Goal: Task Accomplishment & Management: Use online tool/utility

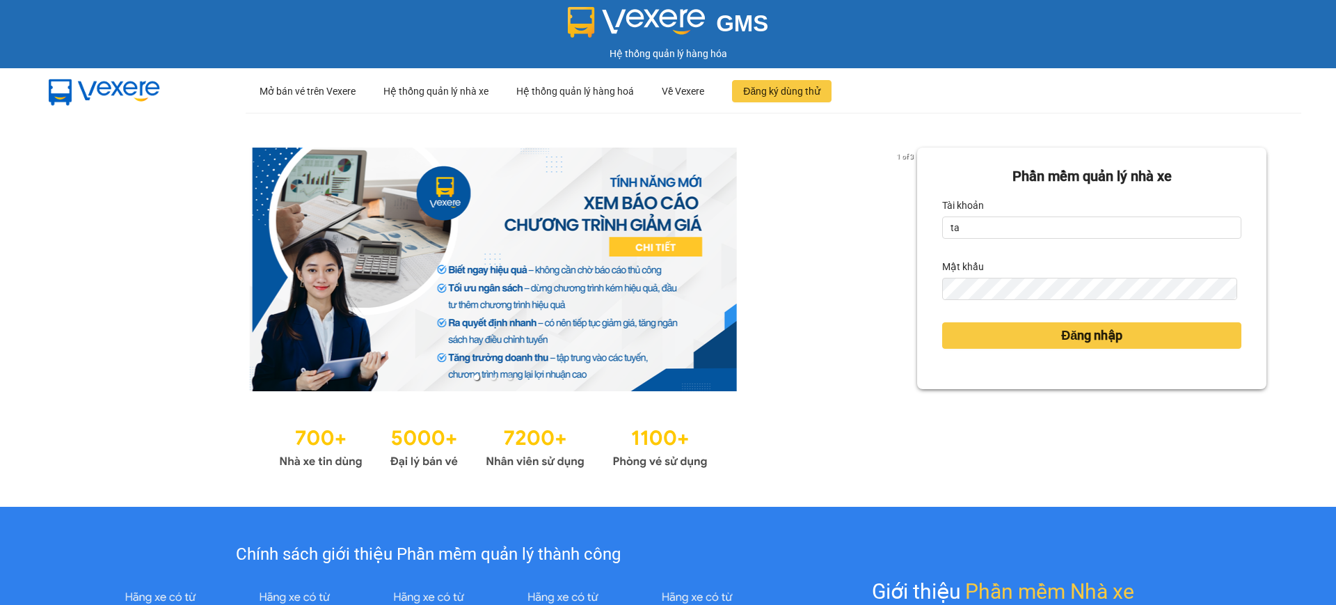
type input "tandung.minhquoc"
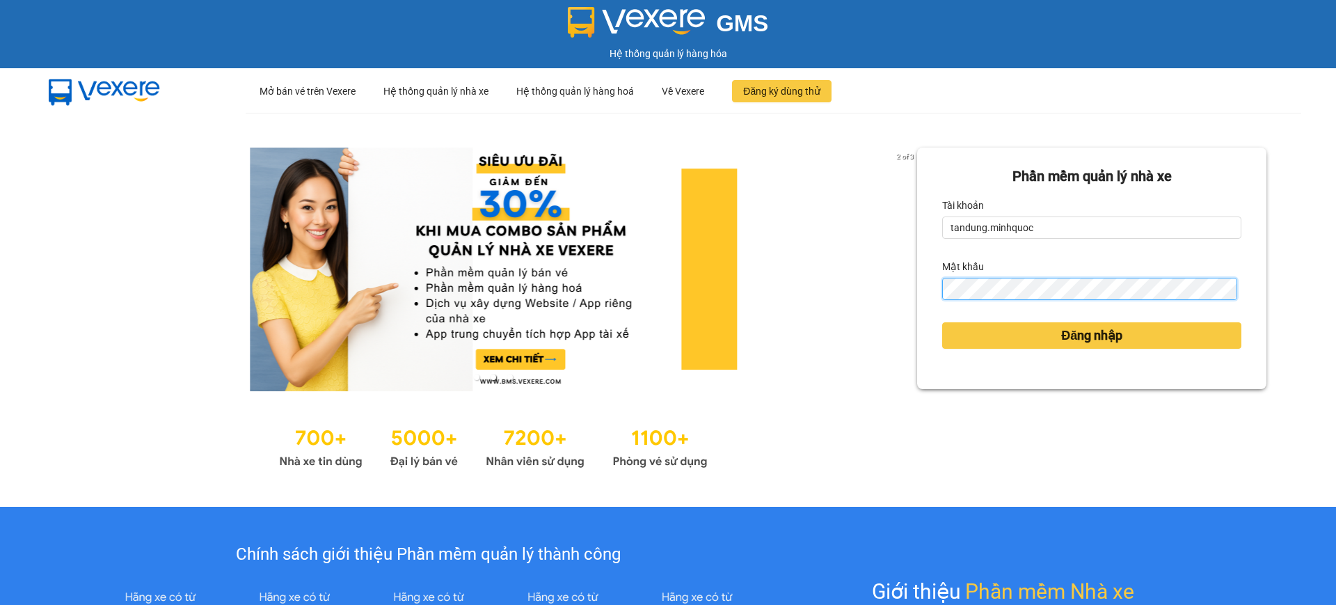
click at [942, 322] on button "Đăng nhập" at bounding box center [1091, 335] width 299 height 26
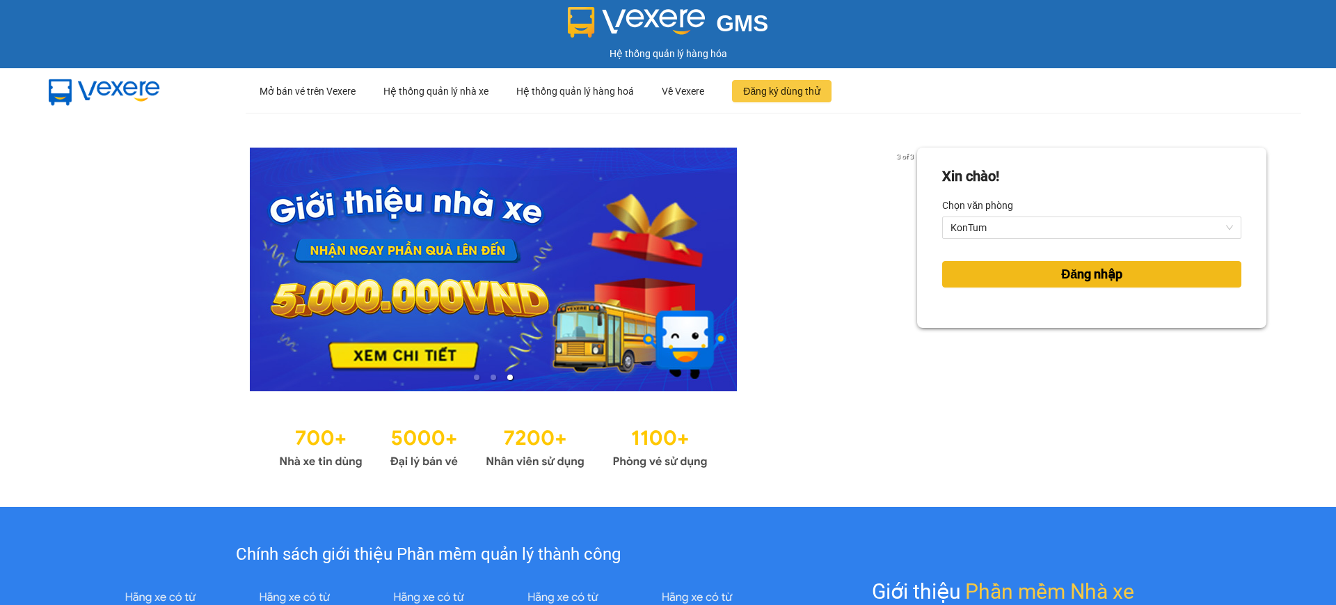
click at [1100, 277] on span "Đăng nhập" at bounding box center [1091, 273] width 61 height 19
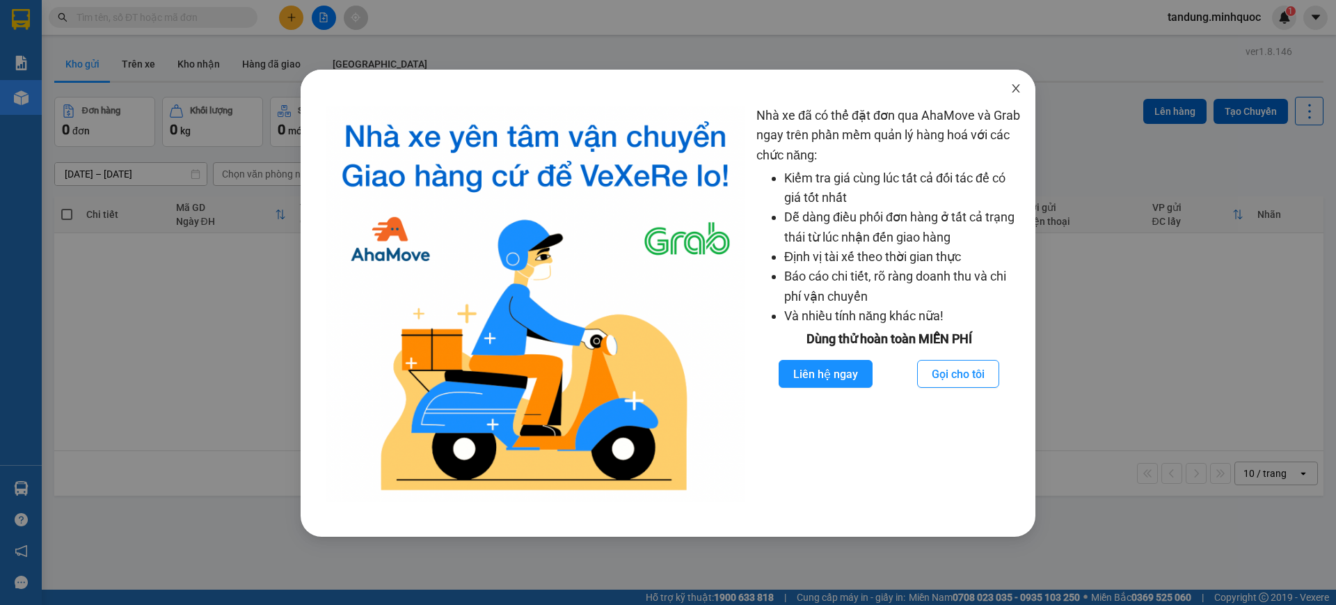
click at [1008, 87] on span "Close" at bounding box center [1015, 89] width 39 height 39
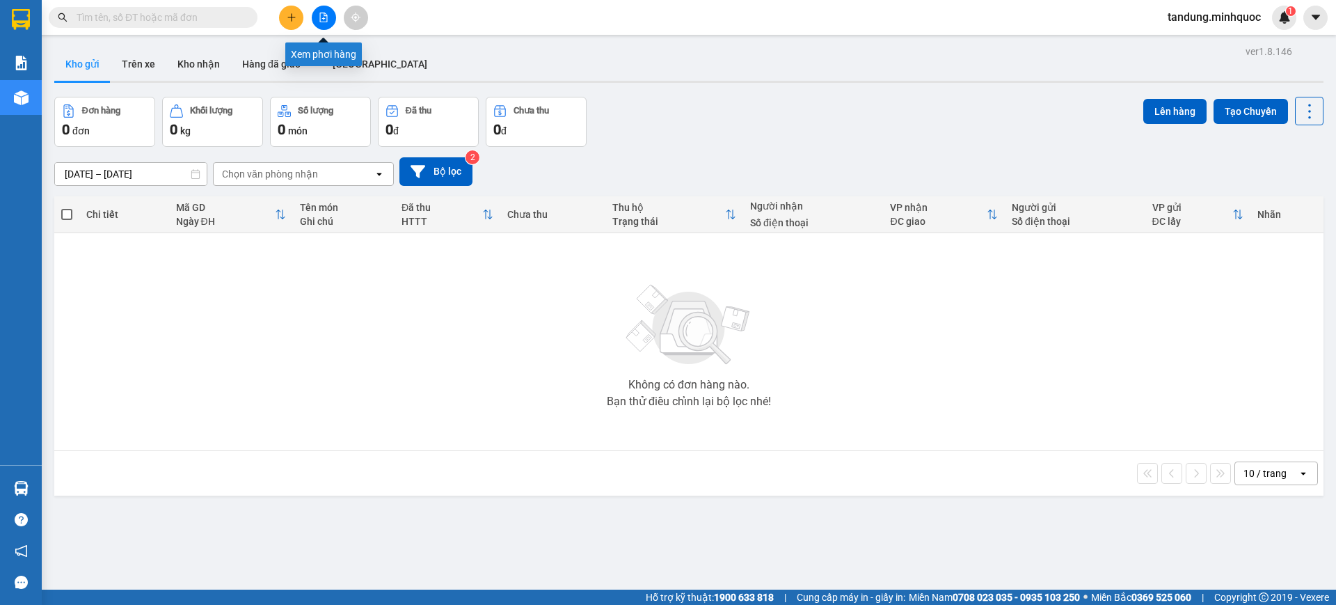
click at [312, 18] on button at bounding box center [324, 18] width 24 height 24
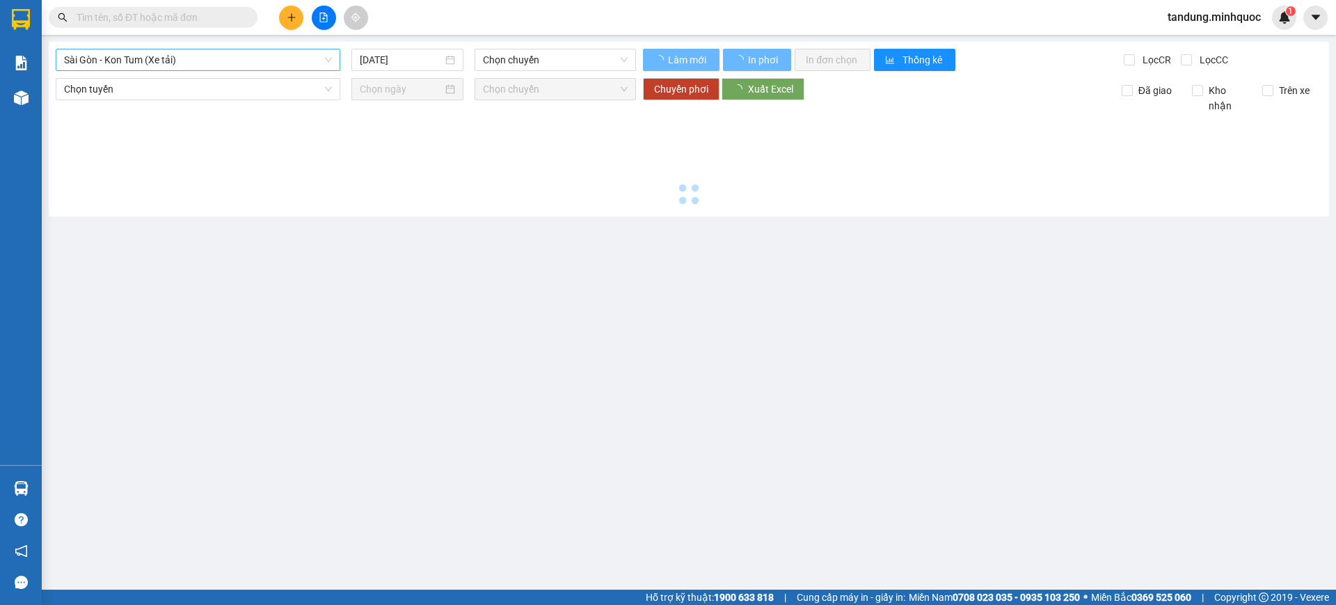
type input "[DATE]"
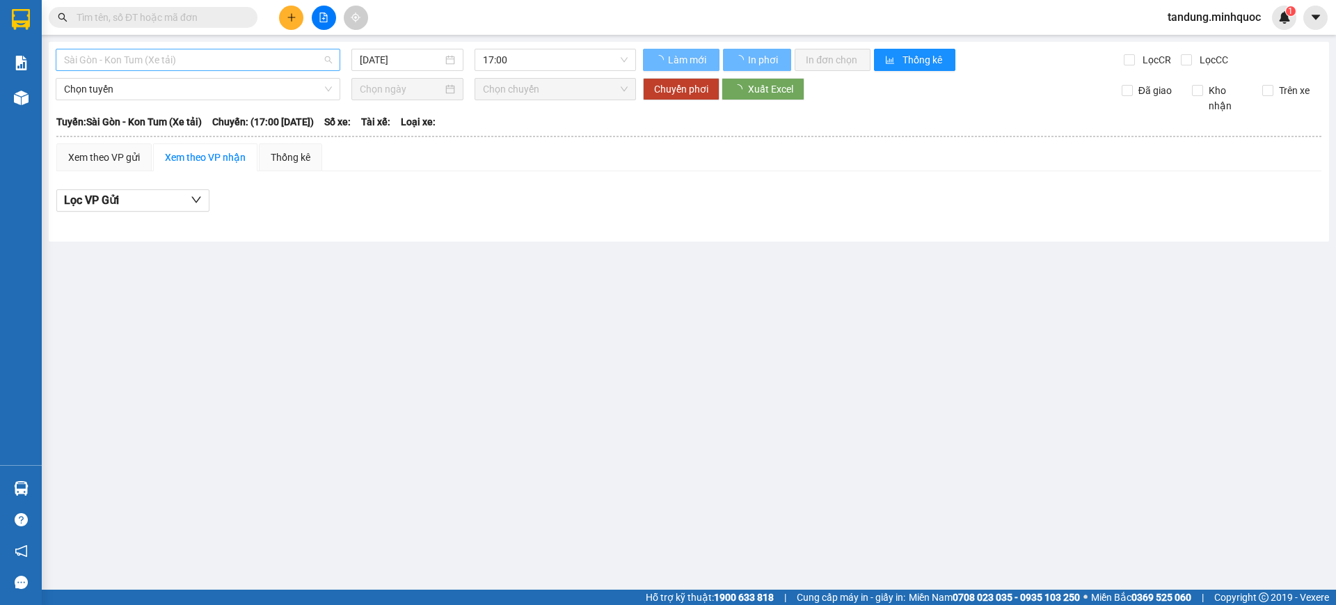
drag, startPoint x: 237, startPoint y: 58, endPoint x: 227, endPoint y: 61, distance: 10.3
click at [236, 58] on span "Sài Gòn - Kon Tum (Xe tải)" at bounding box center [198, 59] width 268 height 21
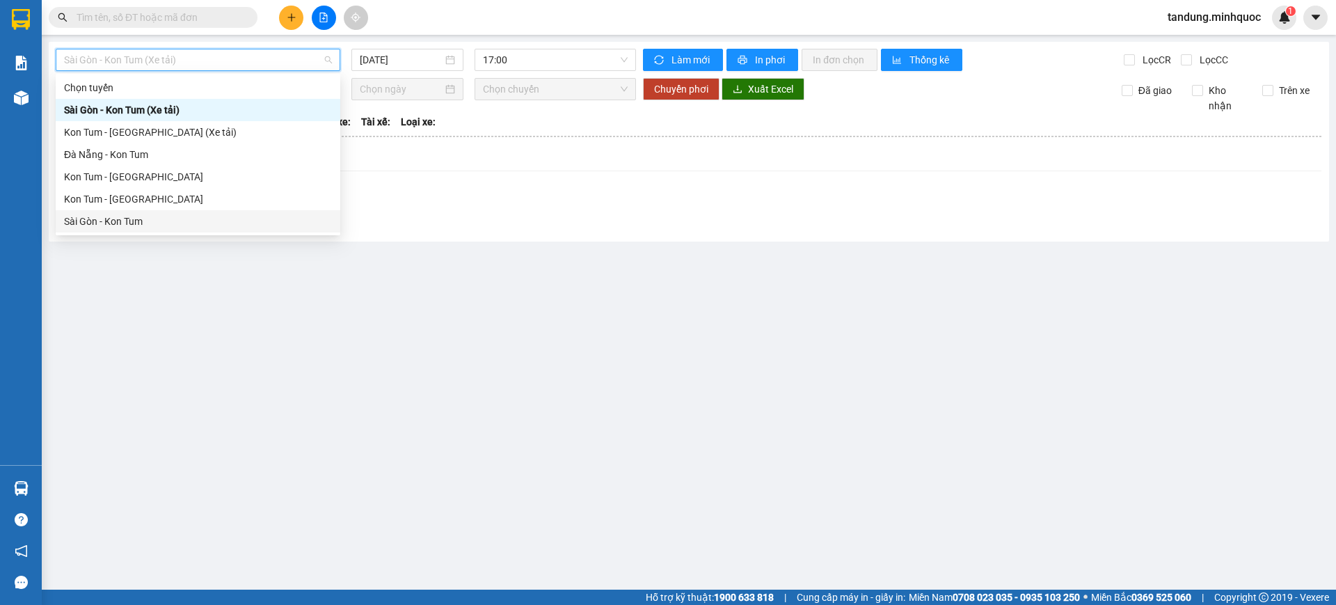
click at [113, 228] on div "Sài Gòn - Kon Tum" at bounding box center [198, 221] width 268 height 15
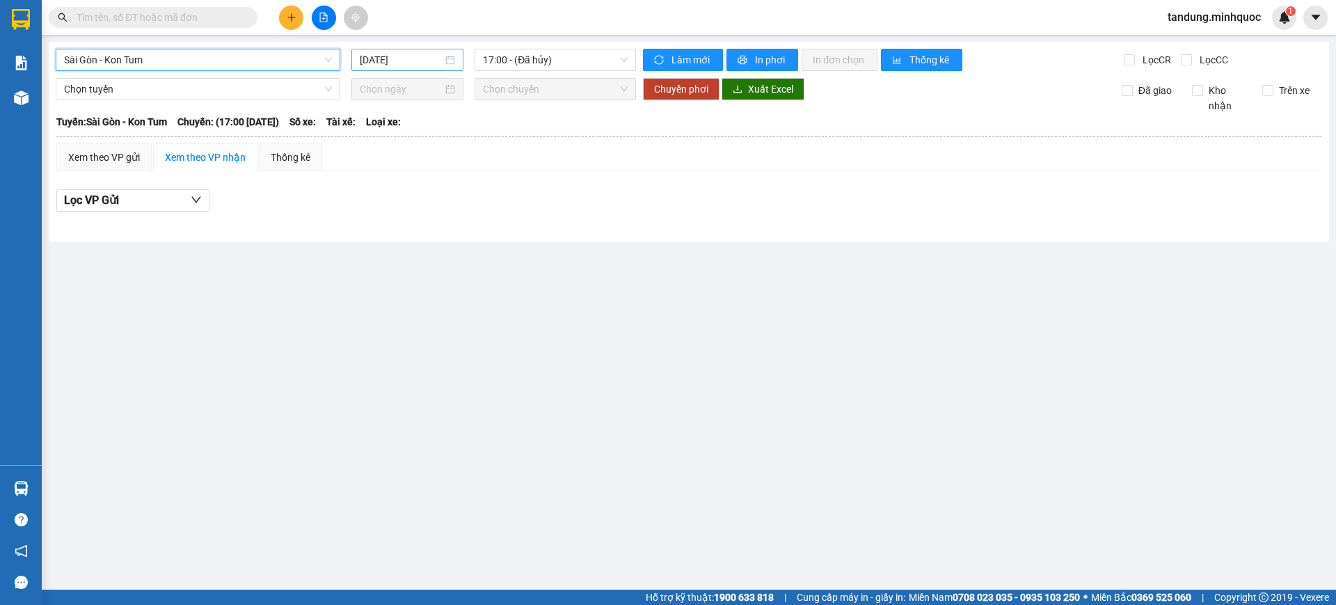
click at [440, 54] on input "[DATE]" at bounding box center [401, 59] width 83 height 15
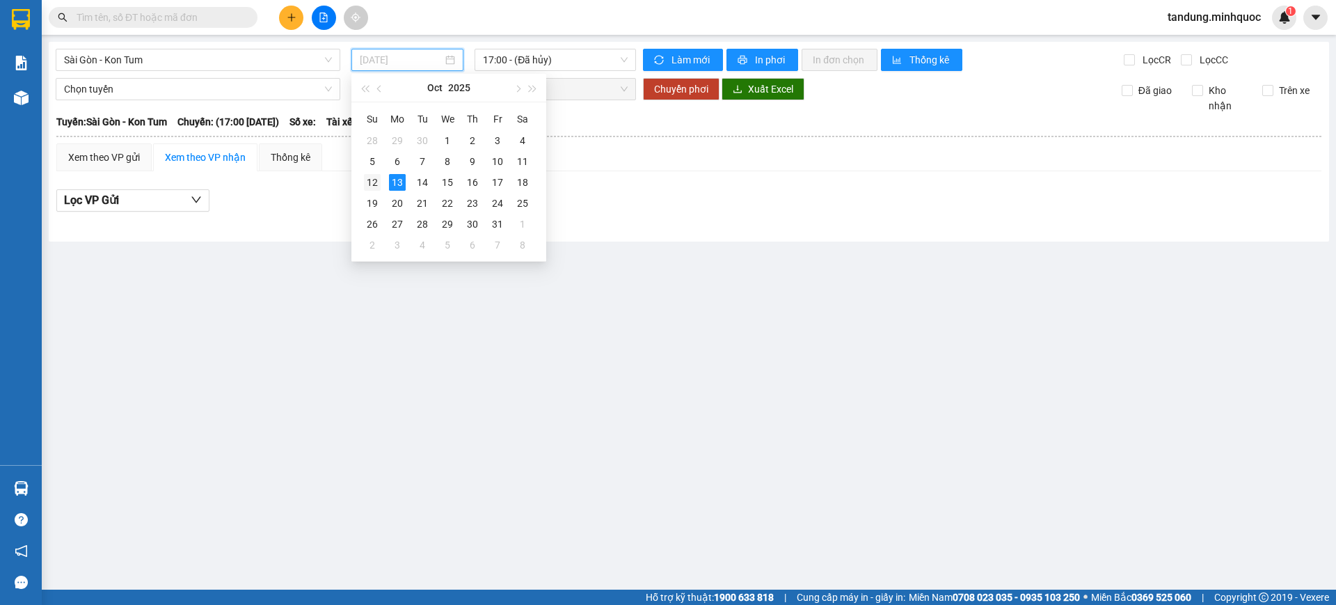
click at [373, 182] on div "12" at bounding box center [372, 182] width 17 height 17
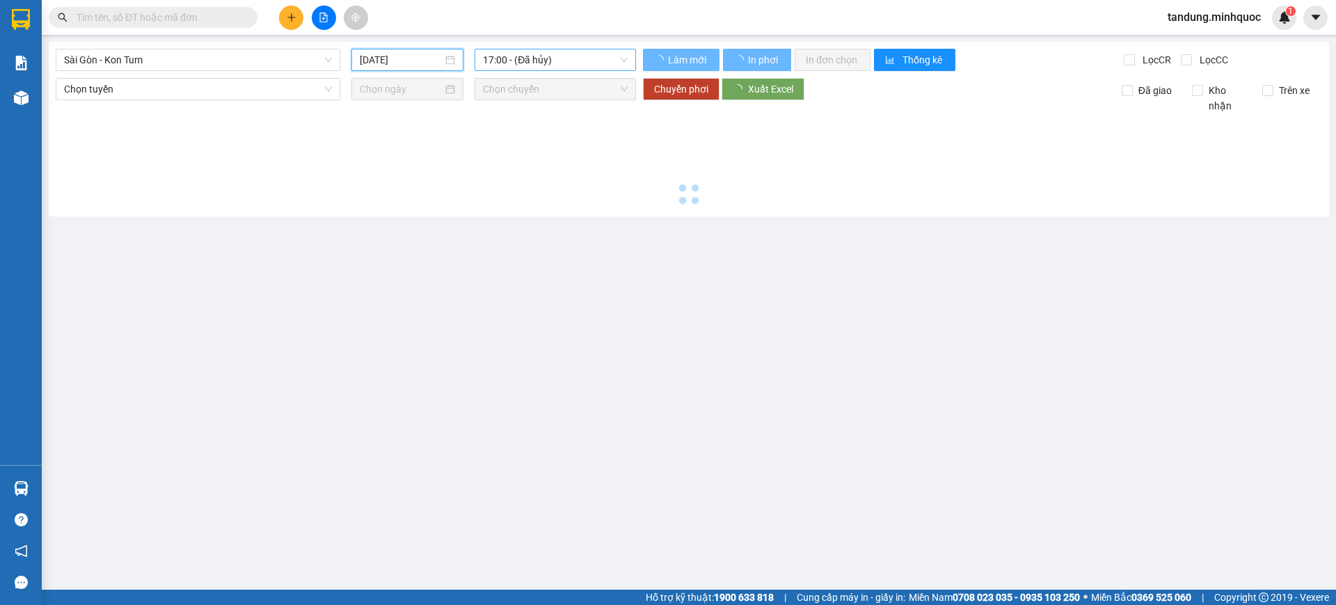
type input "[DATE]"
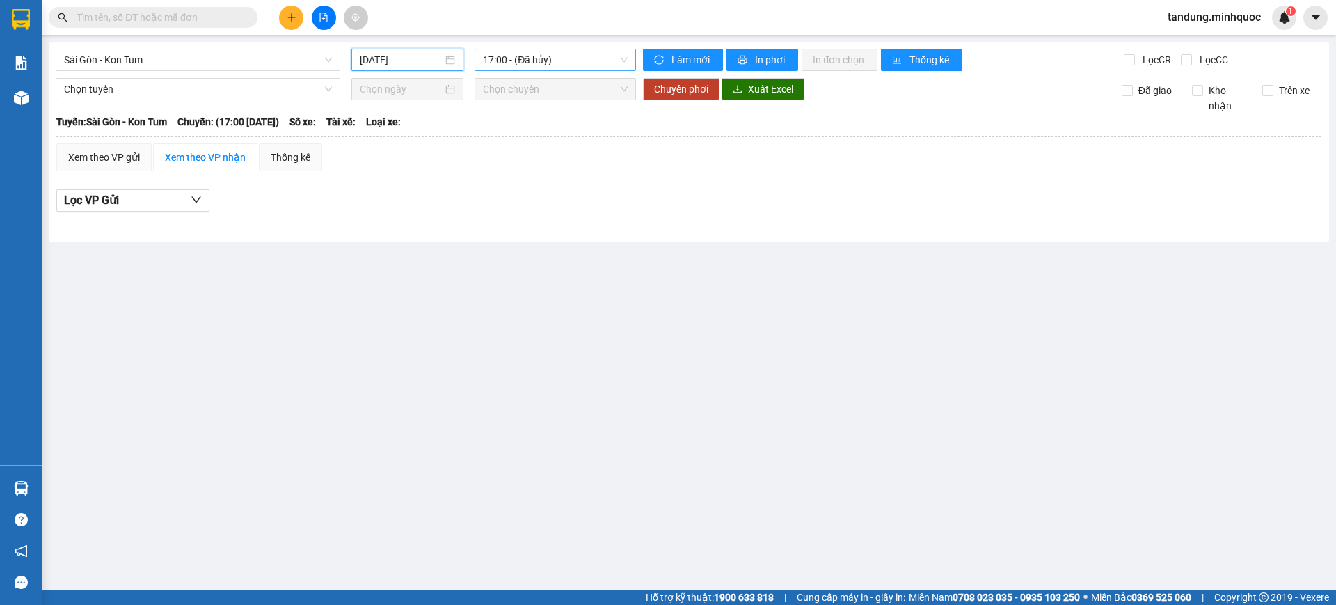
click at [565, 58] on span "17:00 - (Đã hủy)" at bounding box center [555, 59] width 145 height 21
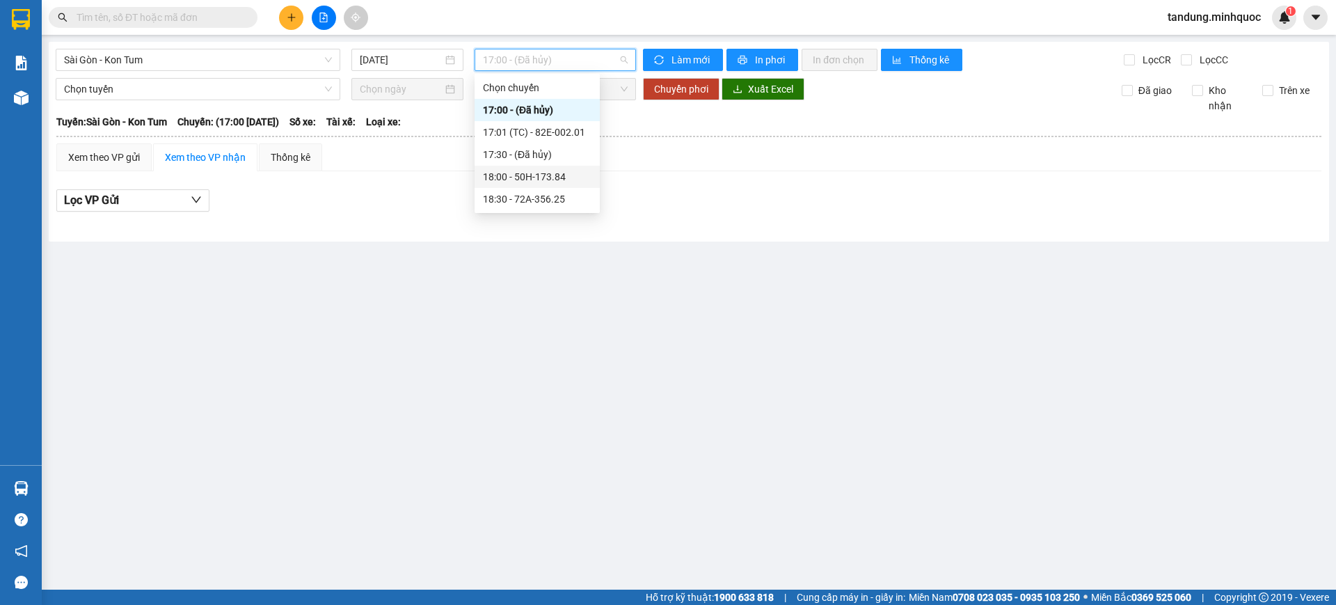
click at [544, 182] on div "18:00 - 50H-173.84" at bounding box center [537, 176] width 109 height 15
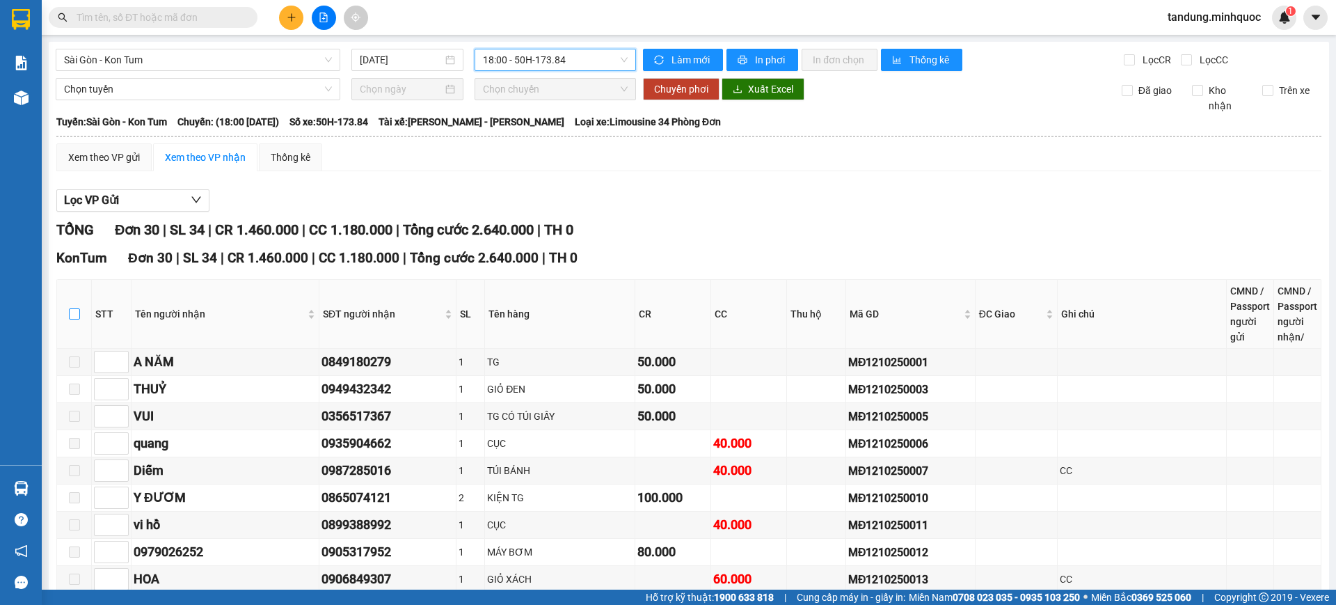
click at [74, 317] on input "checkbox" at bounding box center [74, 313] width 11 height 11
checkbox input "true"
click at [593, 69] on span "18:00 - 50H-173.84" at bounding box center [555, 59] width 145 height 21
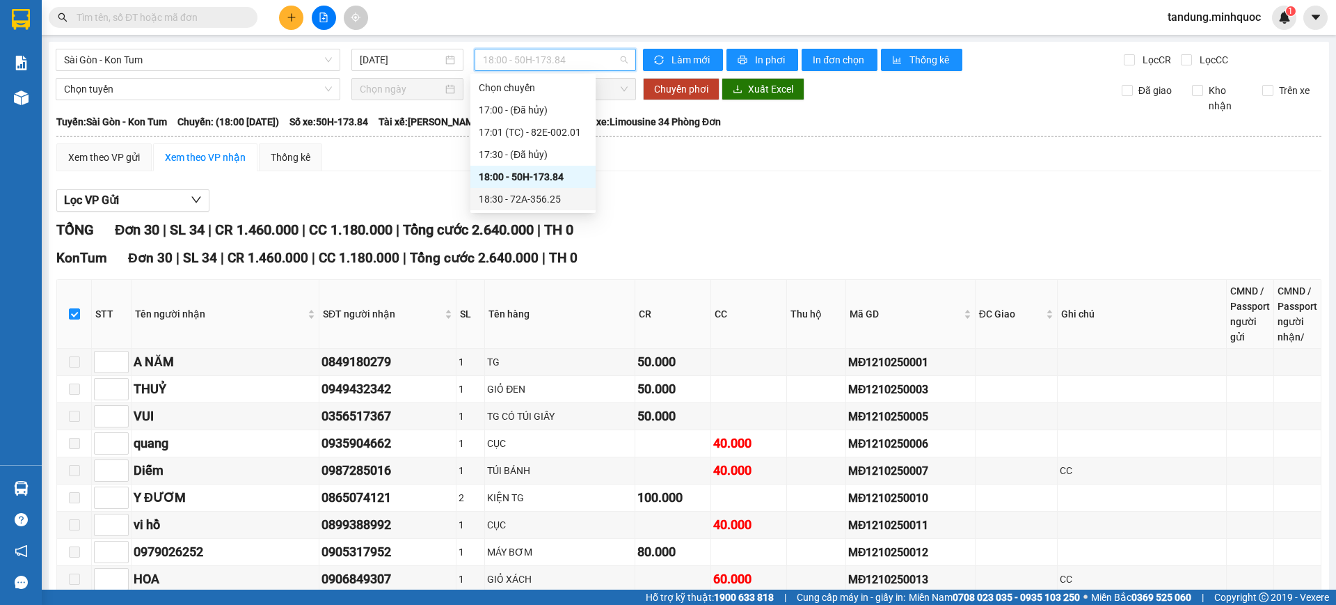
click at [554, 200] on div "18:30 - 72A-356.25" at bounding box center [533, 198] width 109 height 15
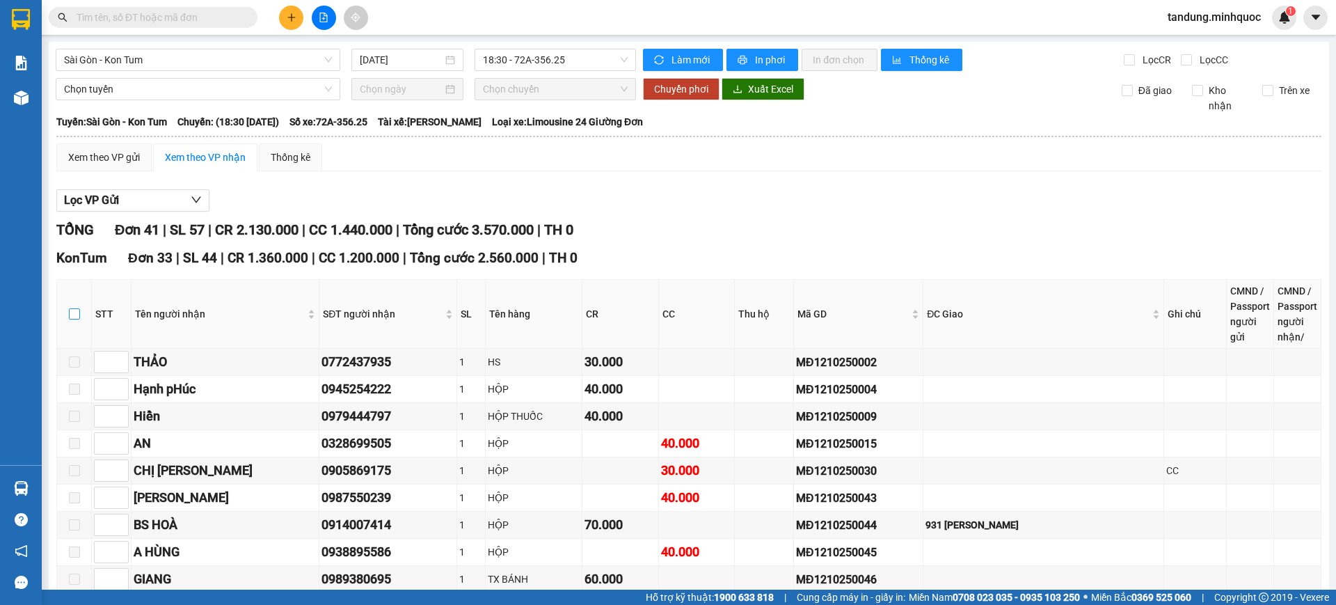
click at [70, 314] on input "checkbox" at bounding box center [74, 313] width 11 height 11
checkbox input "true"
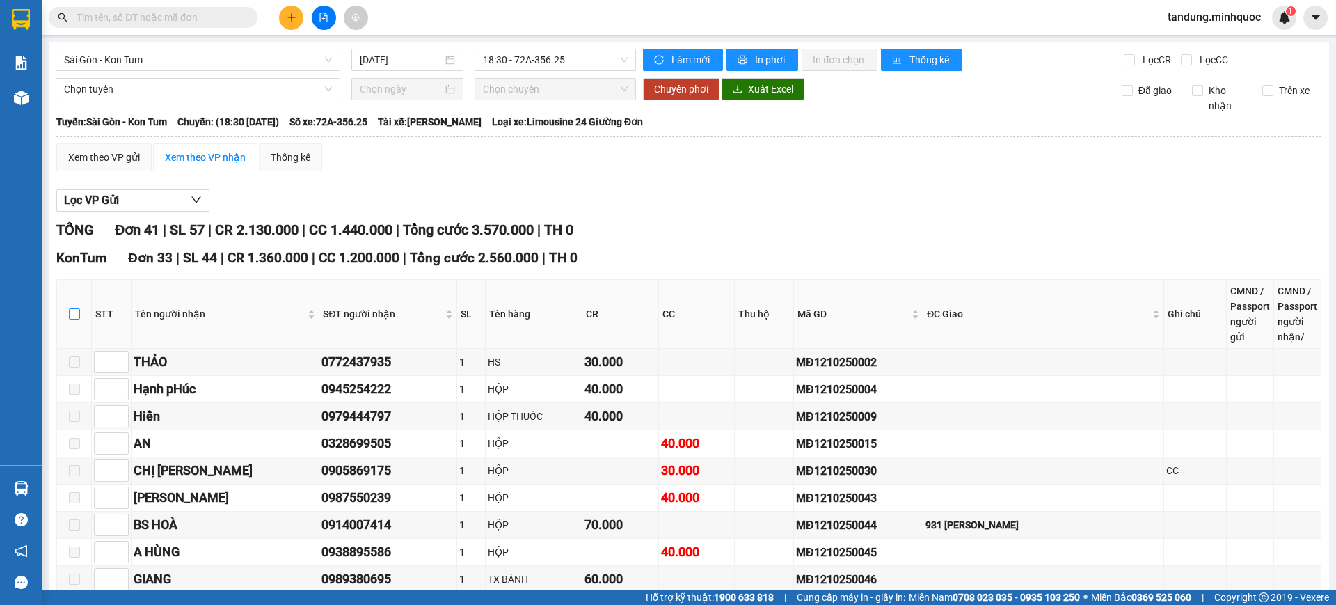
checkbox input "true"
click at [838, 53] on span "In đơn chọn" at bounding box center [840, 59] width 54 height 15
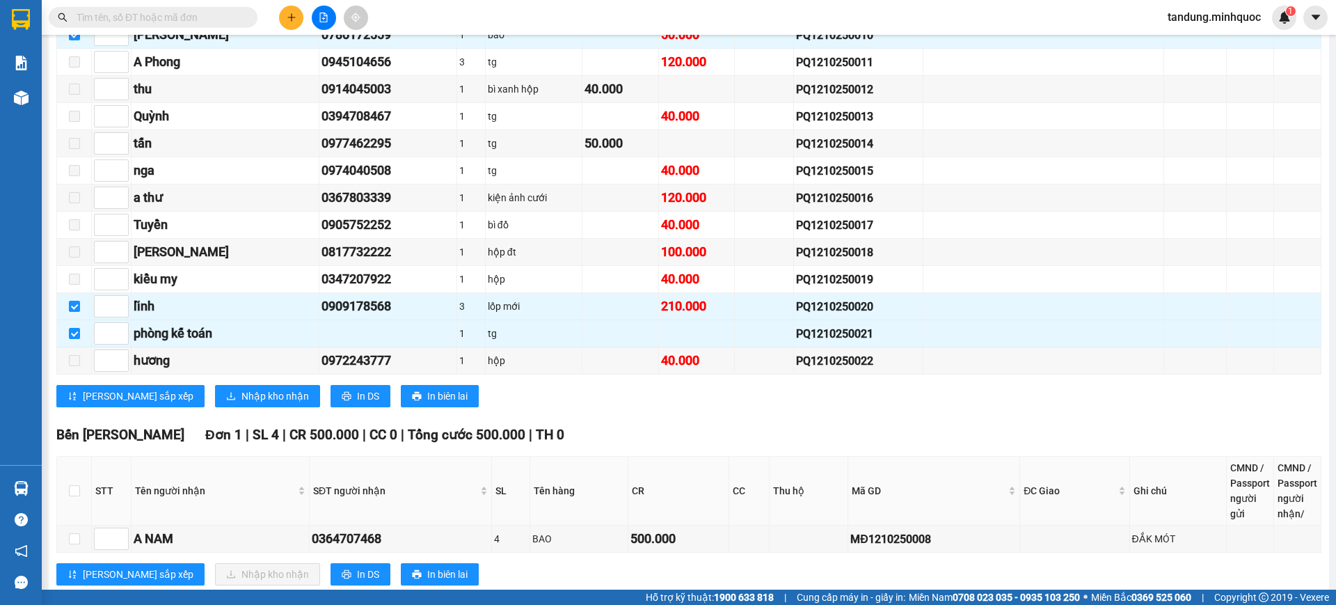
click at [241, 401] on span "Nhập kho nhận" at bounding box center [274, 395] width 67 height 15
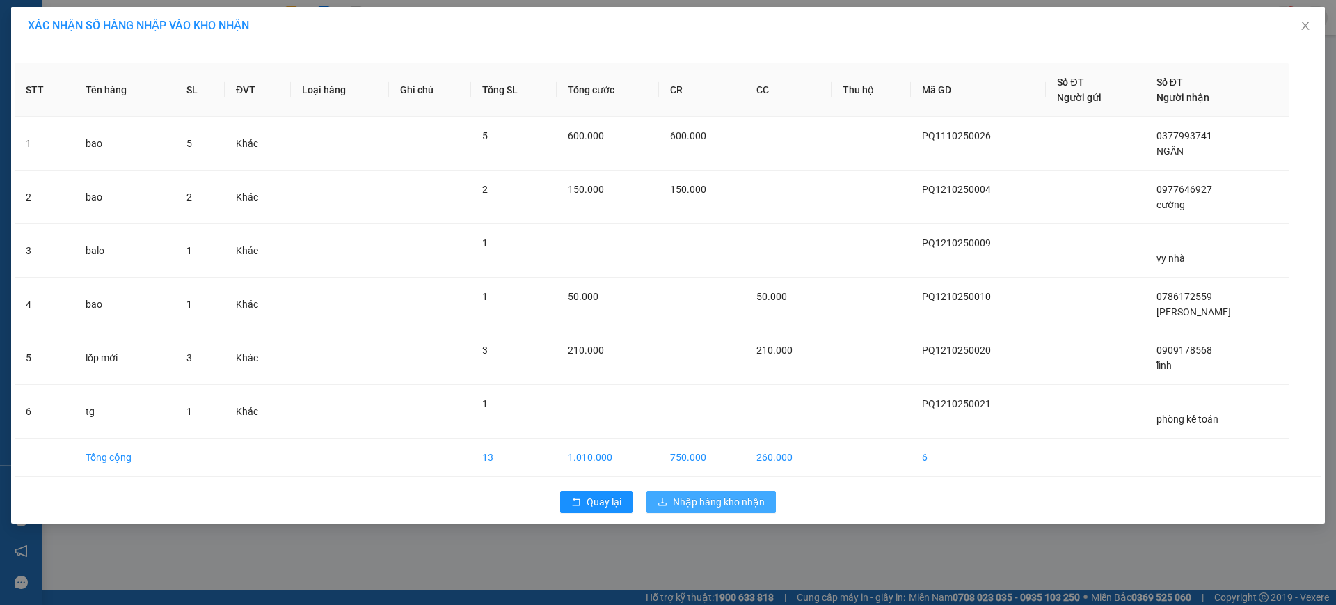
click at [745, 502] on span "Nhập hàng kho nhận" at bounding box center [719, 501] width 92 height 15
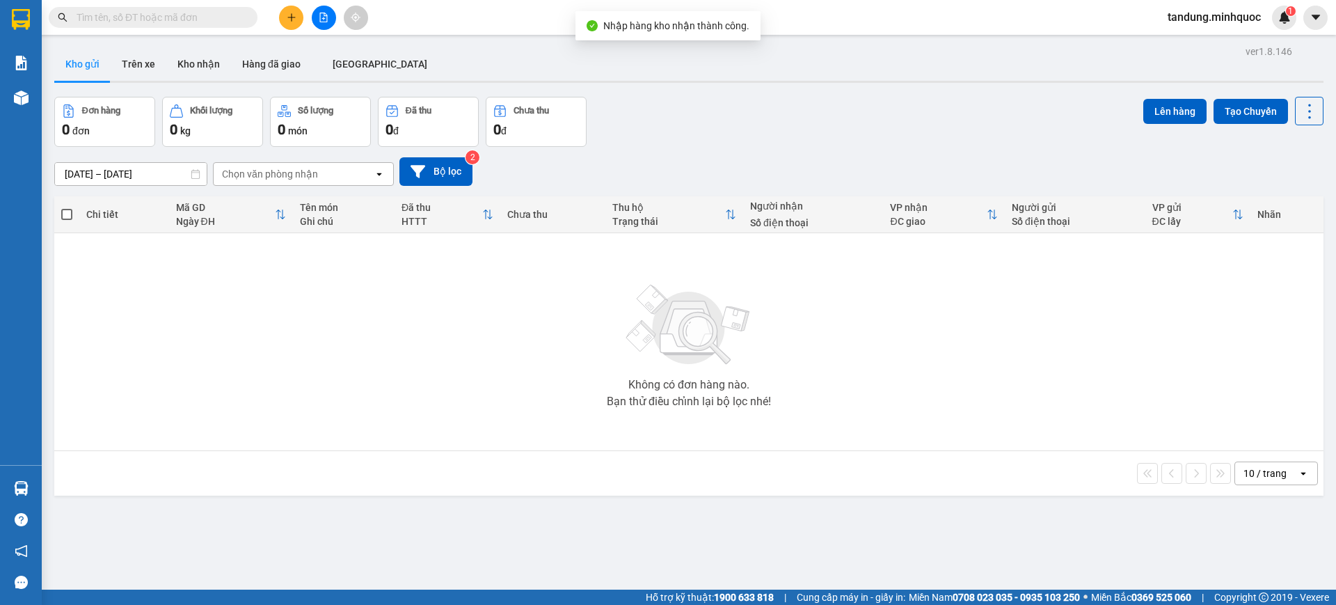
click at [319, 21] on icon "file-add" at bounding box center [324, 18] width 10 height 10
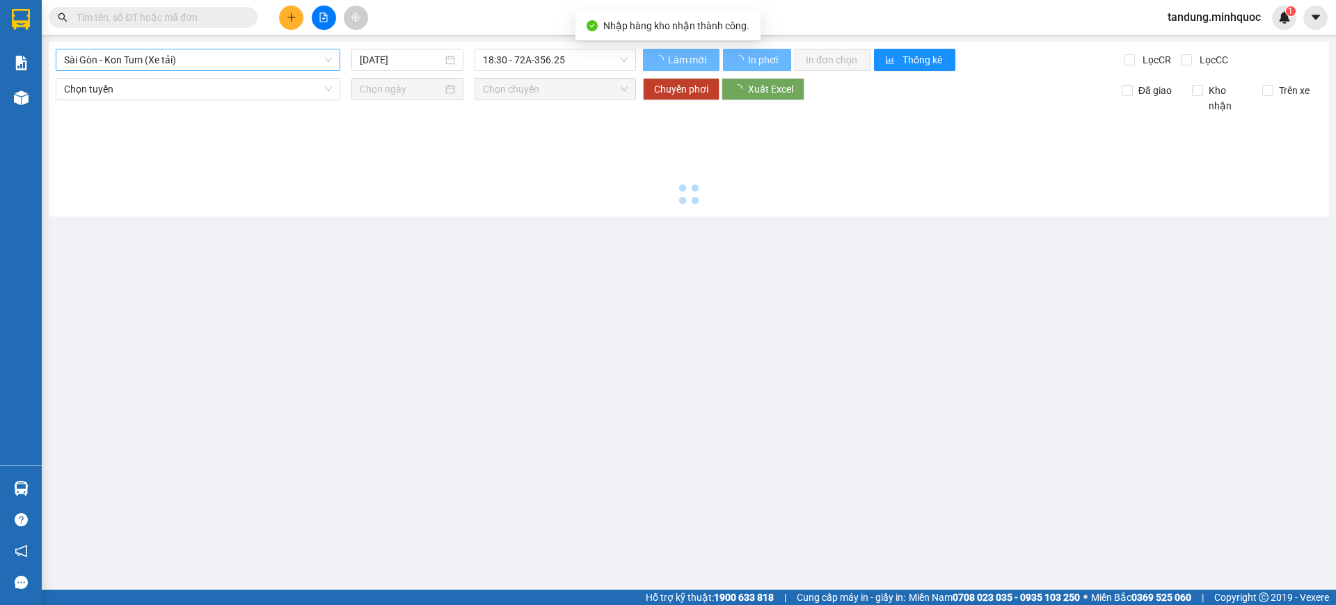
type input "[DATE]"
click at [253, 56] on span "Sài Gòn - Kon Tum (Xe tải)" at bounding box center [198, 59] width 268 height 21
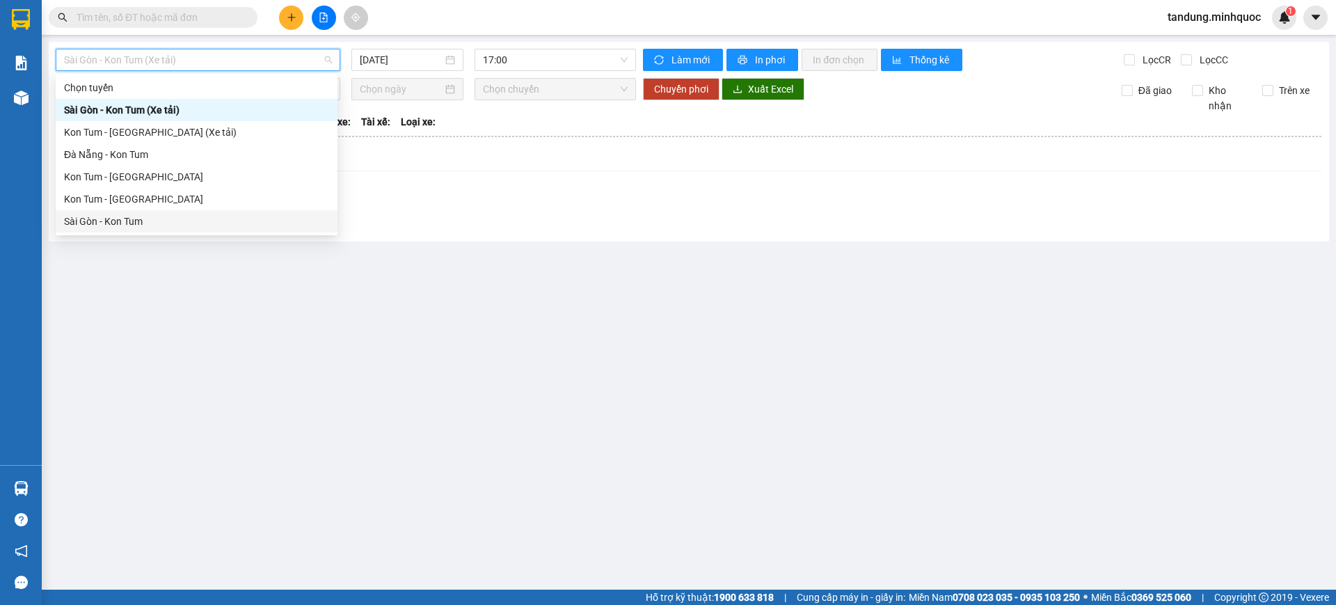
click at [138, 224] on div "Sài Gòn - Kon Tum" at bounding box center [196, 221] width 265 height 15
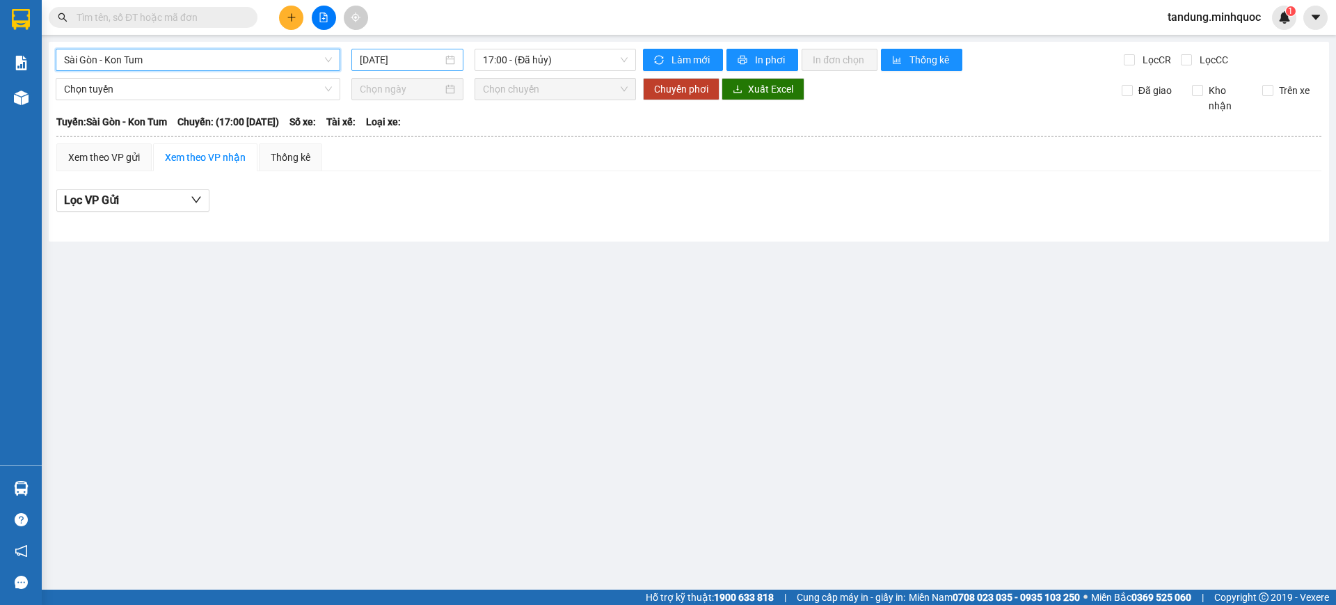
click at [419, 65] on input "[DATE]" at bounding box center [401, 59] width 83 height 15
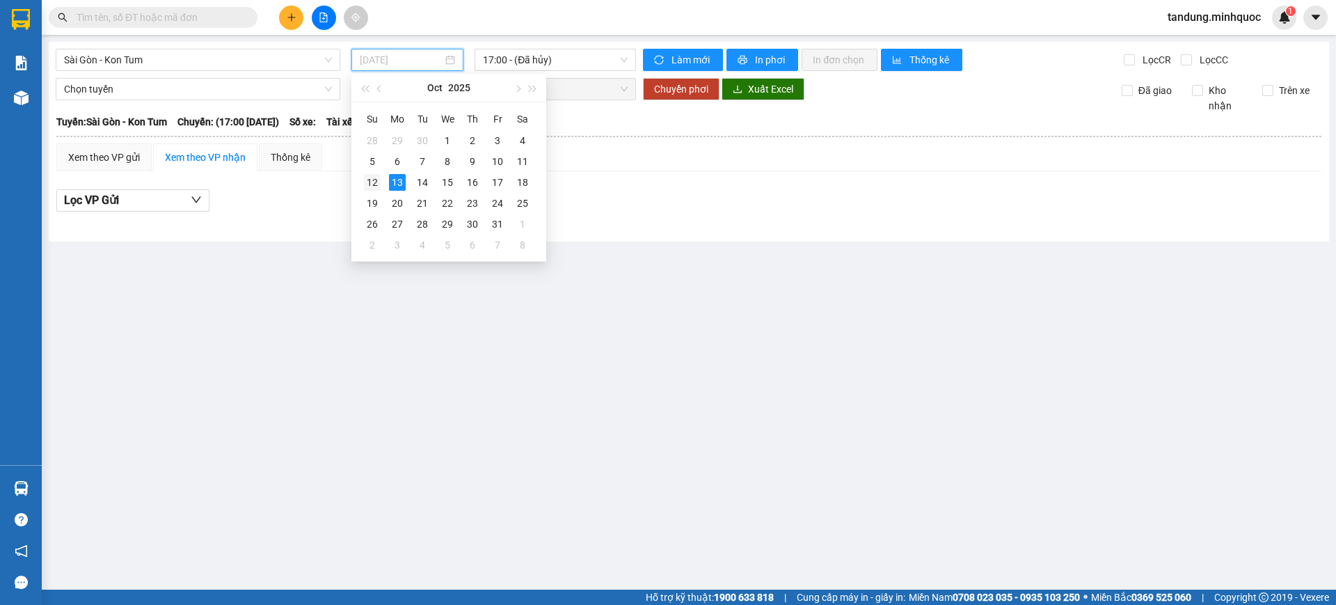
click at [373, 184] on div "12" at bounding box center [372, 182] width 17 height 17
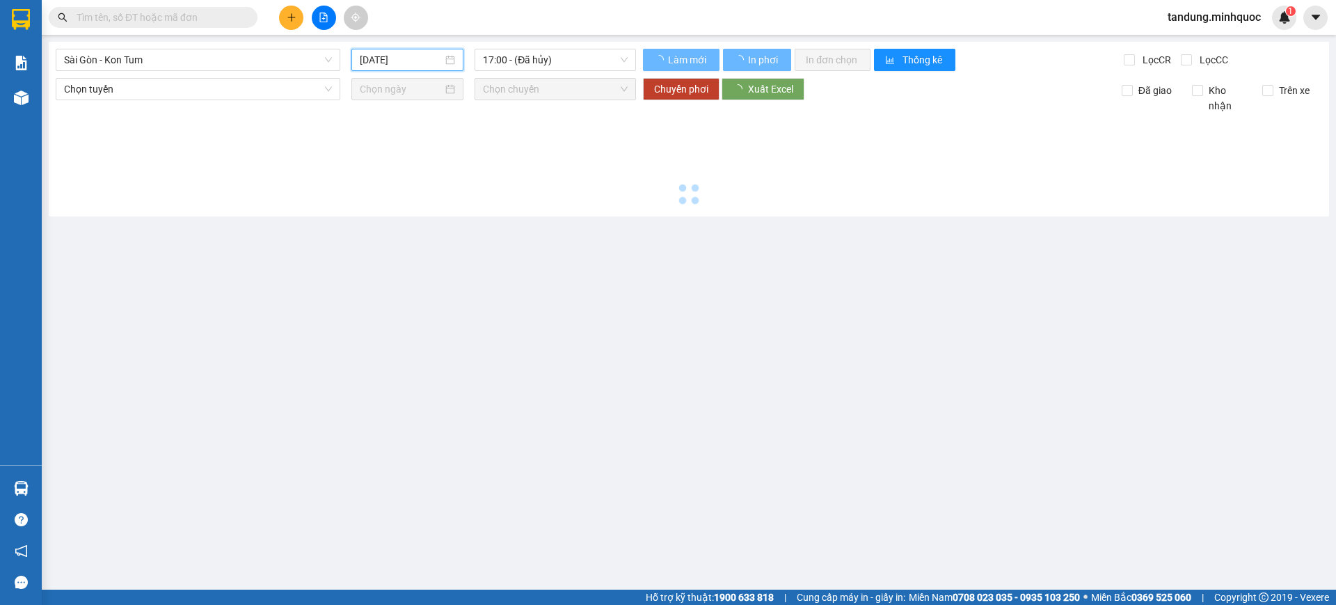
type input "[DATE]"
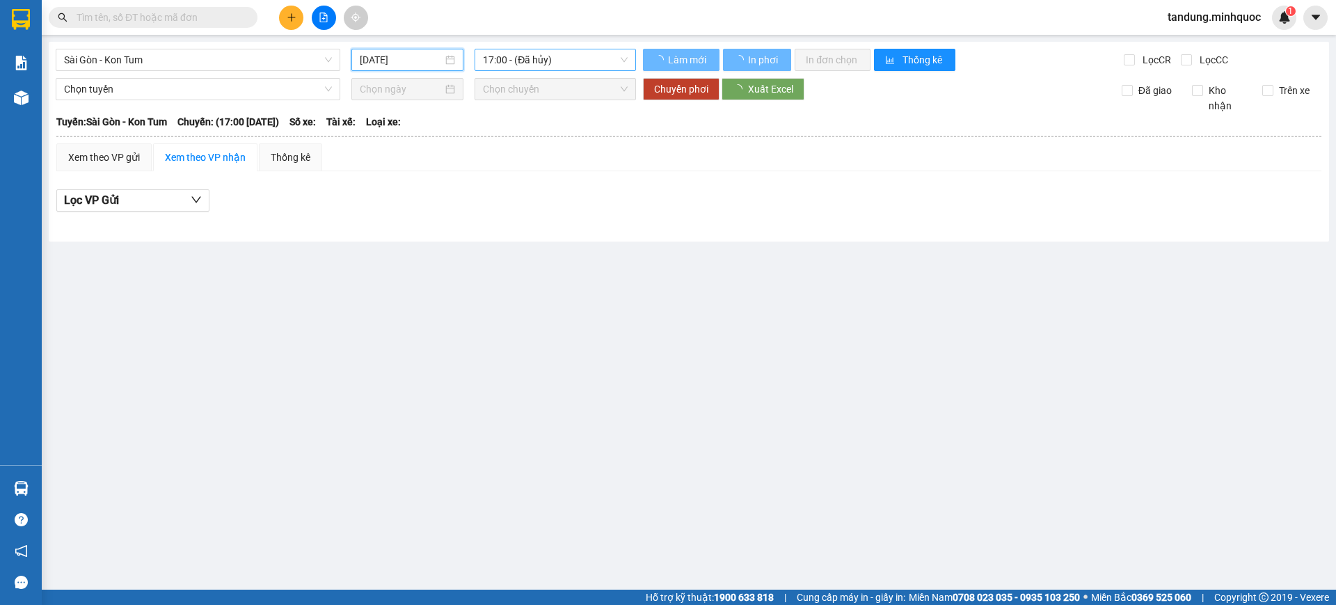
click at [568, 63] on span "17:00 - (Đã hủy)" at bounding box center [555, 59] width 145 height 21
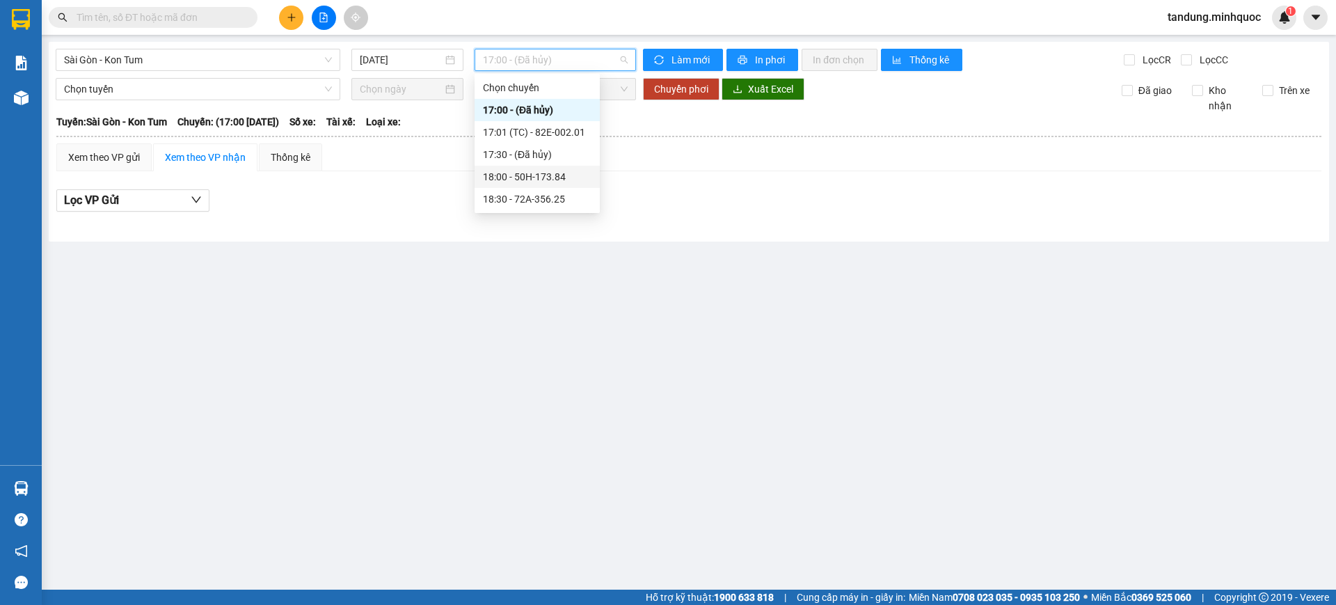
click at [564, 180] on div "18:00 - 50H-173.84" at bounding box center [537, 176] width 109 height 15
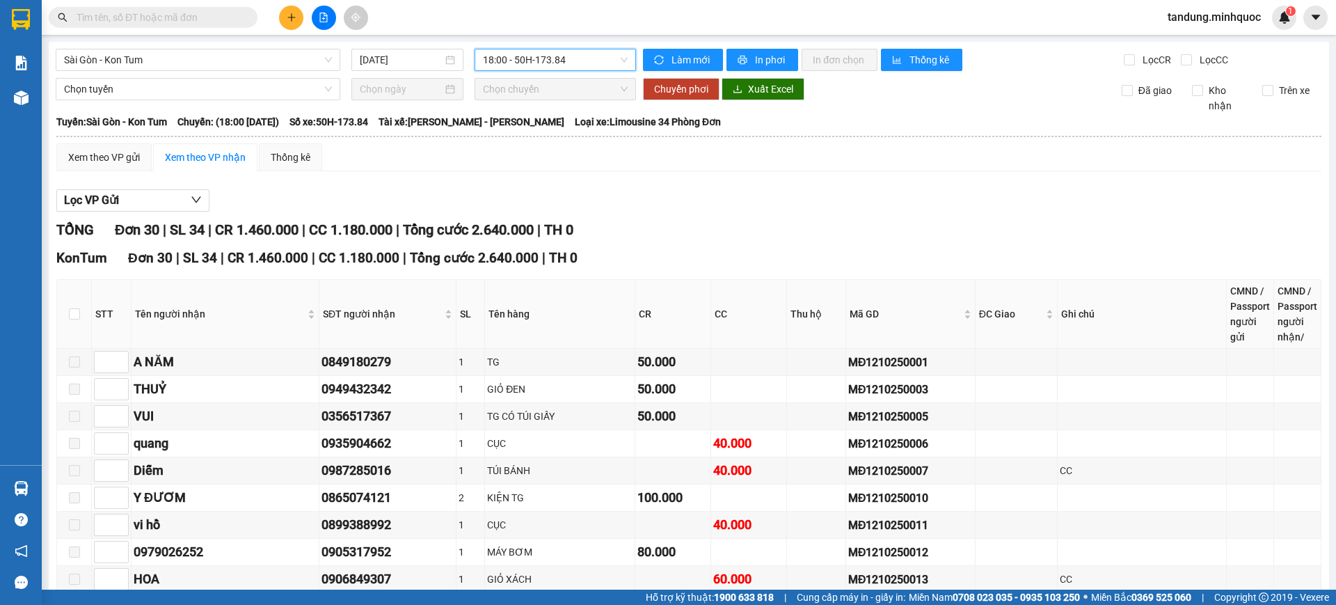
click at [561, 66] on span "18:00 - 50H-173.84" at bounding box center [555, 59] width 145 height 21
click at [74, 314] on input "checkbox" at bounding box center [74, 313] width 11 height 11
checkbox input "true"
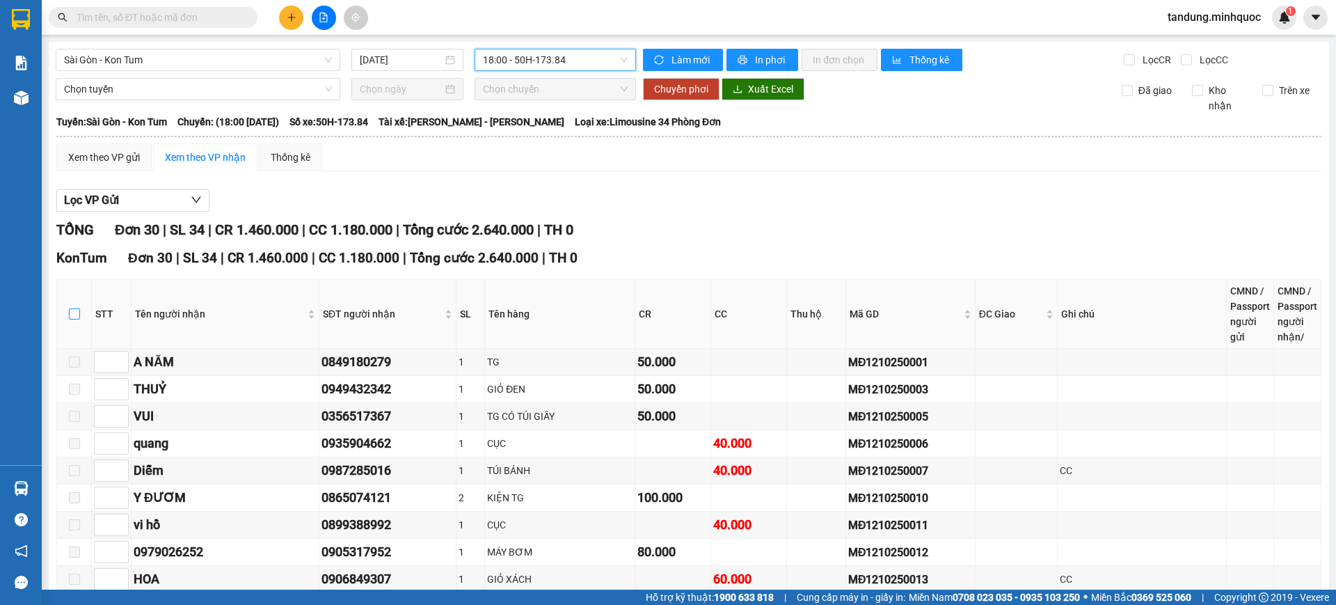
checkbox input "true"
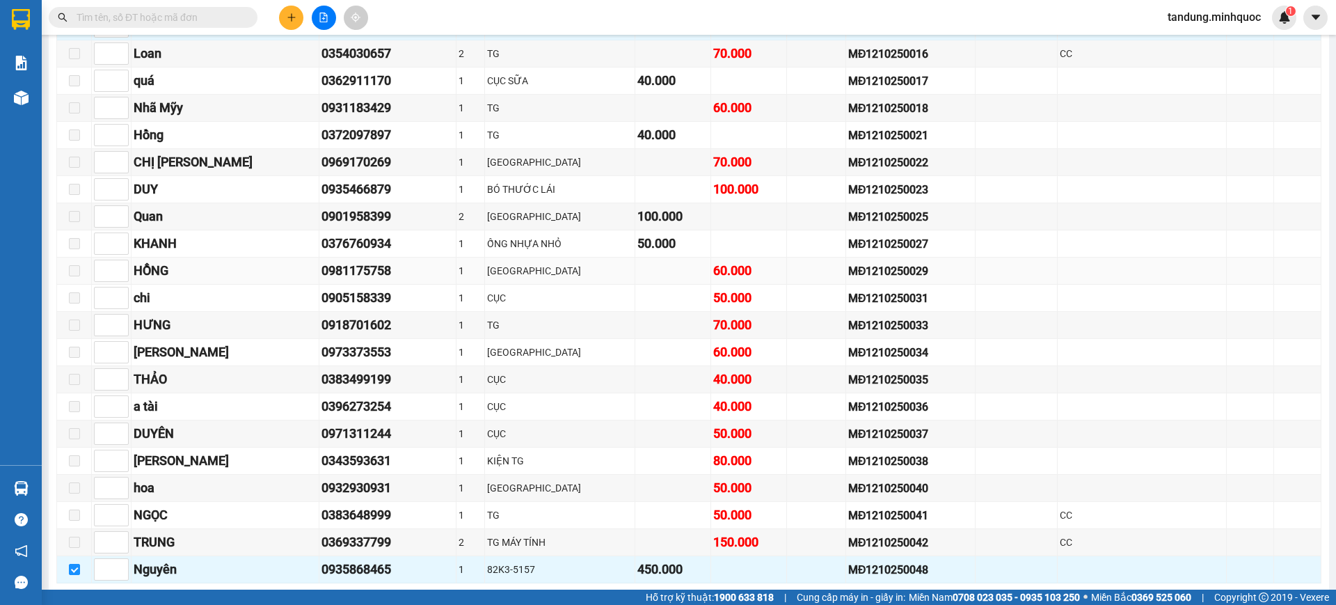
scroll to position [645, 0]
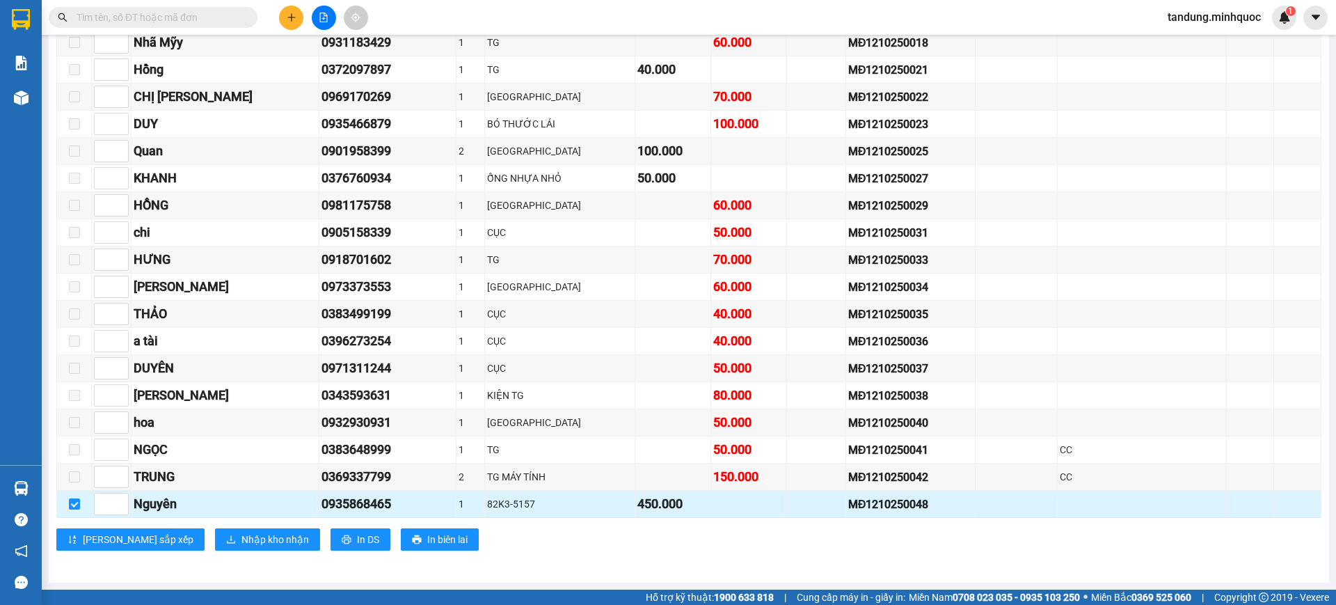
click at [862, 506] on div "MĐ1210250048" at bounding box center [910, 503] width 125 height 17
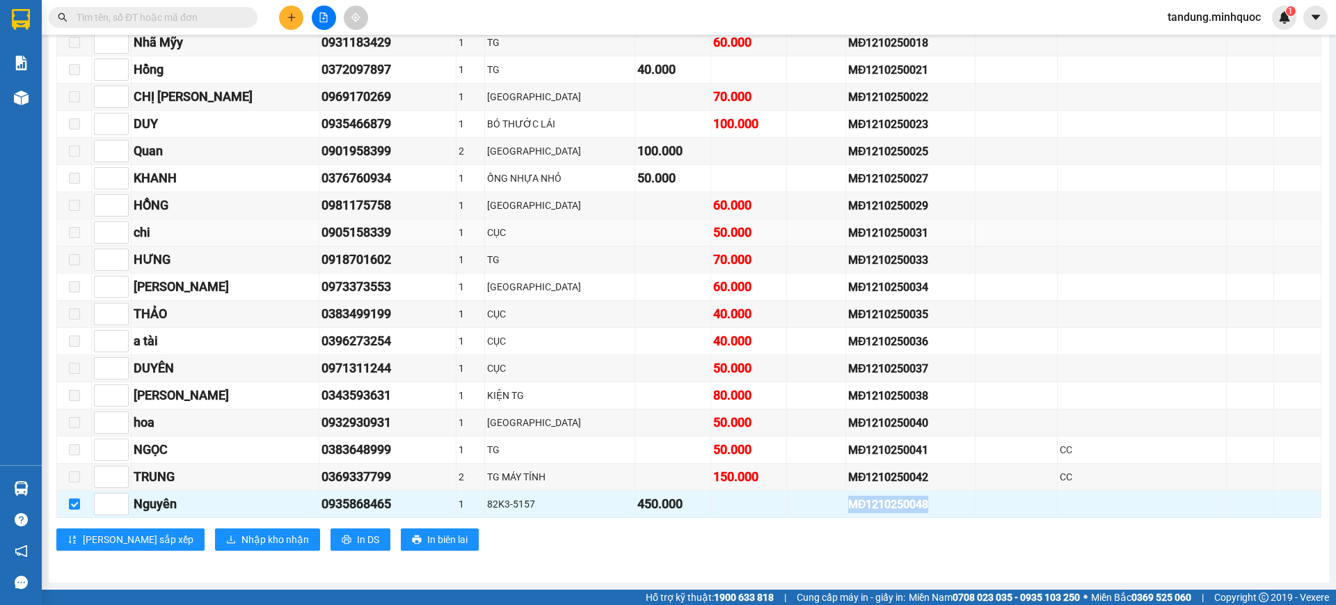
copy div "MĐ1210250048"
click at [173, 11] on input "text" at bounding box center [159, 17] width 164 height 15
paste input "MĐ1210250048"
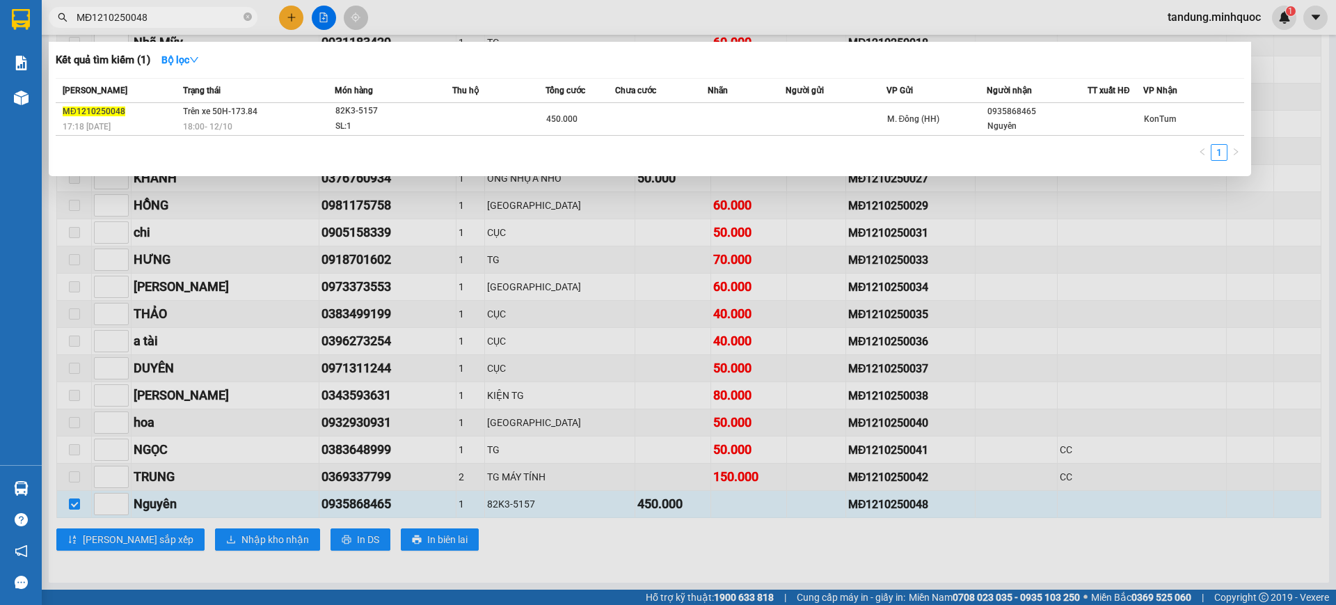
type input "MĐ1210250048"
click at [514, 232] on div at bounding box center [668, 302] width 1336 height 605
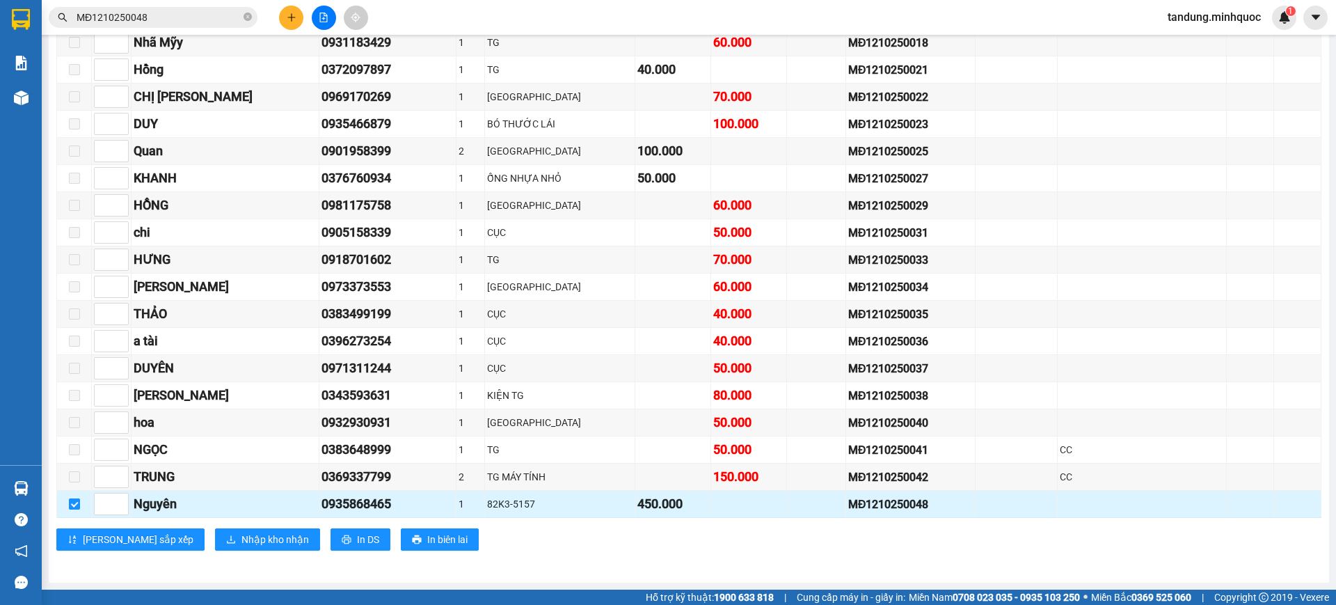
click at [74, 502] on input "checkbox" at bounding box center [74, 503] width 11 height 11
checkbox input "false"
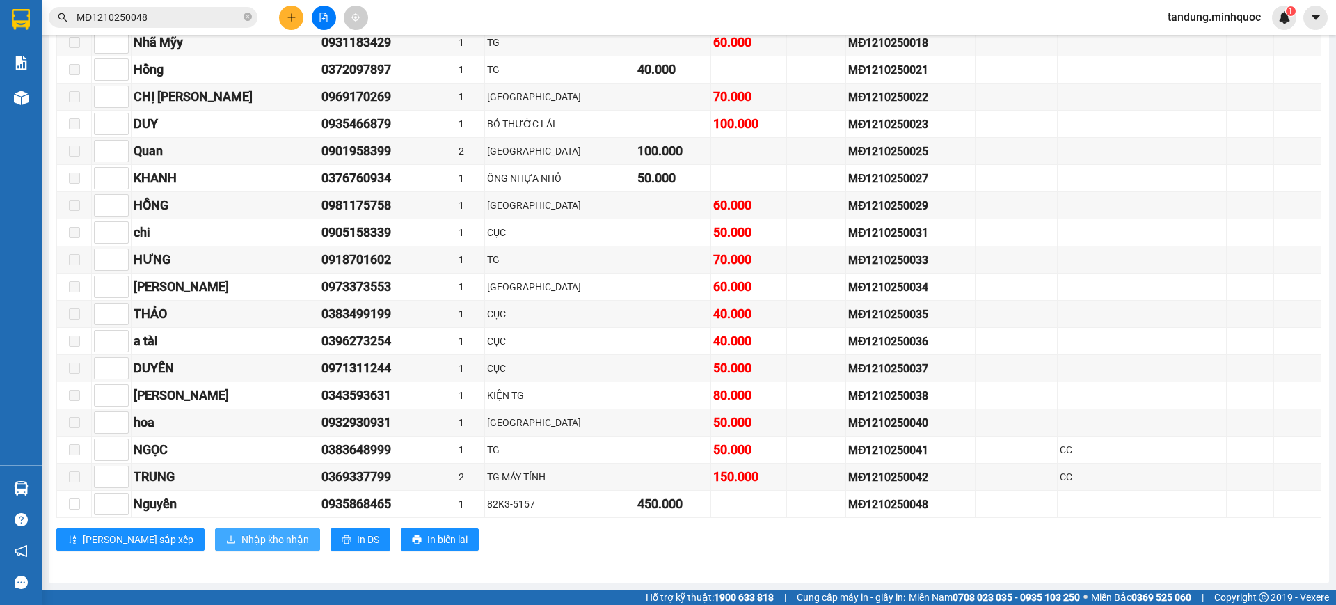
click at [241, 534] on span "Nhập kho nhận" at bounding box center [274, 538] width 67 height 15
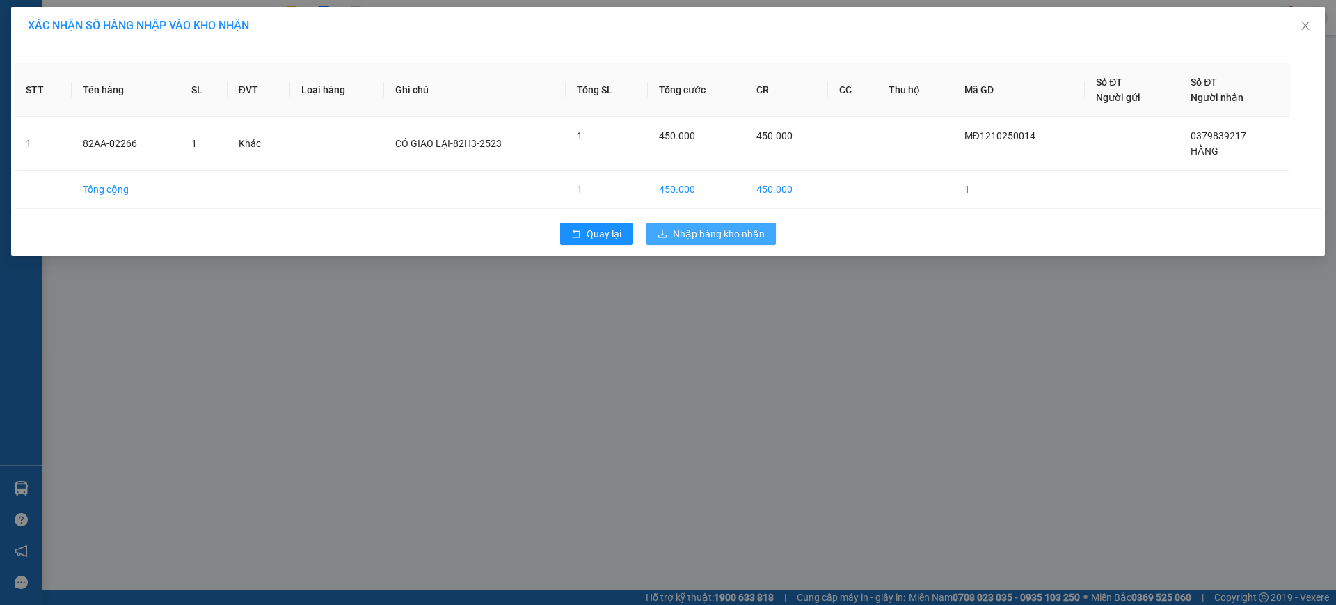
click at [741, 226] on span "Nhập hàng kho nhận" at bounding box center [719, 233] width 92 height 15
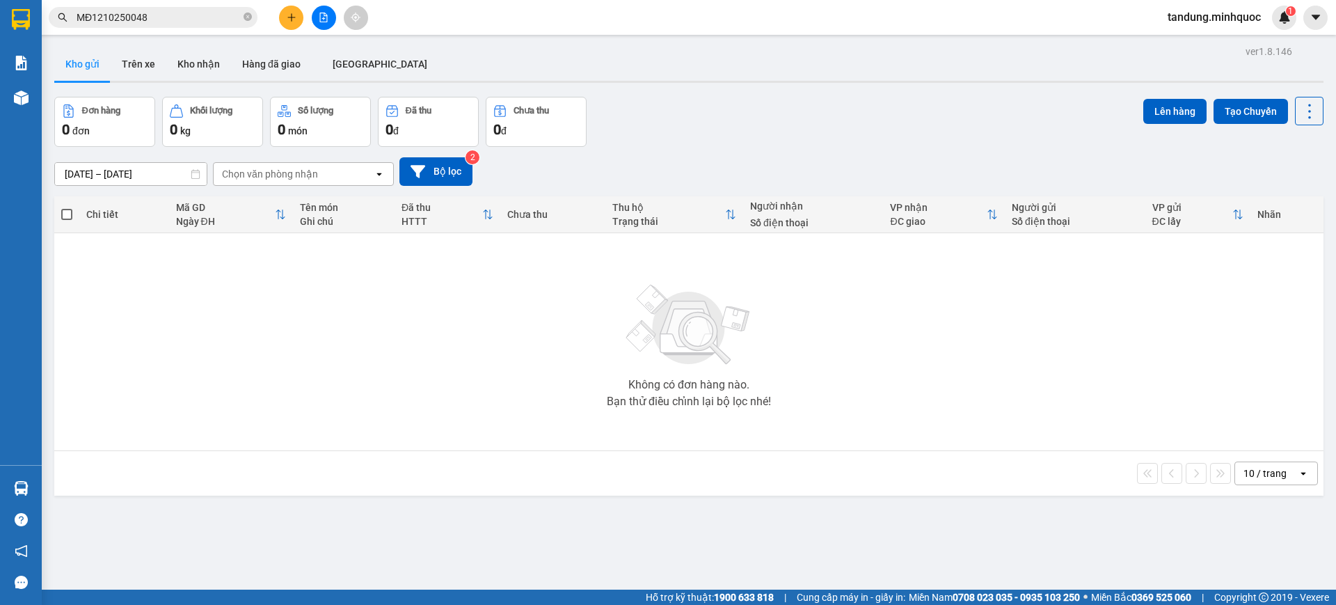
click at [323, 19] on icon "file-add" at bounding box center [324, 18] width 10 height 10
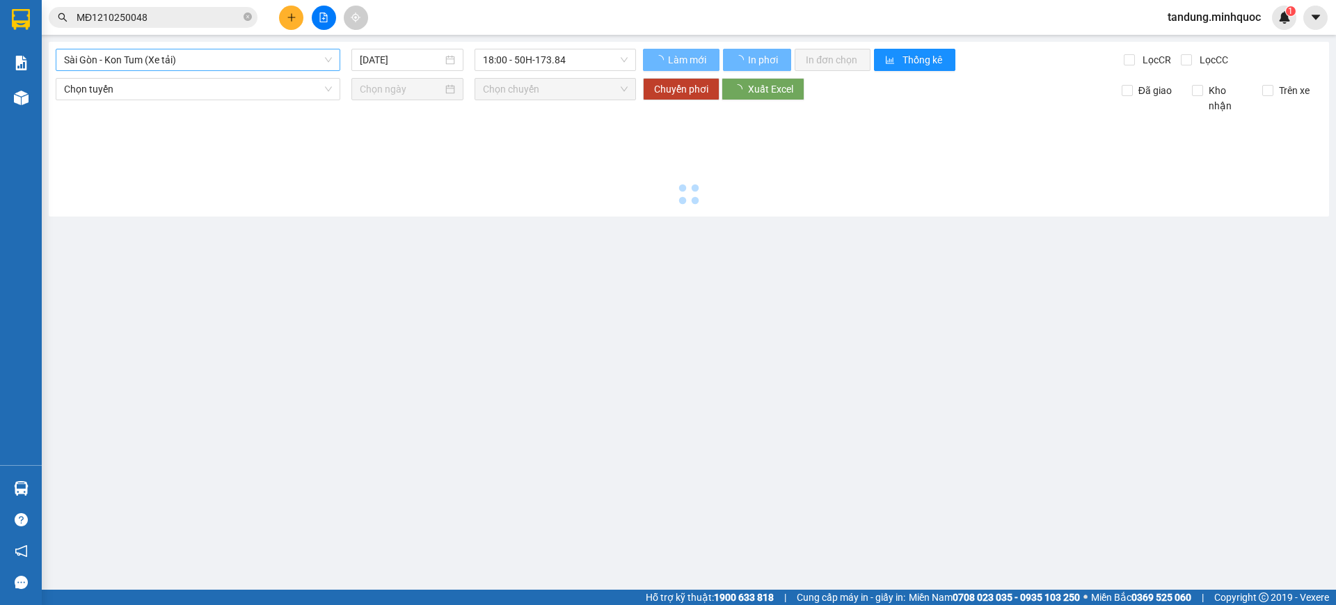
click at [231, 53] on span "Sài Gòn - Kon Tum (Xe tải)" at bounding box center [198, 59] width 268 height 21
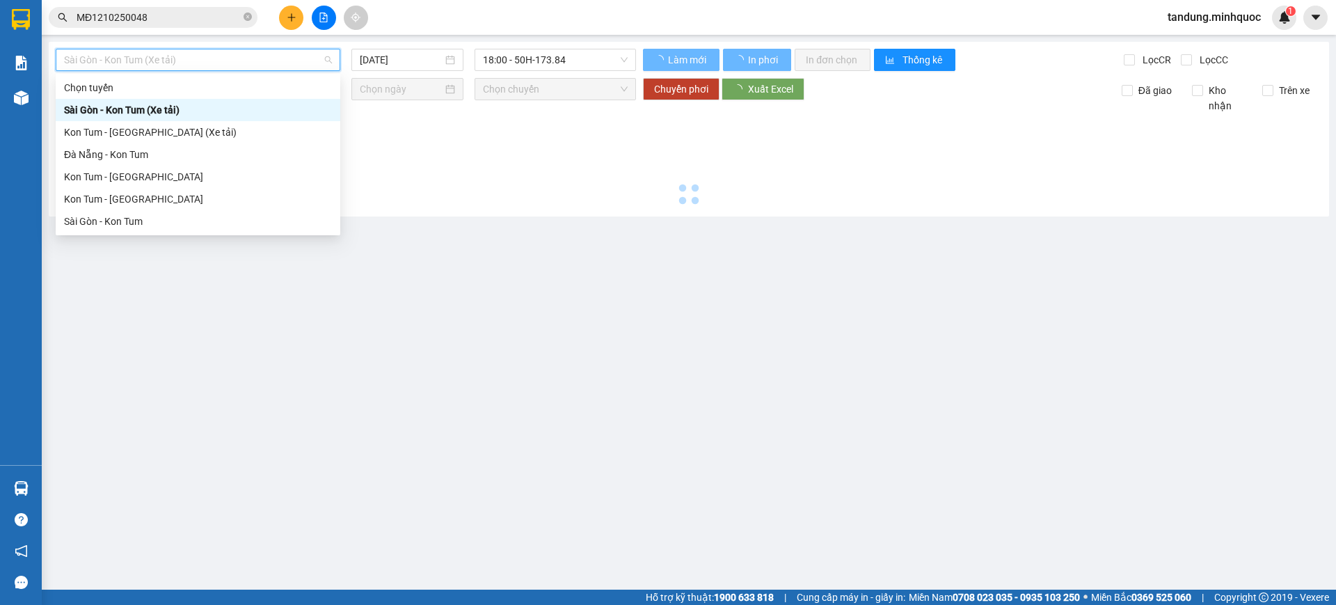
type input "[DATE]"
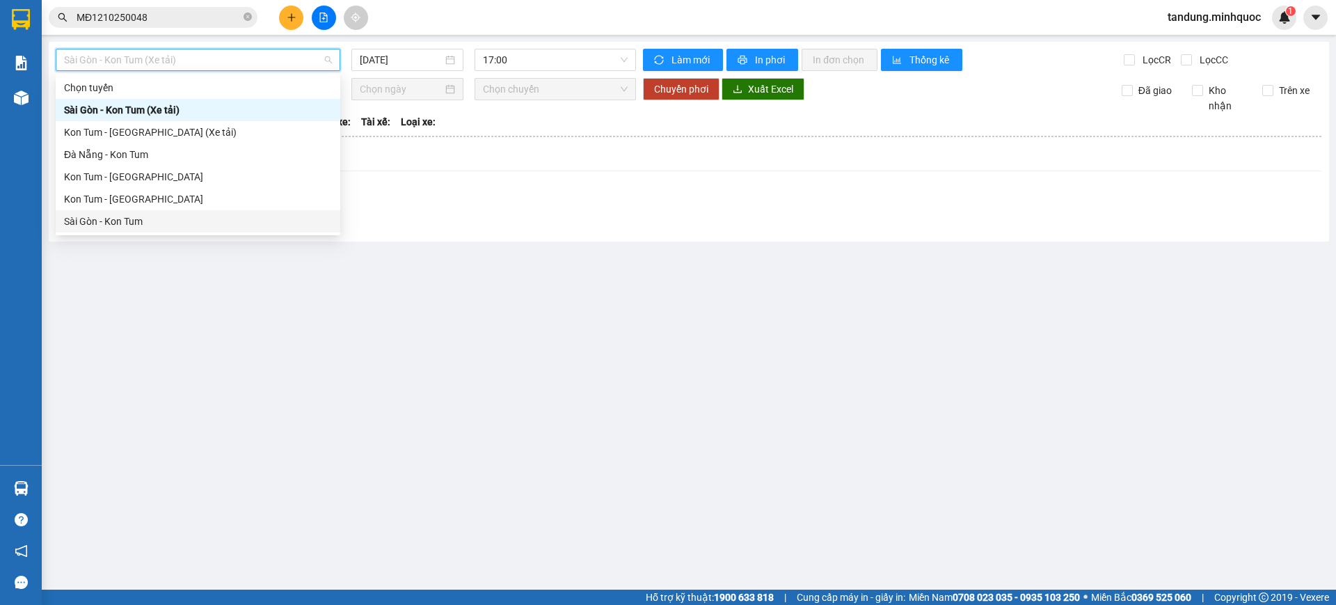
click at [120, 217] on div "Sài Gòn - Kon Tum" at bounding box center [198, 221] width 268 height 15
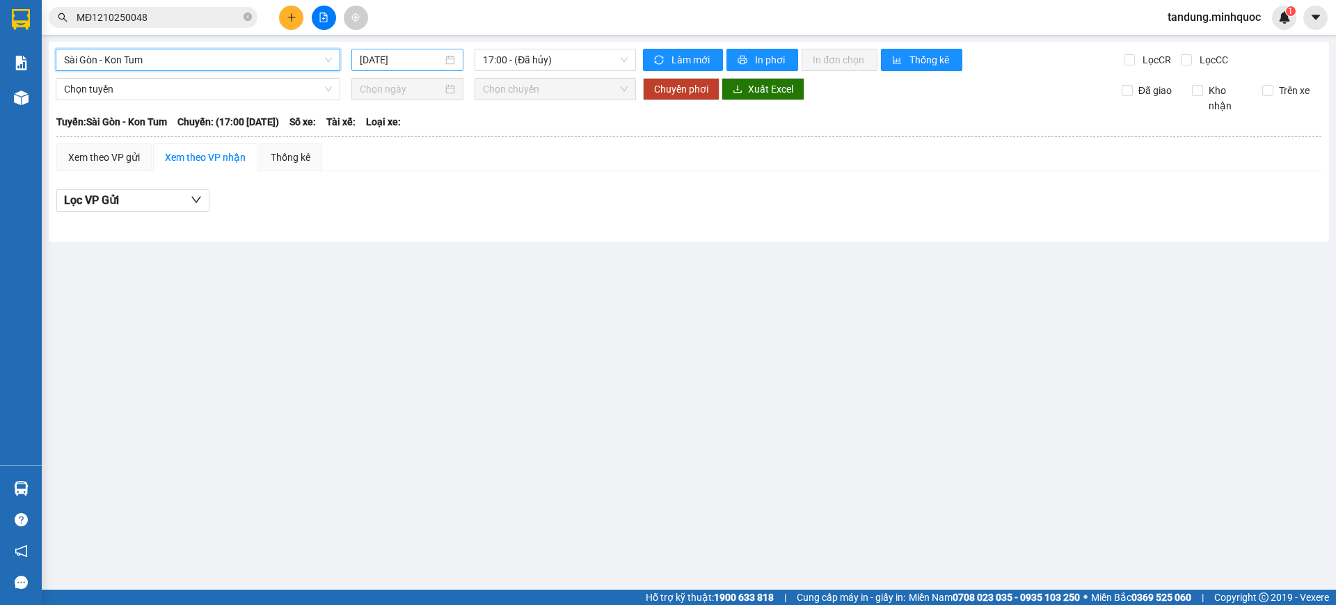
click at [424, 64] on input "[DATE]" at bounding box center [401, 59] width 83 height 15
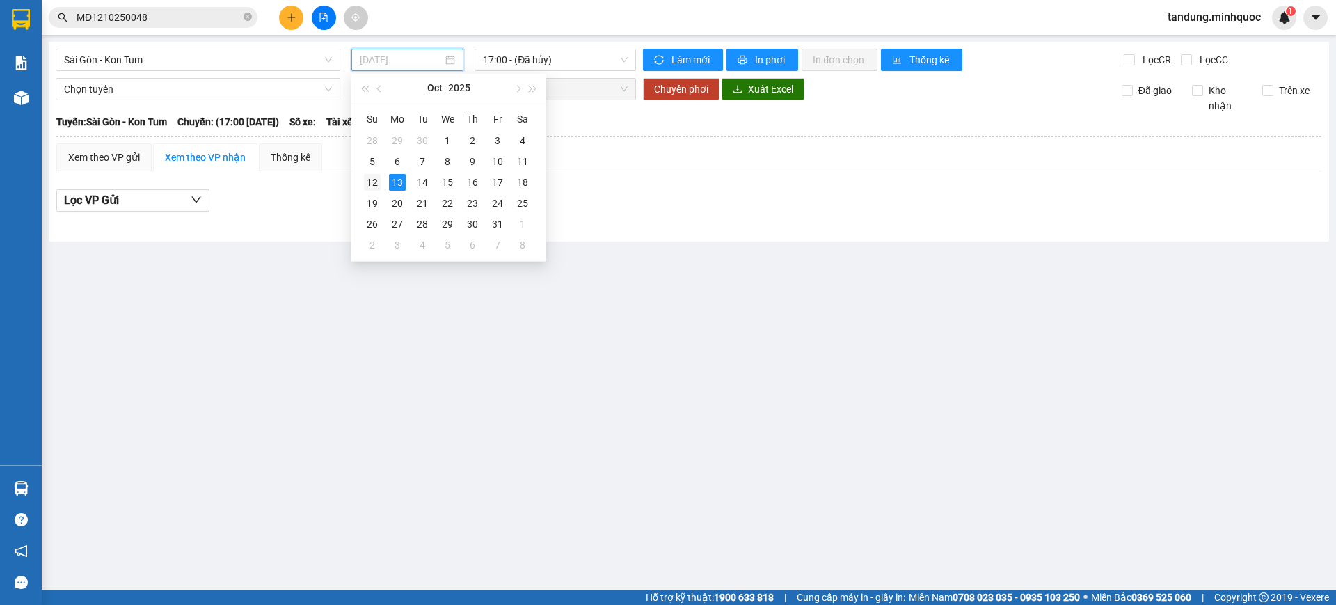
click at [378, 186] on div "12" at bounding box center [372, 182] width 17 height 17
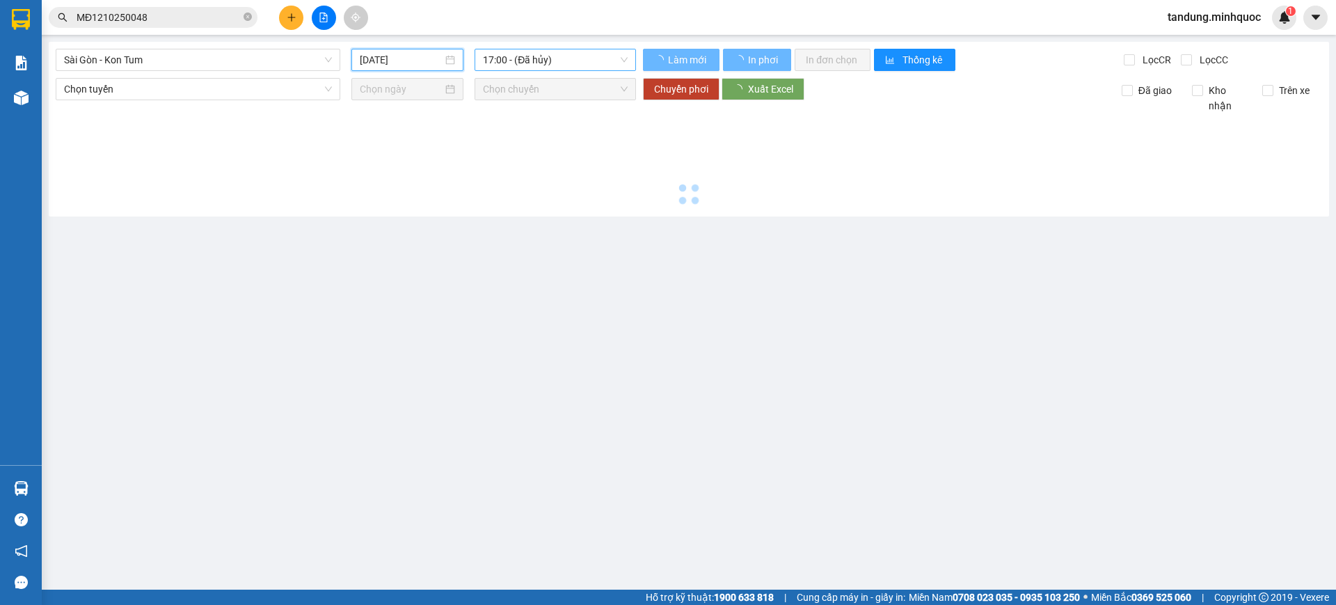
type input "[DATE]"
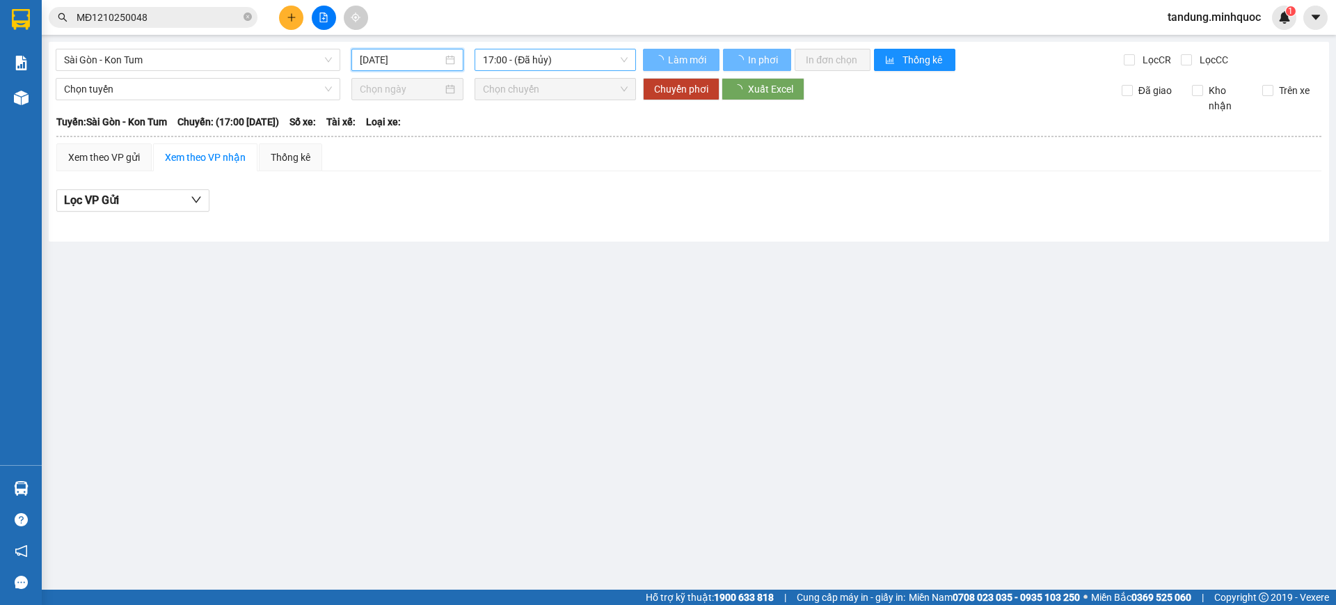
click at [559, 53] on span "17:00 - (Đã hủy)" at bounding box center [555, 59] width 145 height 21
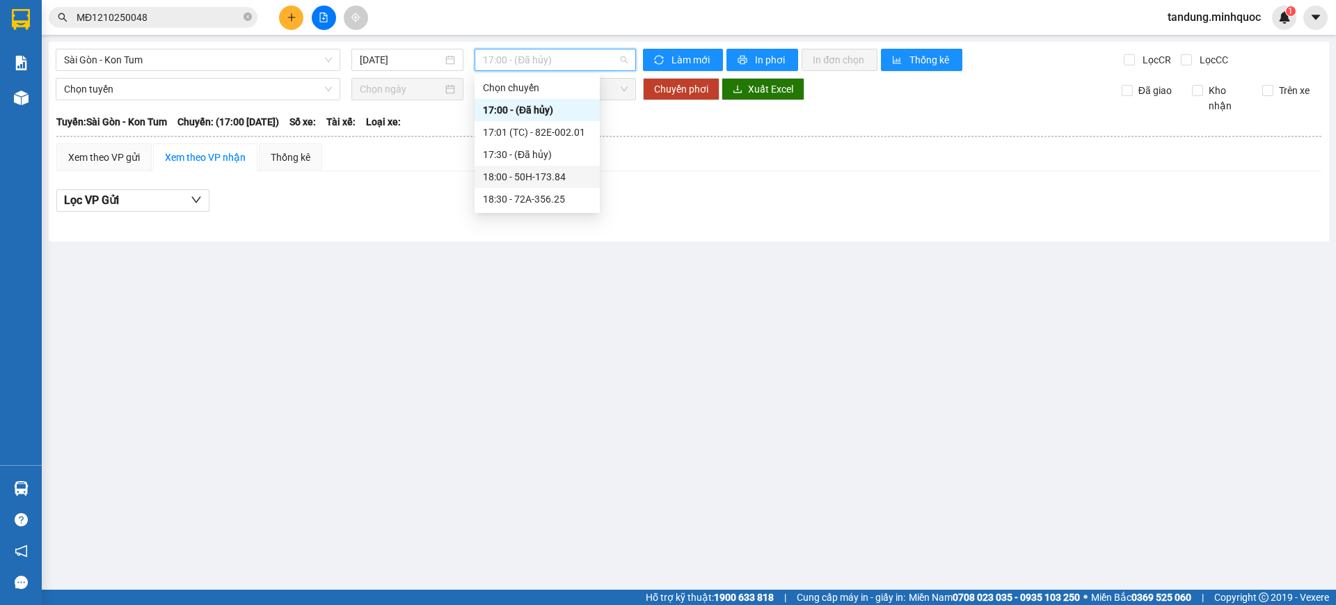
click at [550, 178] on div "18:00 - 50H-173.84" at bounding box center [537, 176] width 109 height 15
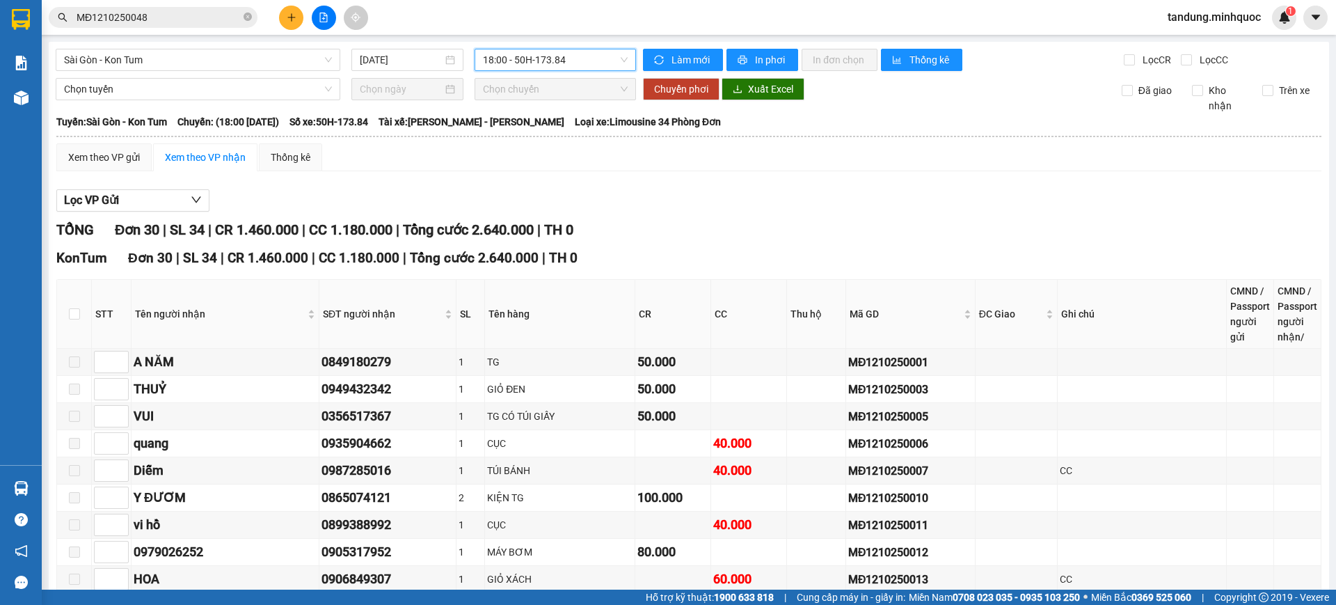
click at [83, 310] on th at bounding box center [74, 314] width 35 height 69
click at [81, 309] on th at bounding box center [74, 314] width 35 height 69
click at [79, 310] on input "checkbox" at bounding box center [74, 313] width 11 height 11
checkbox input "true"
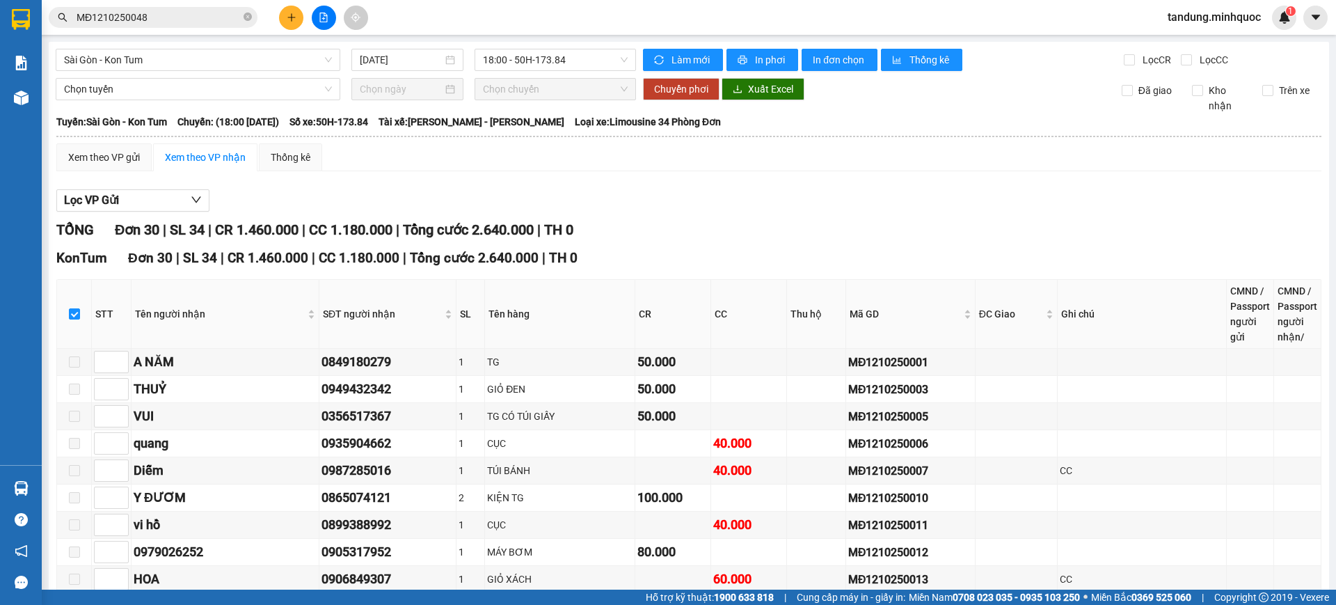
scroll to position [645, 0]
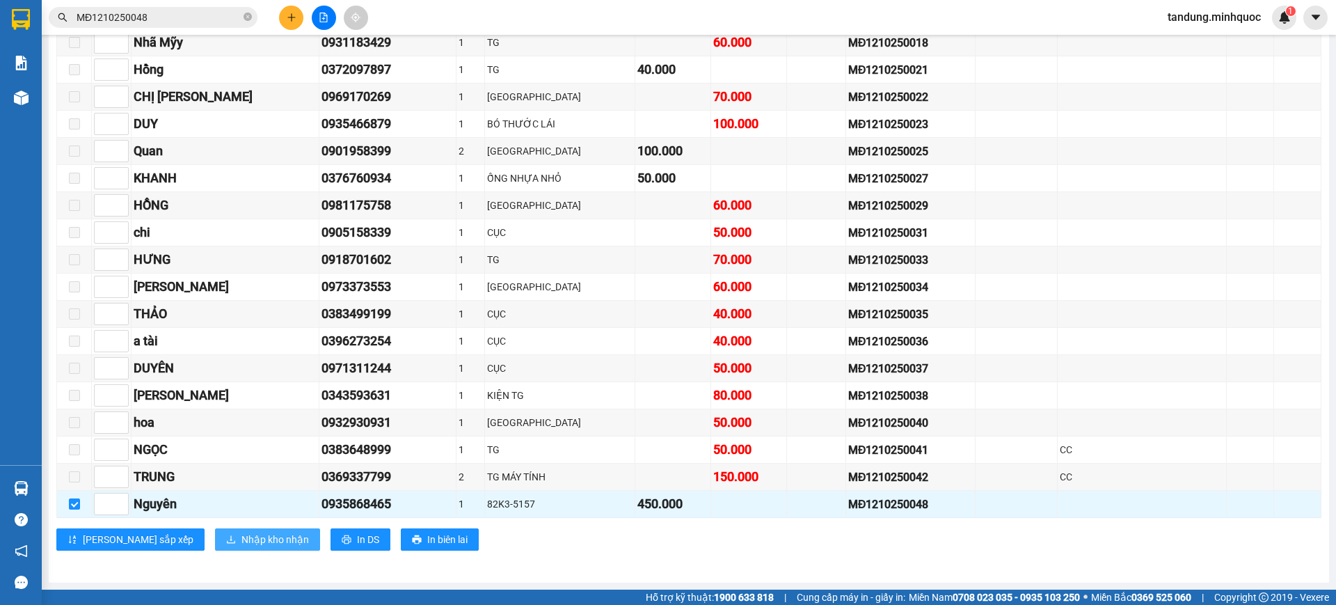
click at [241, 545] on span "Nhập kho nhận" at bounding box center [274, 538] width 67 height 15
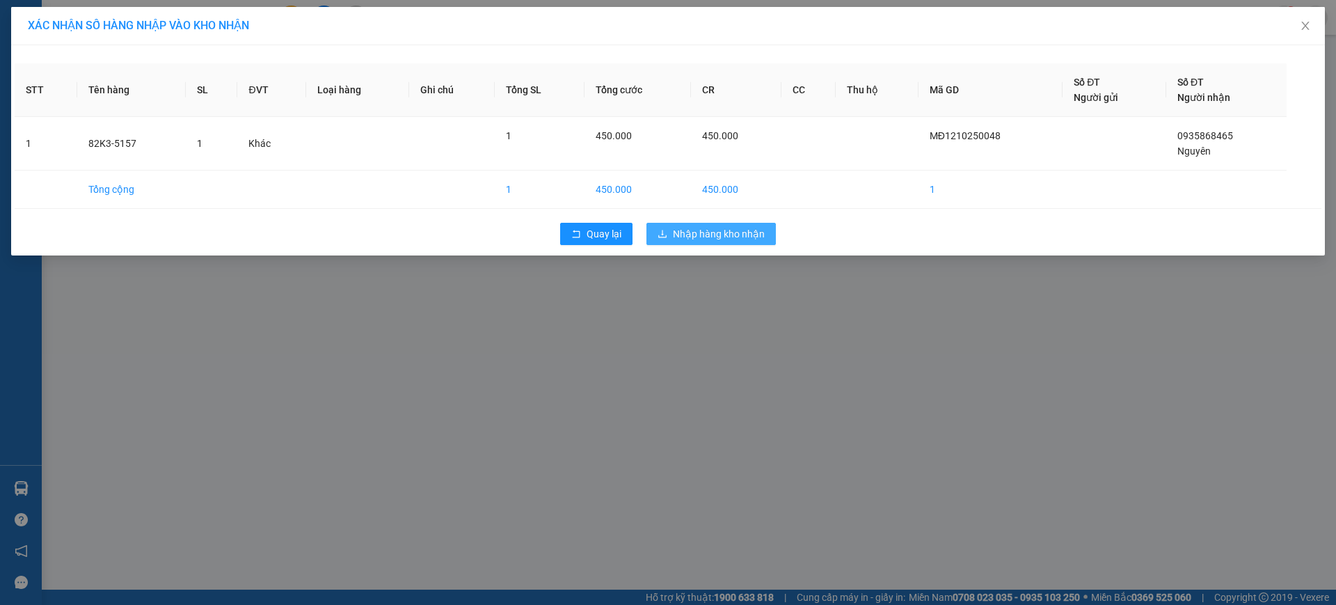
click at [736, 230] on span "Nhập hàng kho nhận" at bounding box center [719, 233] width 92 height 15
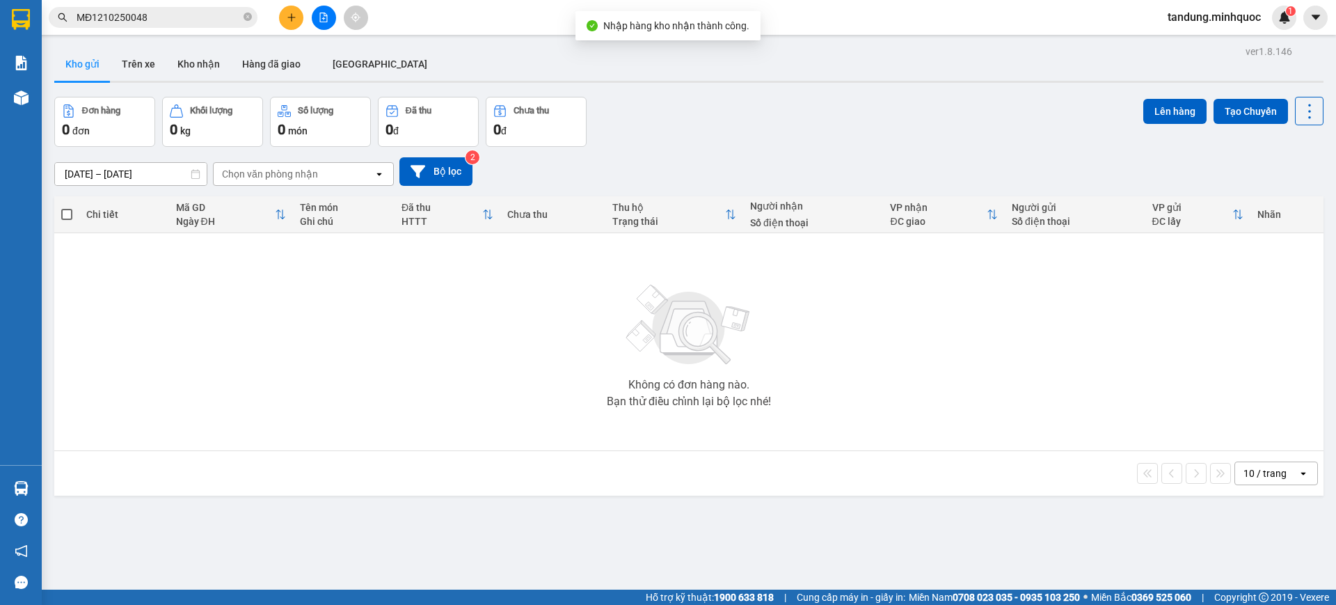
click at [322, 16] on icon "file-add" at bounding box center [324, 18] width 10 height 10
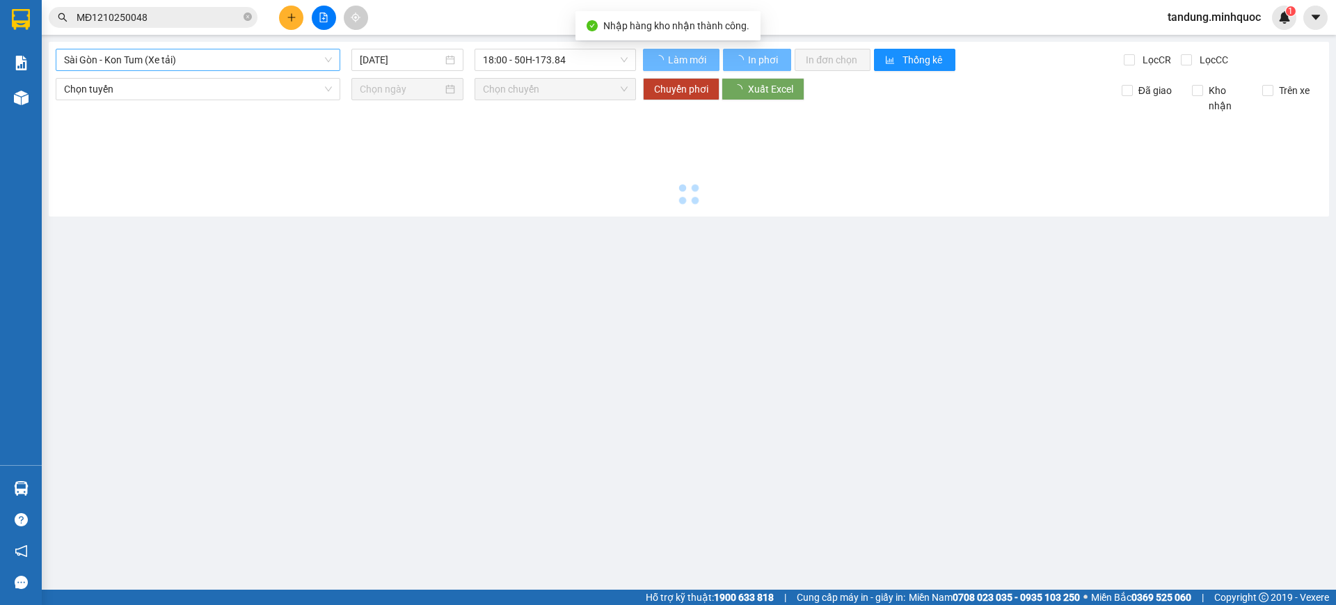
type input "[DATE]"
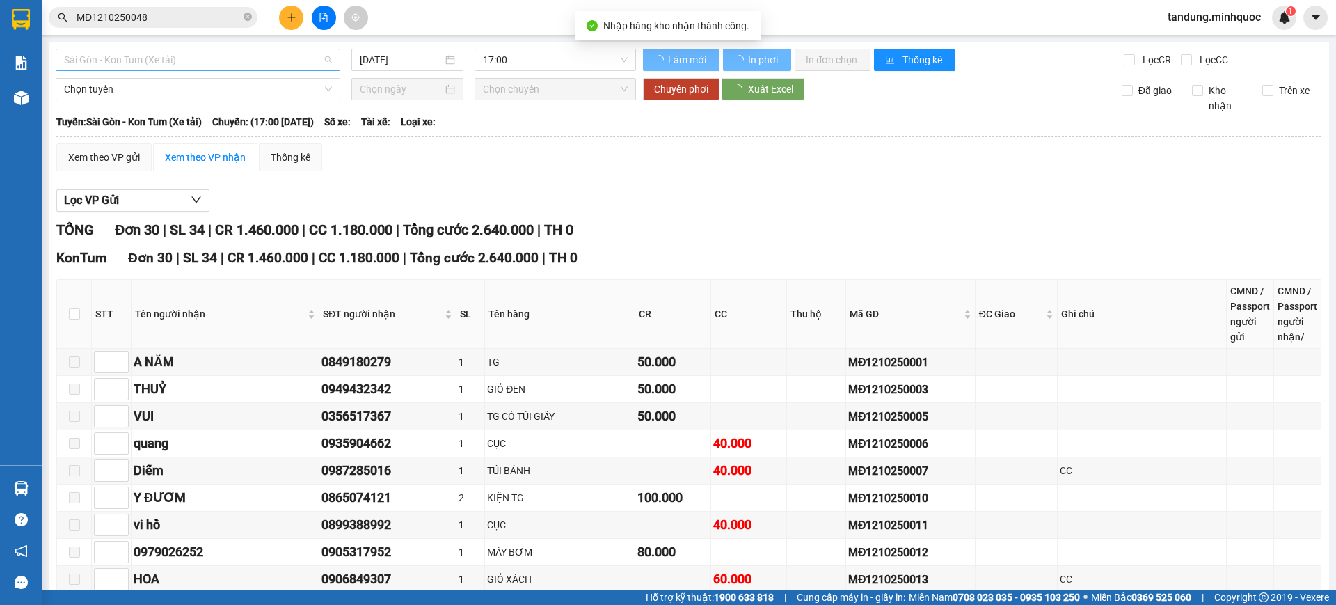
click at [199, 61] on span "Sài Gòn - Kon Tum (Xe tải)" at bounding box center [198, 59] width 268 height 21
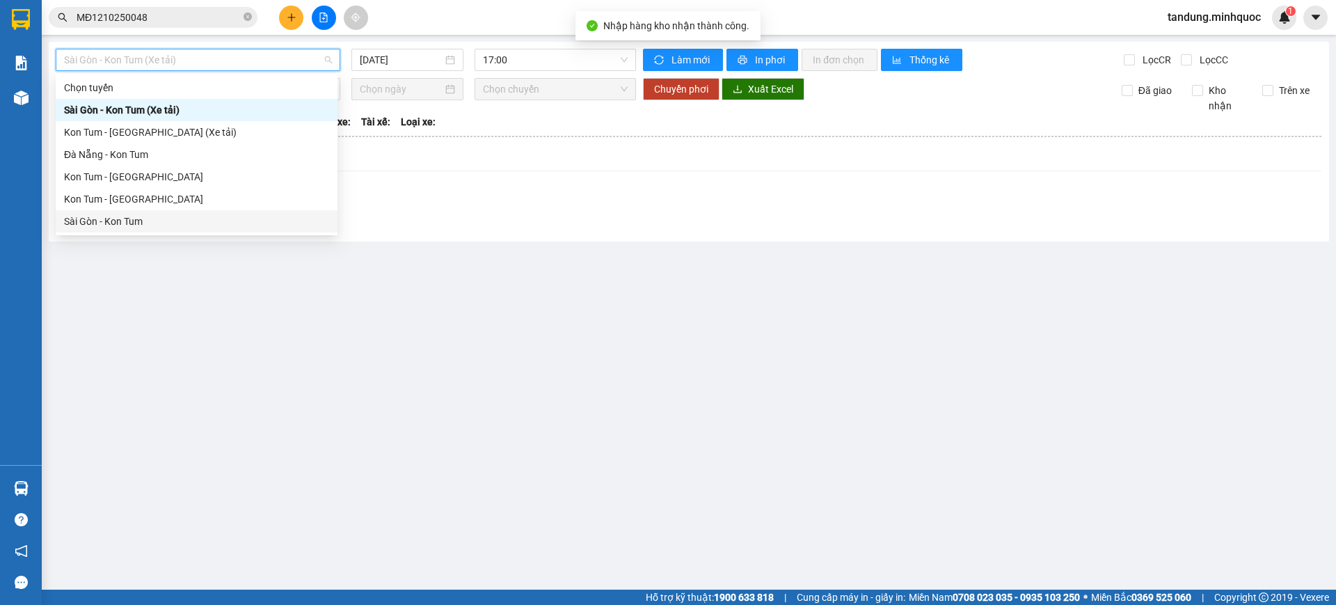
click at [113, 223] on div "Sài Gòn - Kon Tum" at bounding box center [196, 221] width 265 height 15
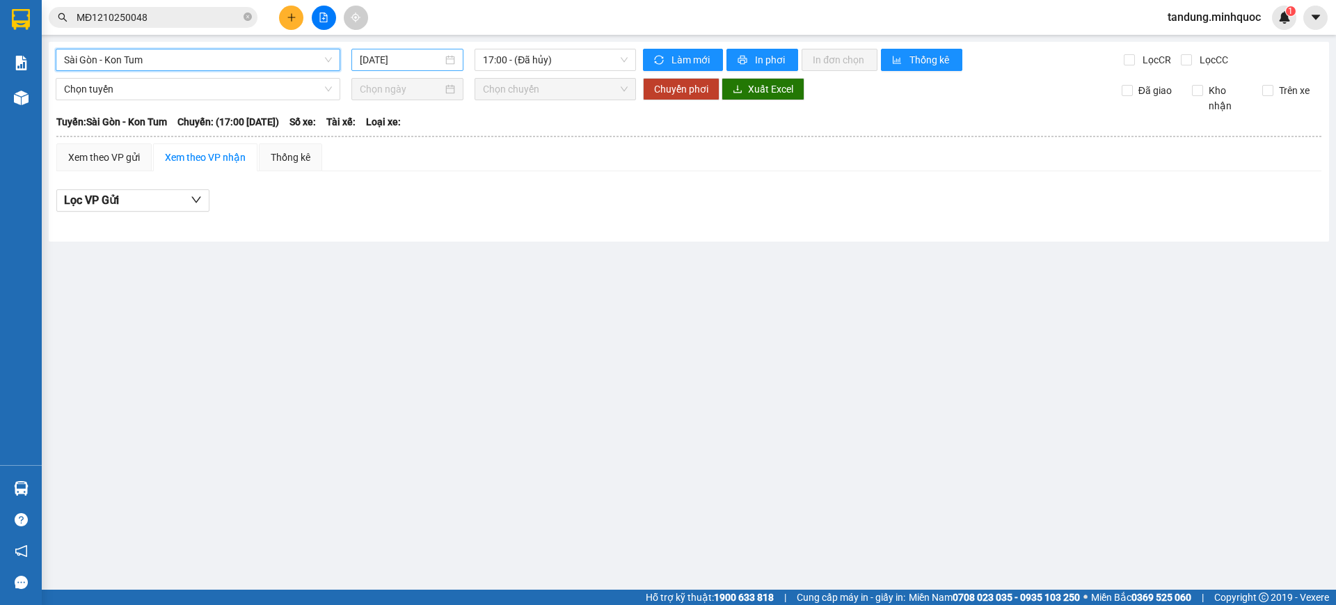
click at [400, 64] on input "[DATE]" at bounding box center [401, 59] width 83 height 15
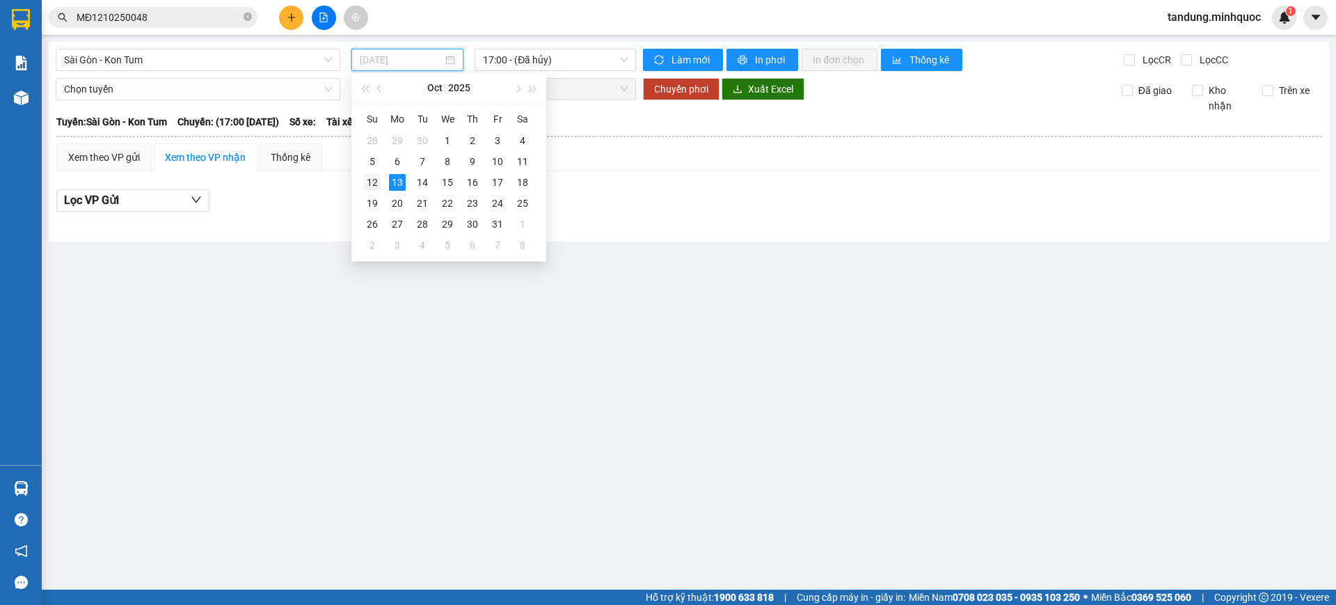
click at [374, 186] on div "12" at bounding box center [372, 182] width 17 height 17
type input "[DATE]"
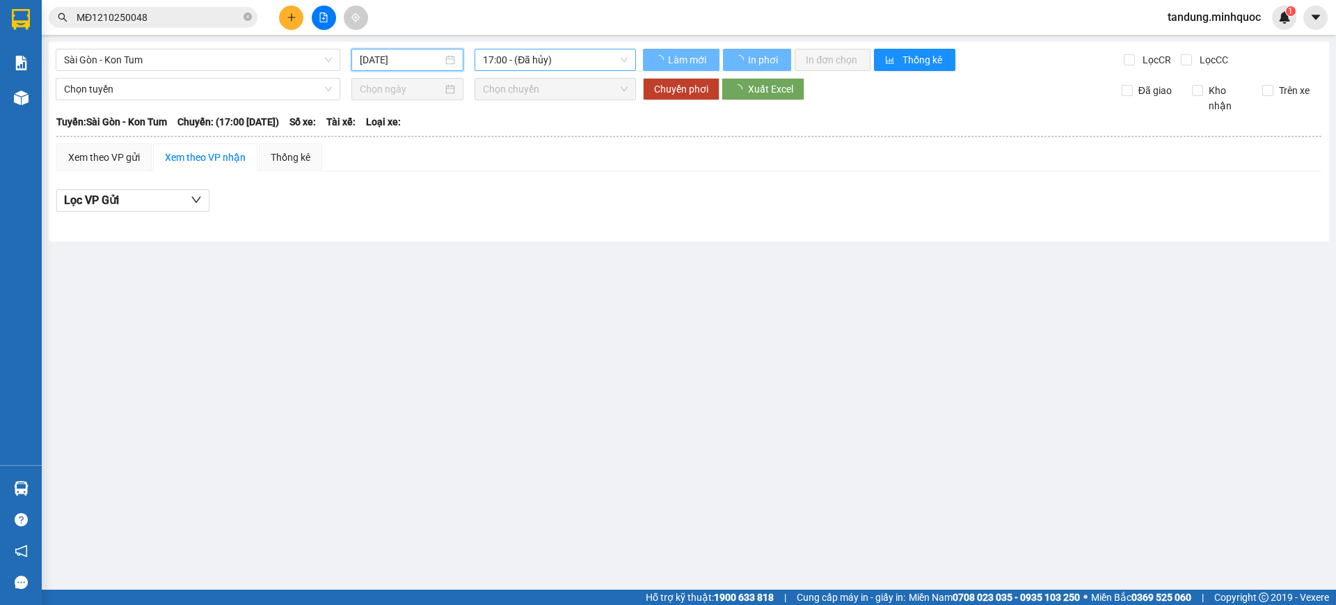
click at [543, 70] on div "17:00 - (Đã hủy)" at bounding box center [554, 60] width 161 height 22
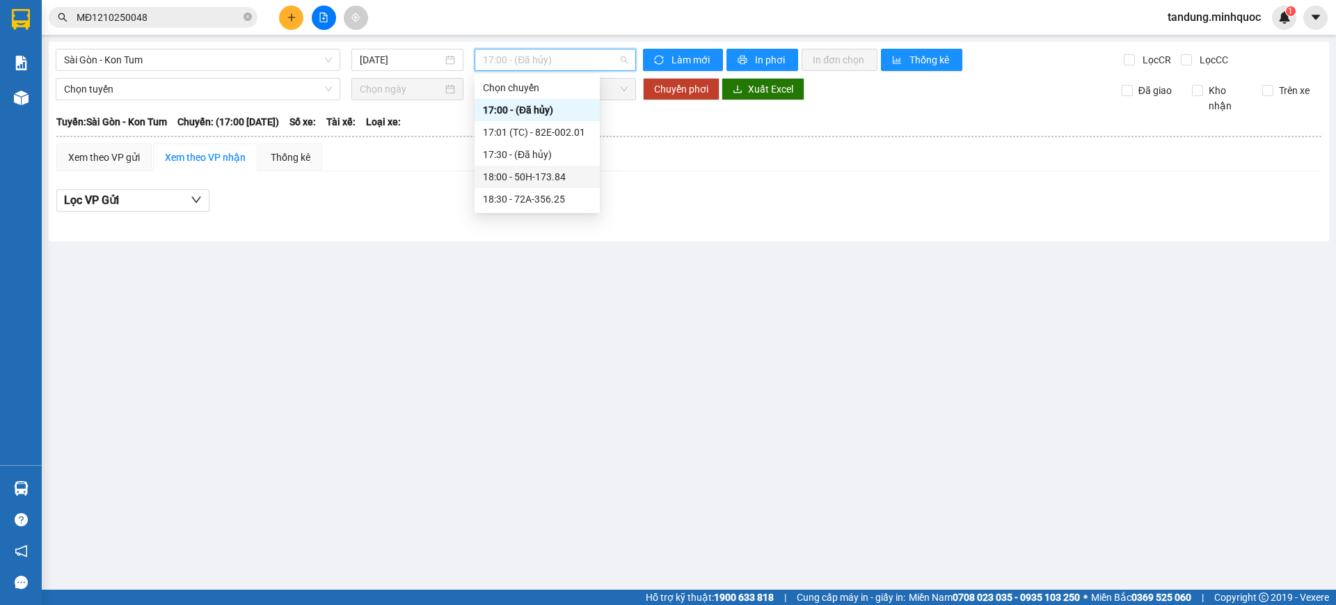
click at [546, 184] on div "18:00 - 50H-173.84" at bounding box center [536, 177] width 125 height 22
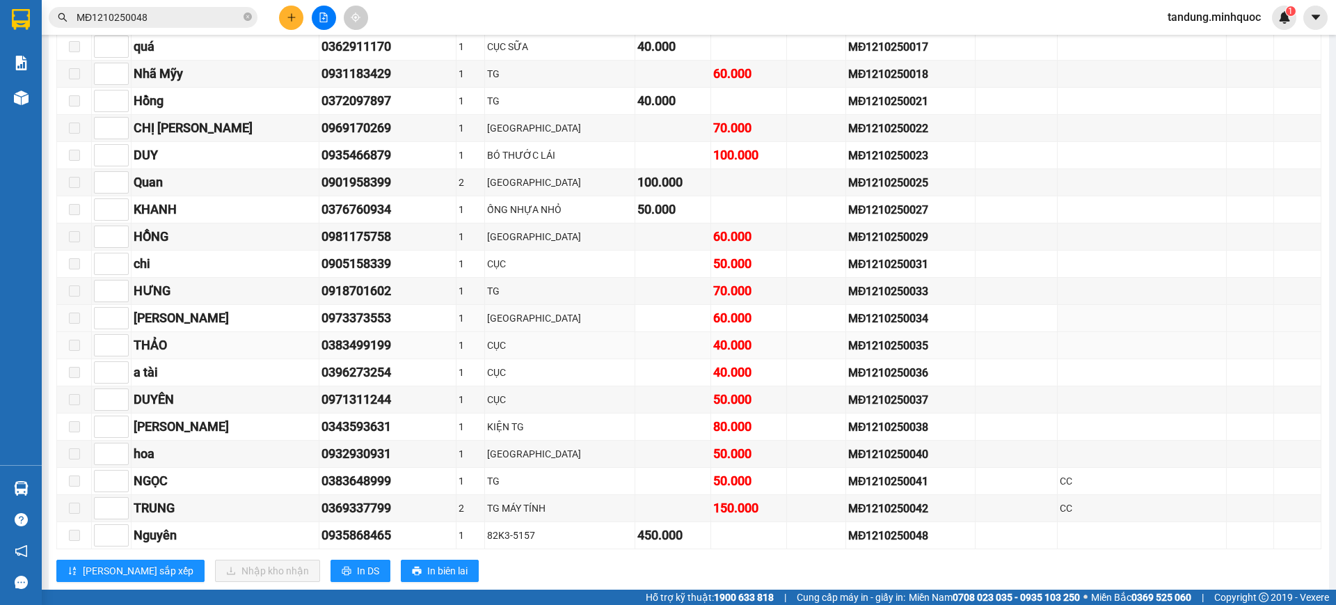
scroll to position [645, 0]
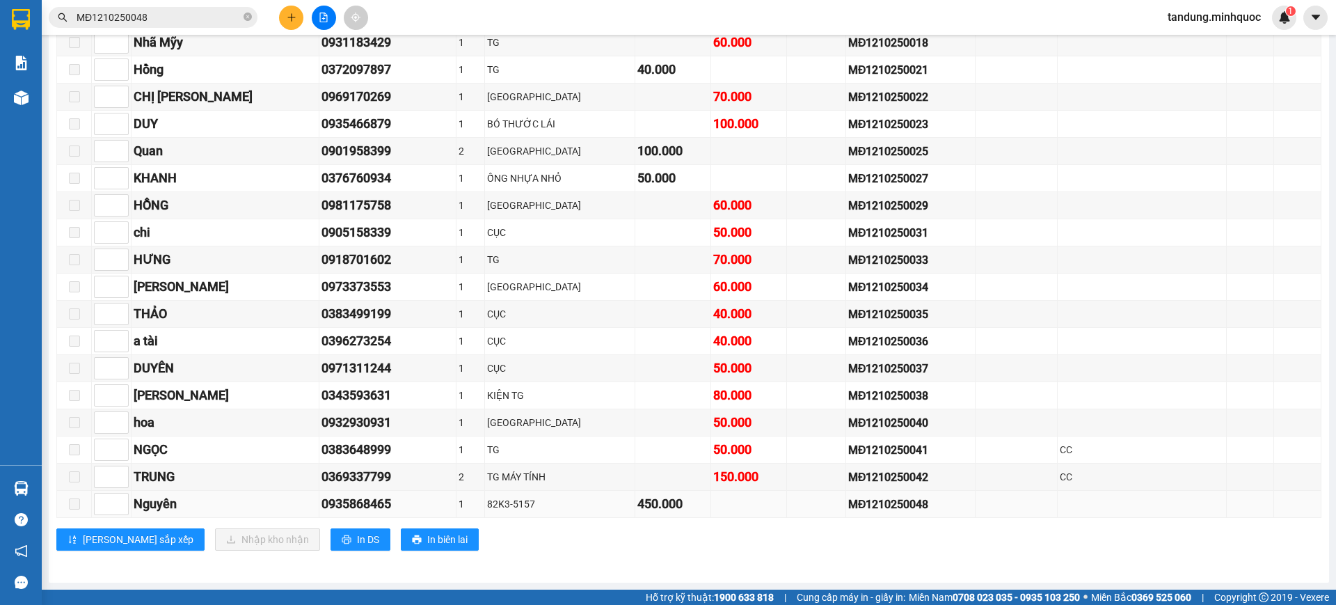
click at [868, 514] on td "MĐ1210250048" at bounding box center [910, 503] width 129 height 27
click at [872, 510] on div "MĐ1210250048" at bounding box center [910, 503] width 125 height 17
copy div "MĐ1210250048"
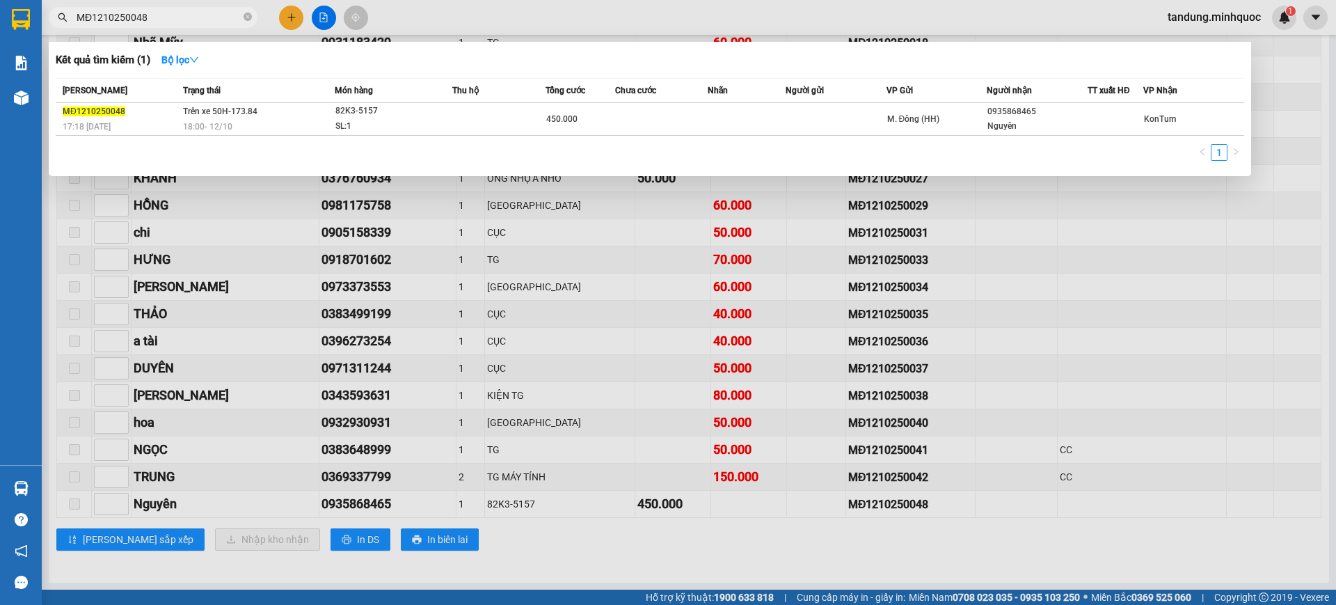
drag, startPoint x: 171, startPoint y: 18, endPoint x: 0, endPoint y: 24, distance: 171.2
click at [0, 24] on section "Kết quả tìm kiếm ( 1 ) Bộ lọc Mã ĐH Trạng thái Món hàng Thu hộ Tổng cước Chưa c…" at bounding box center [668, 302] width 1336 height 605
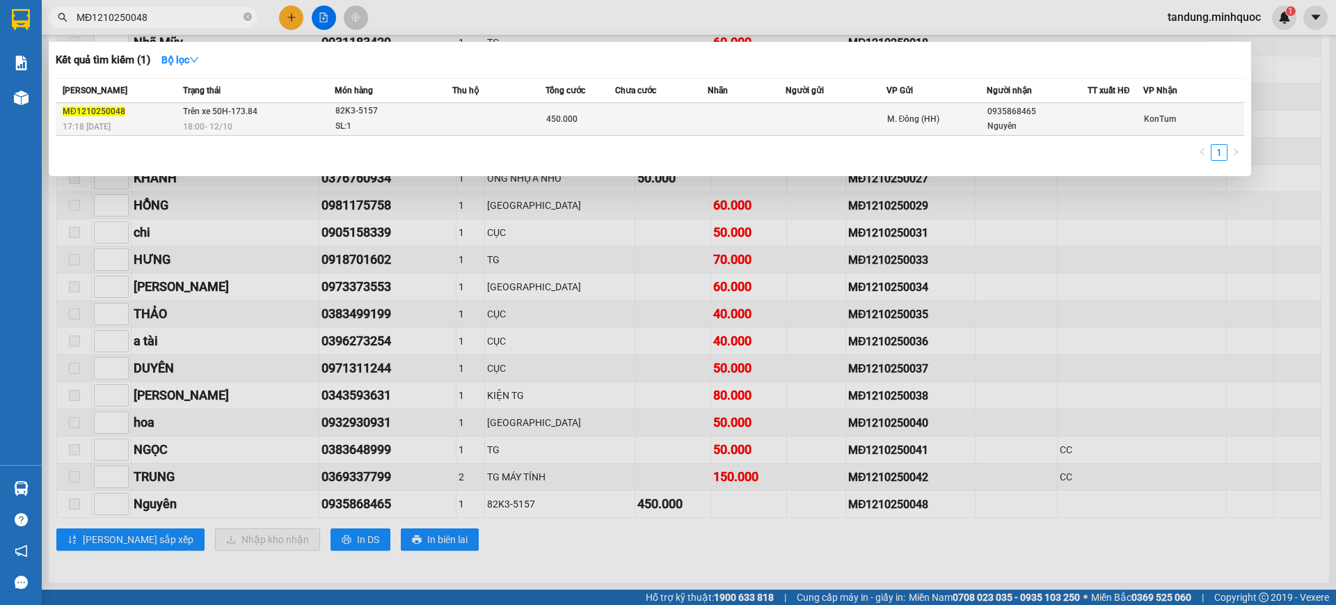
click at [780, 115] on td at bounding box center [745, 119] width 77 height 33
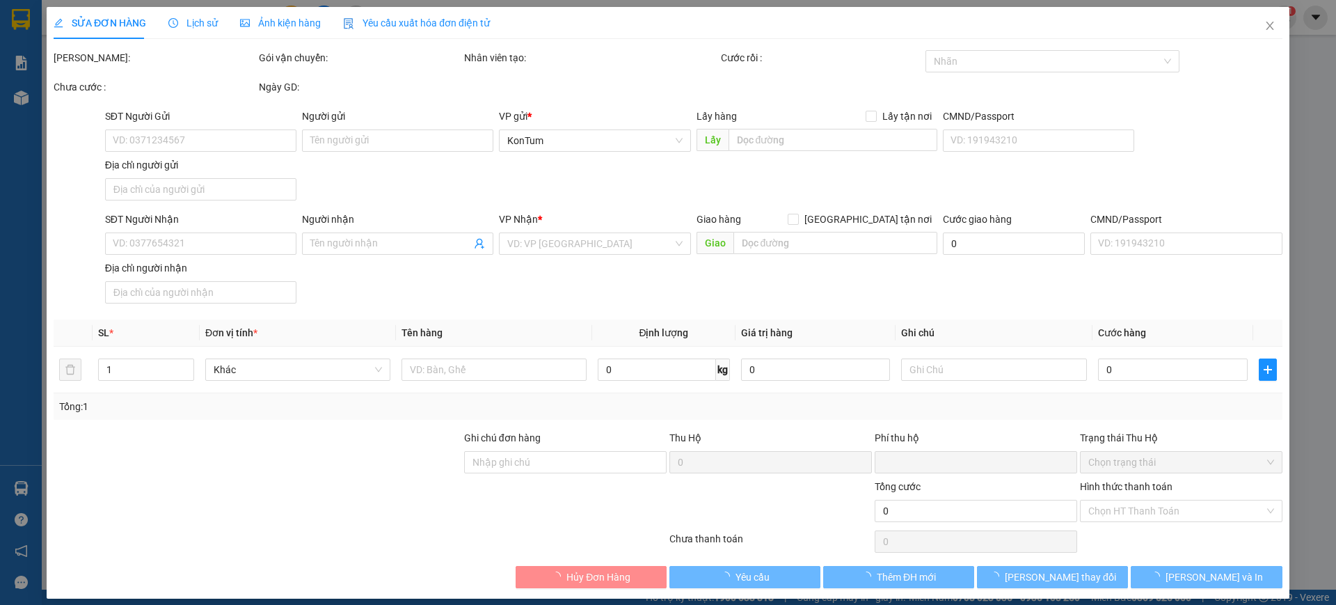
type input "0935868465"
type input "Nguyên"
type input "0"
type input "450.000"
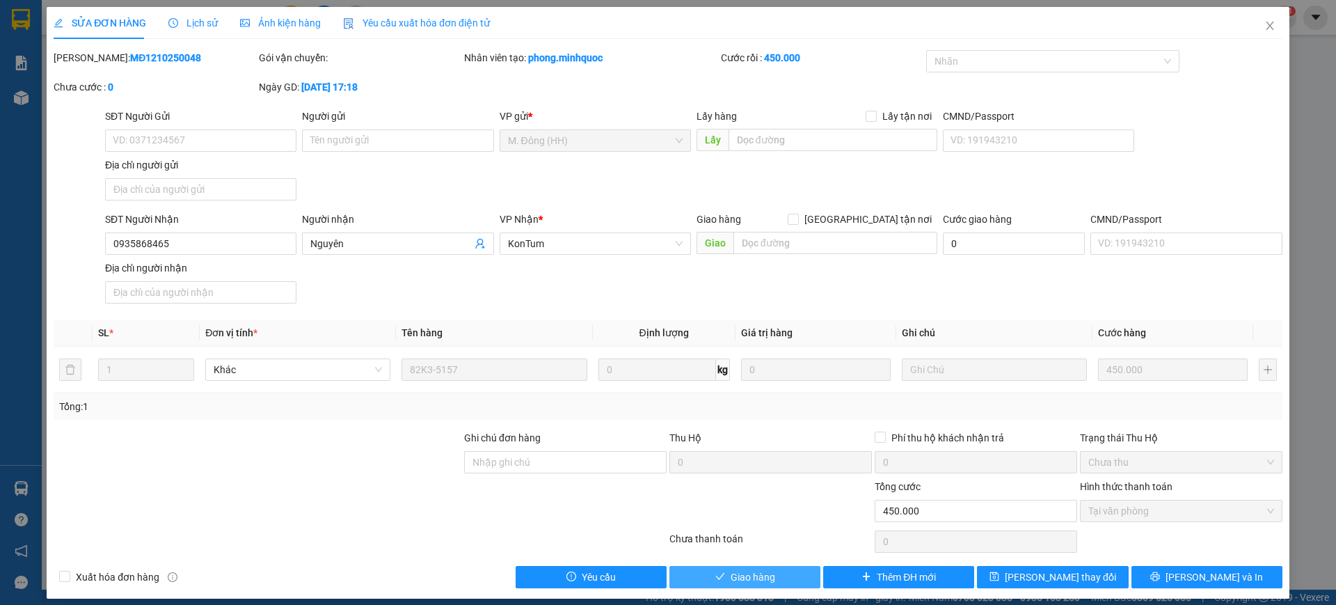
click at [760, 572] on span "Giao hàng" at bounding box center [752, 576] width 45 height 15
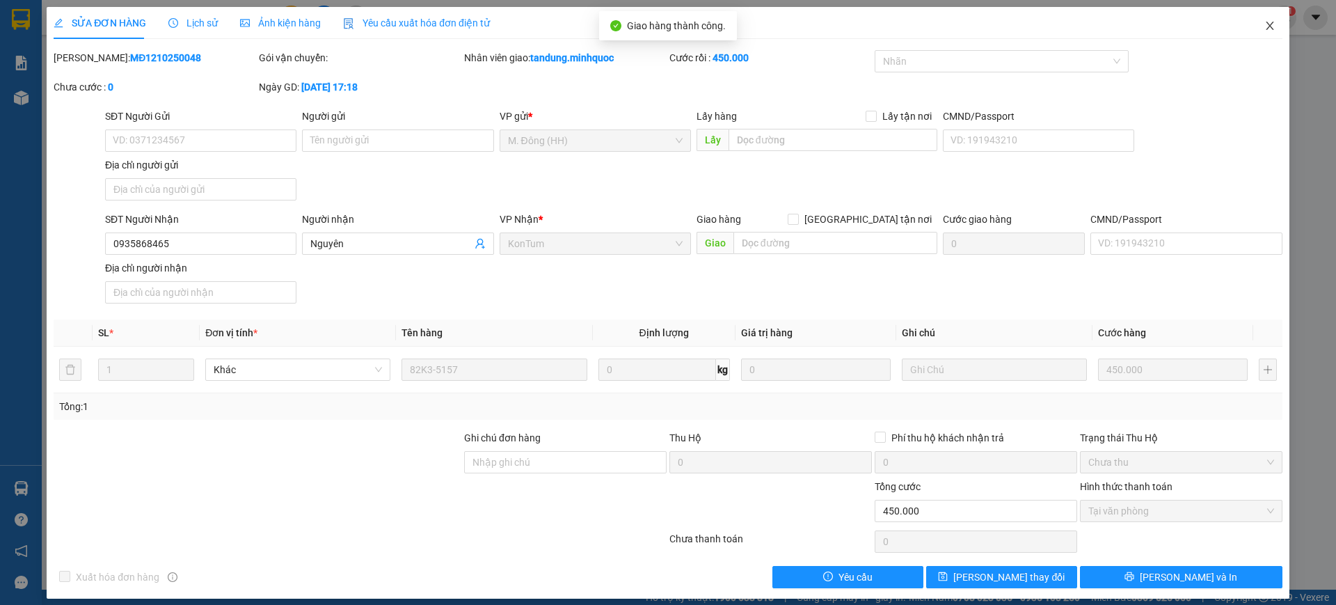
click at [1264, 30] on icon "close" at bounding box center [1269, 25] width 11 height 11
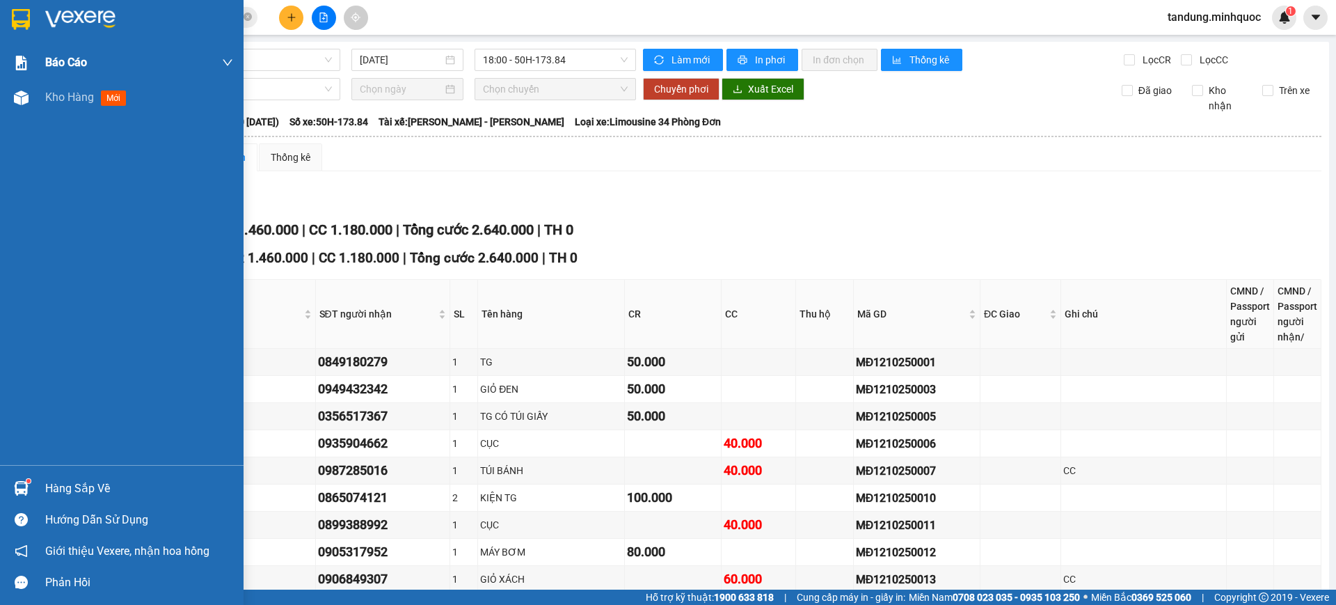
click at [6, 10] on div at bounding box center [121, 22] width 243 height 45
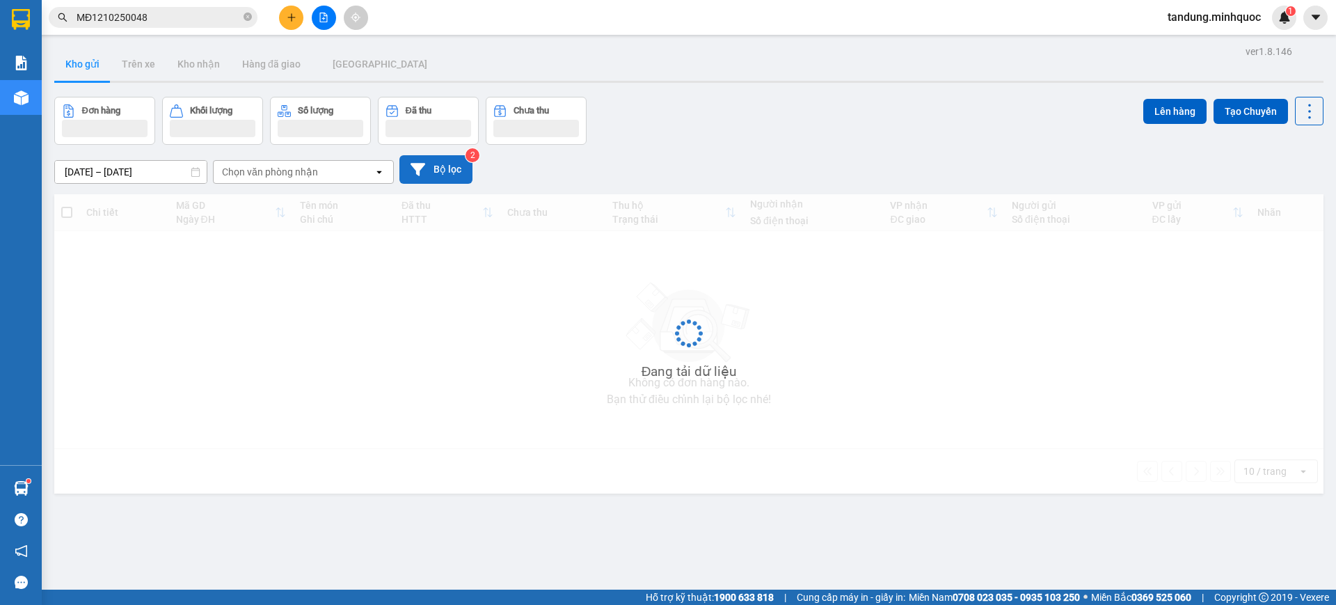
click at [451, 163] on button "Bộ lọc" at bounding box center [435, 169] width 73 height 29
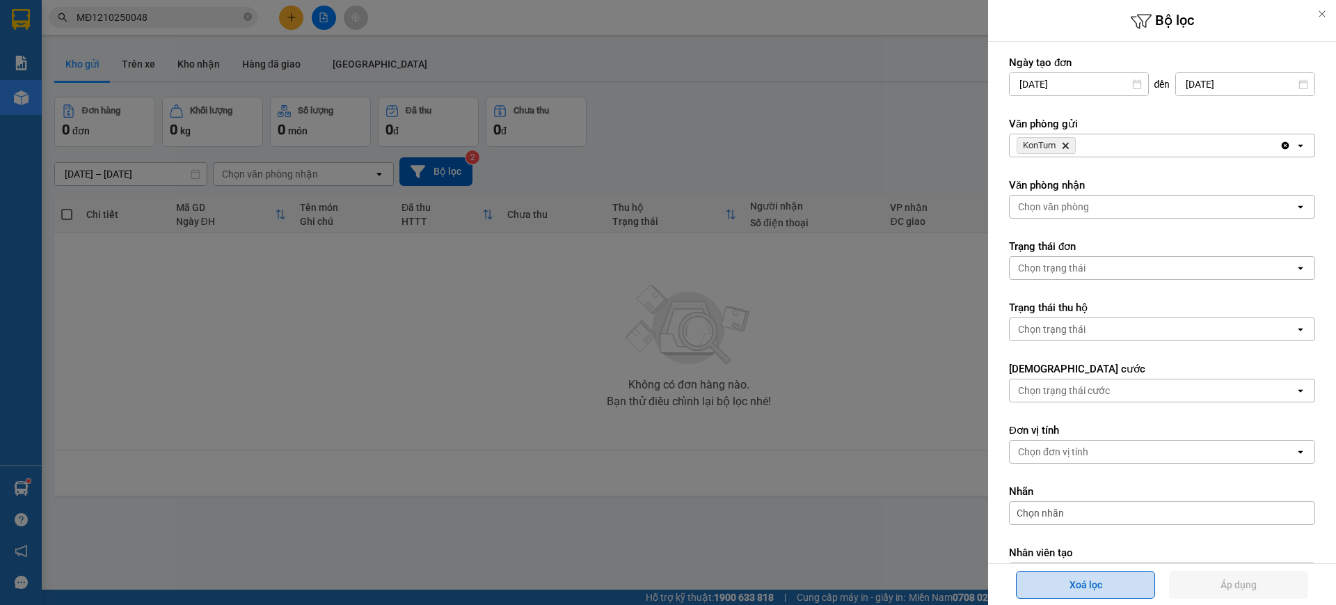
click at [1140, 582] on button "Xoá lọc" at bounding box center [1085, 584] width 139 height 28
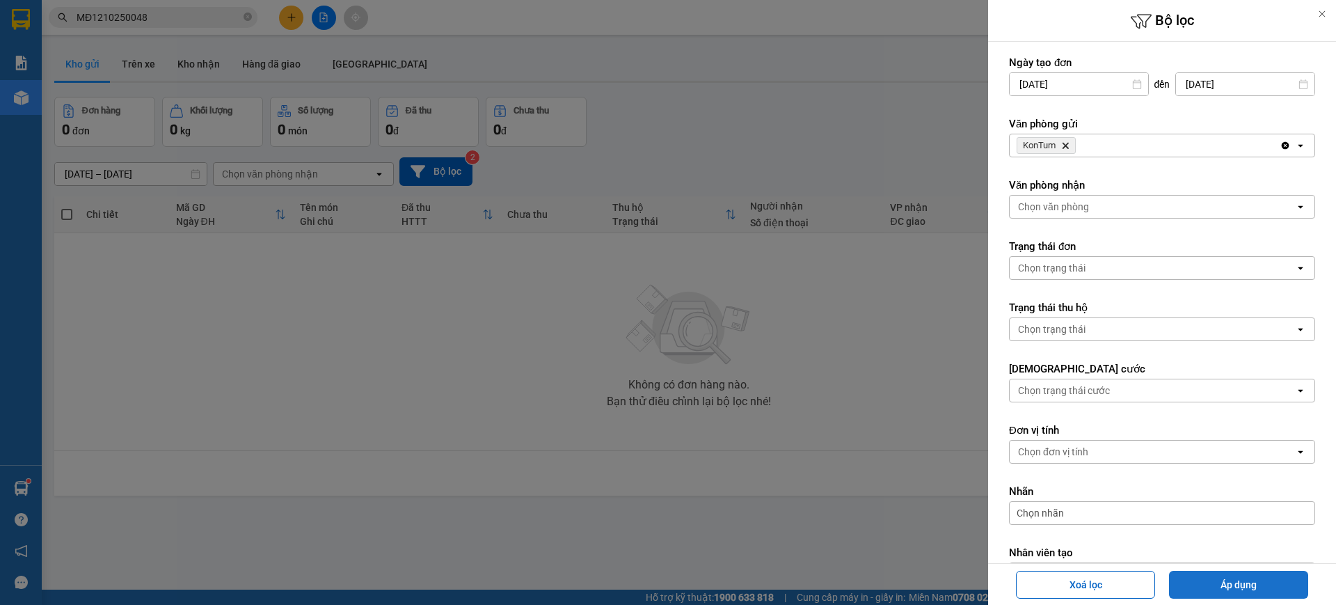
click at [1233, 588] on button "Áp dụng" at bounding box center [1238, 584] width 139 height 28
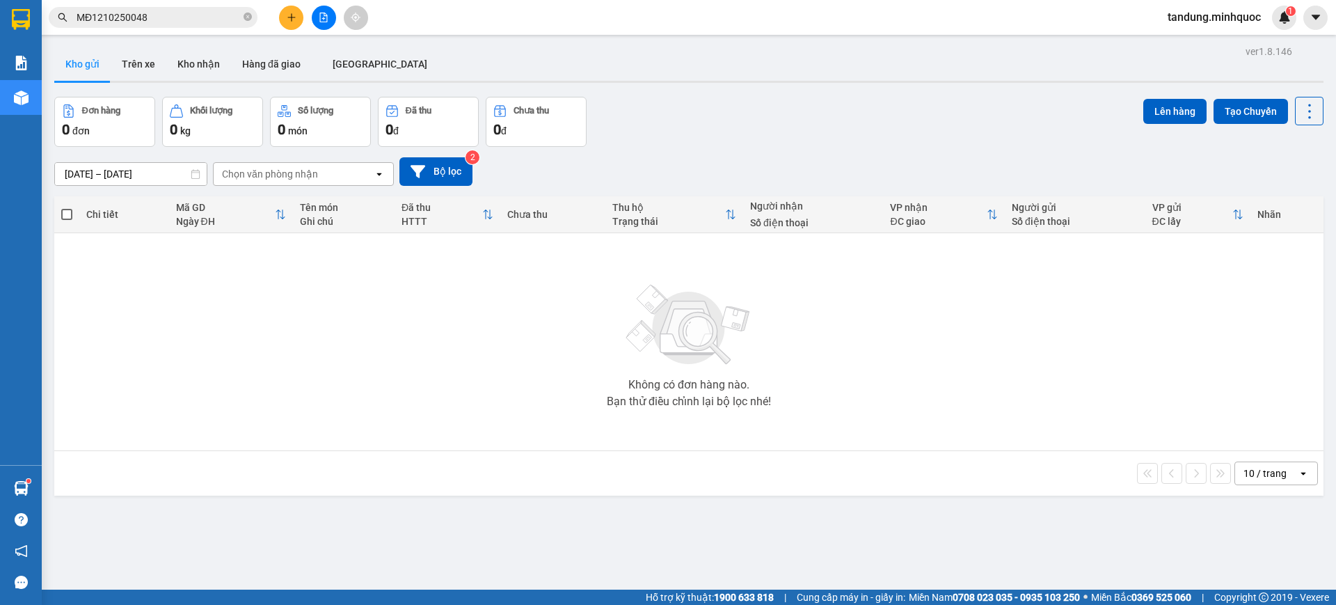
click at [325, 19] on icon "file-add" at bounding box center [324, 18] width 10 height 10
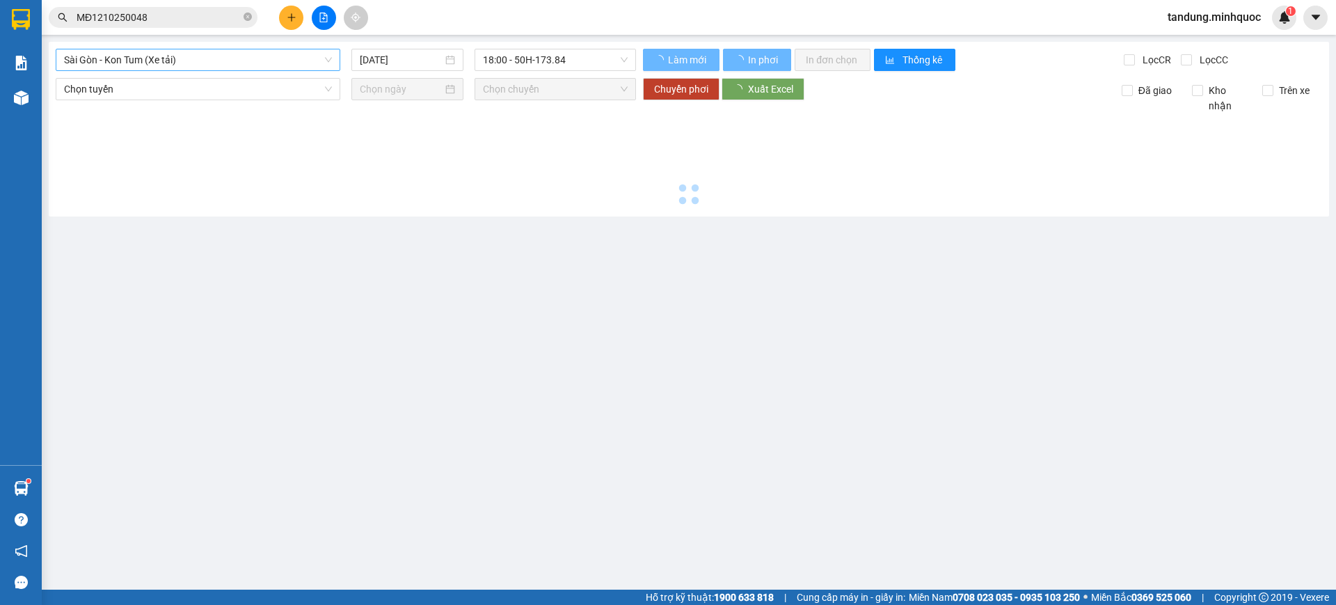
click at [213, 49] on span "Sài Gòn - Kon Tum (Xe tải)" at bounding box center [198, 59] width 268 height 21
type input "[DATE]"
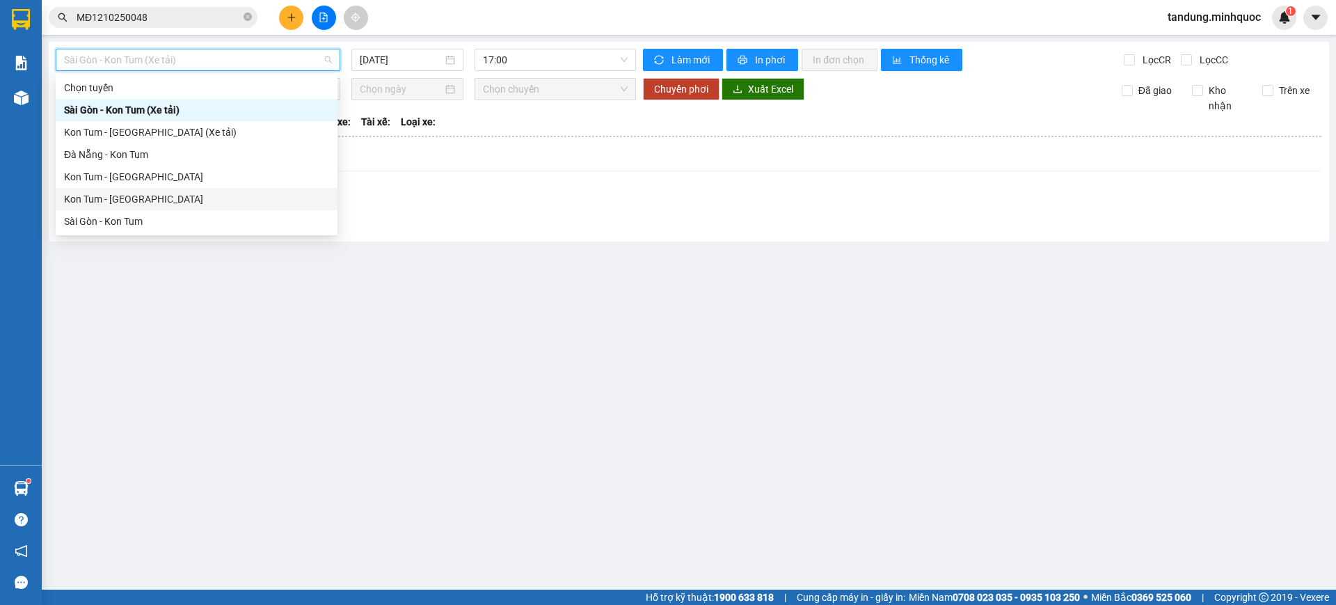
click at [118, 219] on div "Sài Gòn - Kon Tum" at bounding box center [196, 221] width 265 height 15
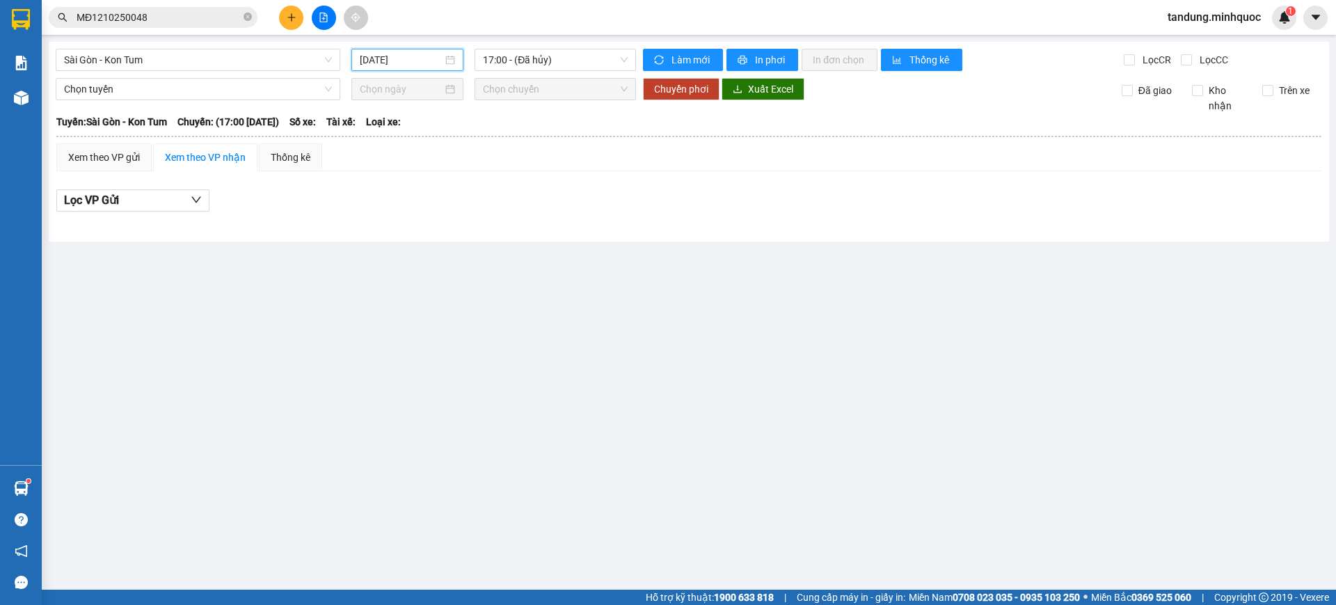
click at [417, 59] on input "[DATE]" at bounding box center [401, 59] width 83 height 15
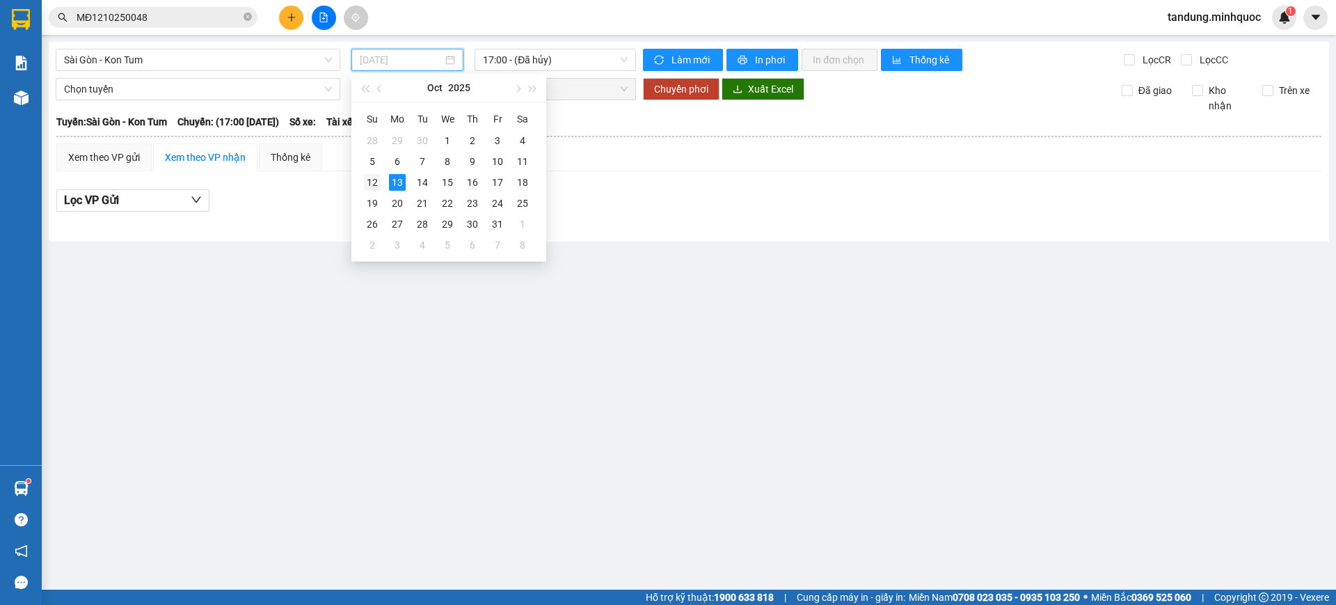
click at [376, 184] on div "12" at bounding box center [372, 182] width 17 height 17
type input "[DATE]"
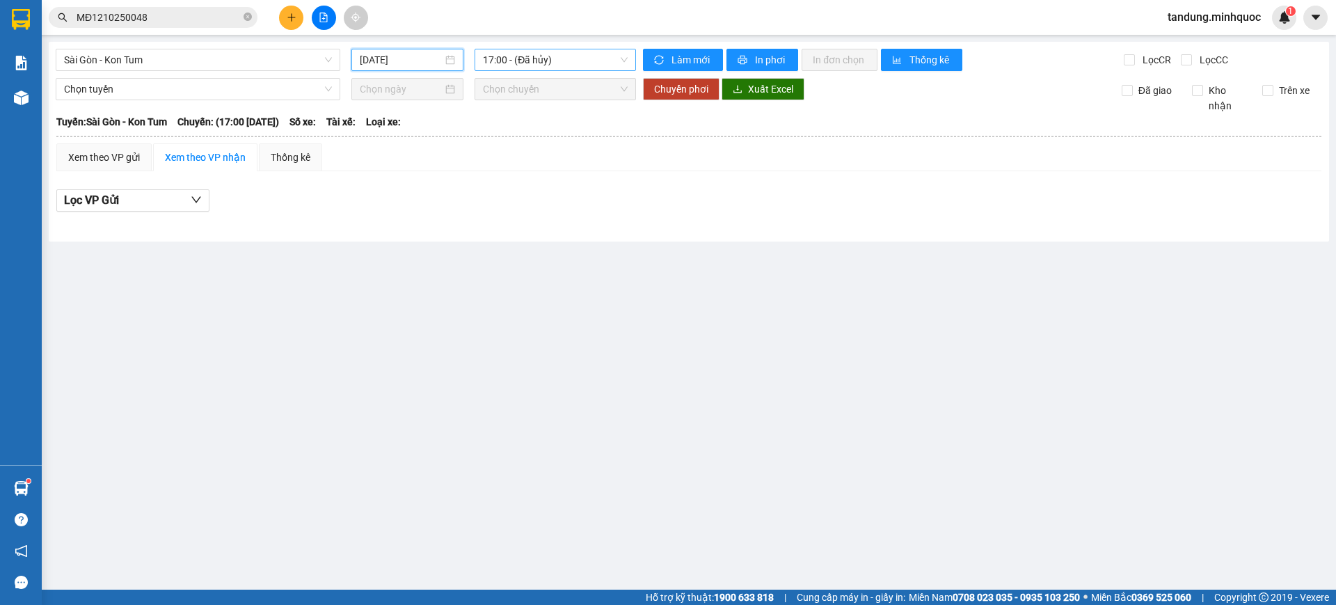
click at [575, 63] on span "17:00 - (Đã hủy)" at bounding box center [555, 59] width 145 height 21
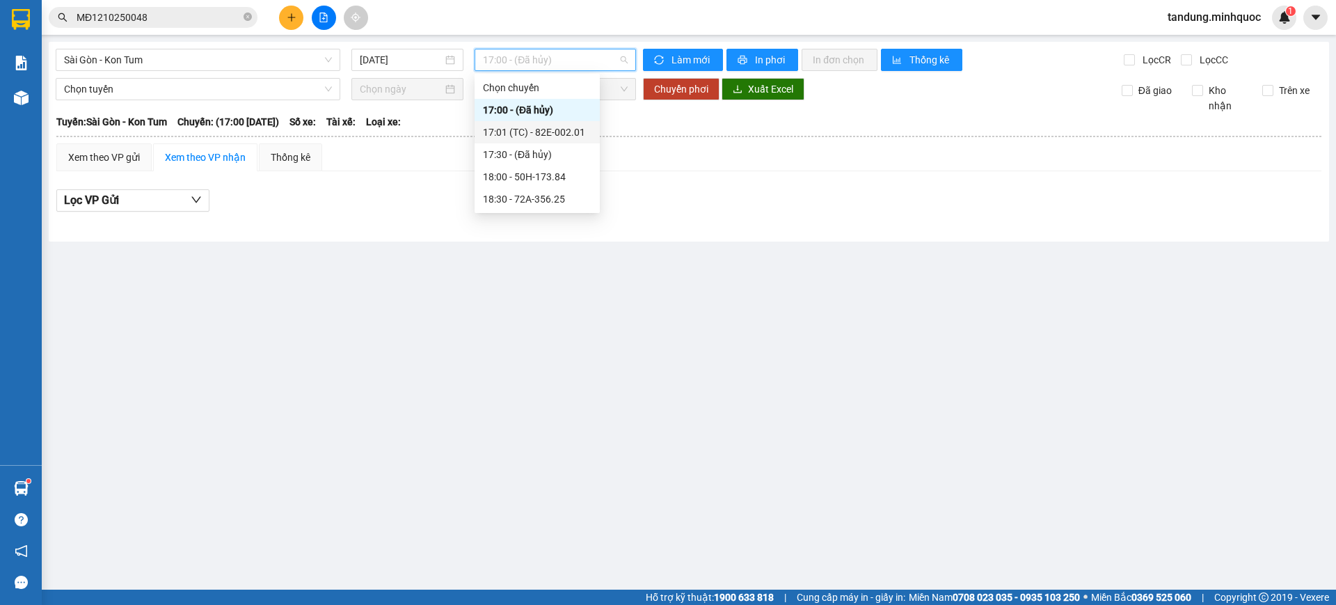
click at [563, 140] on div "17:01 (TC) - 82E-002.01" at bounding box center [536, 132] width 125 height 22
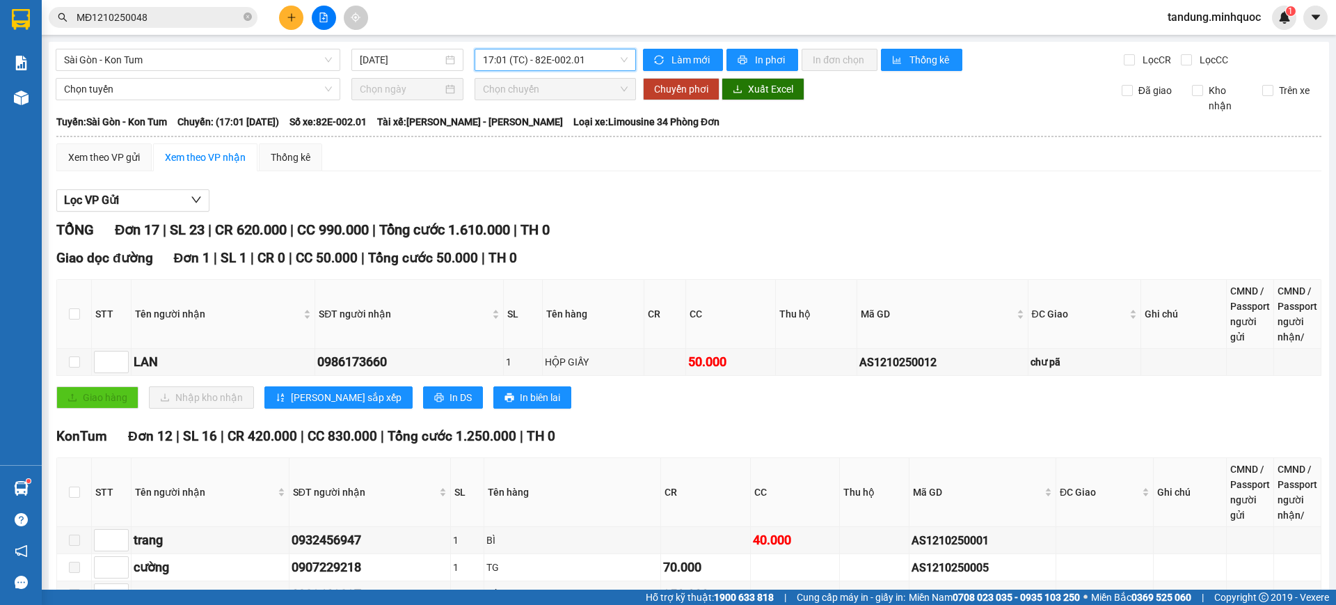
click at [578, 61] on span "17:01 (TC) - 82E-002.01" at bounding box center [555, 59] width 145 height 21
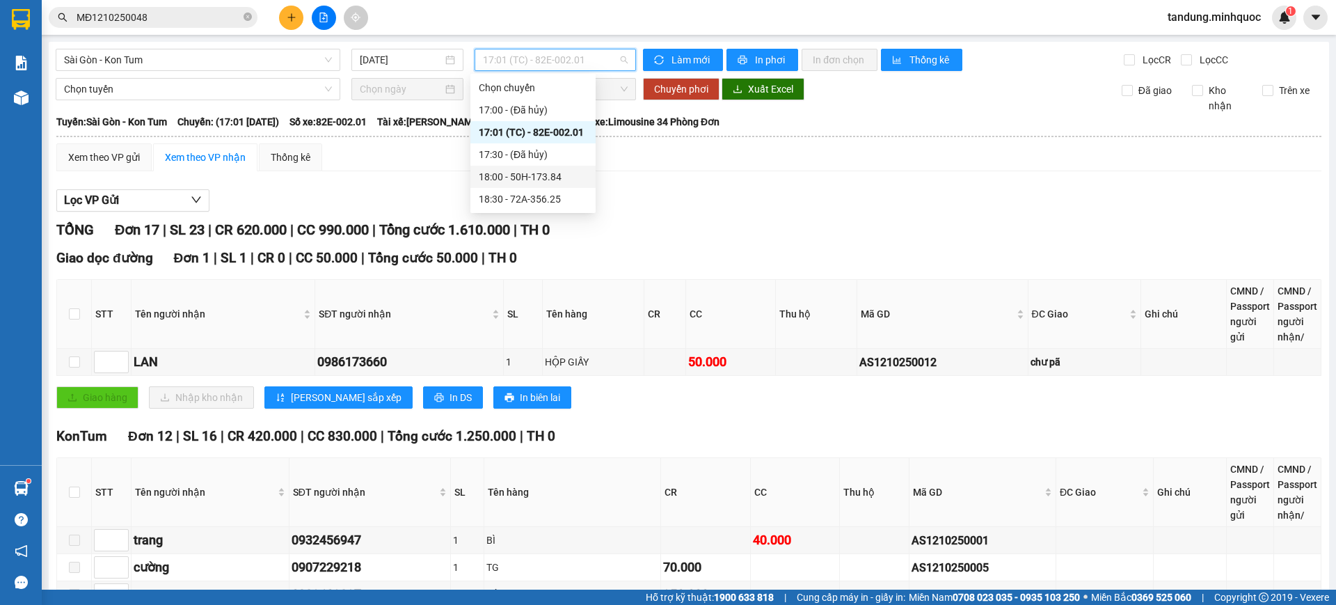
click at [545, 180] on div "18:00 - 50H-173.84" at bounding box center [533, 176] width 109 height 15
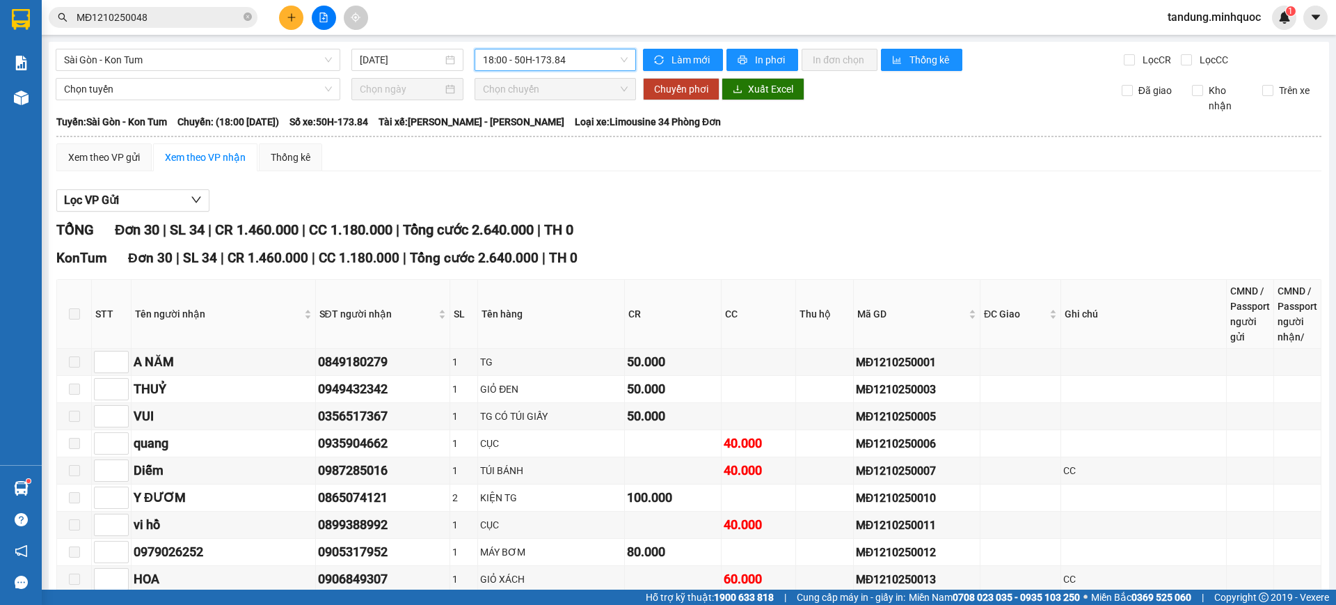
click at [575, 58] on span "18:00 - 50H-173.84" at bounding box center [555, 59] width 145 height 21
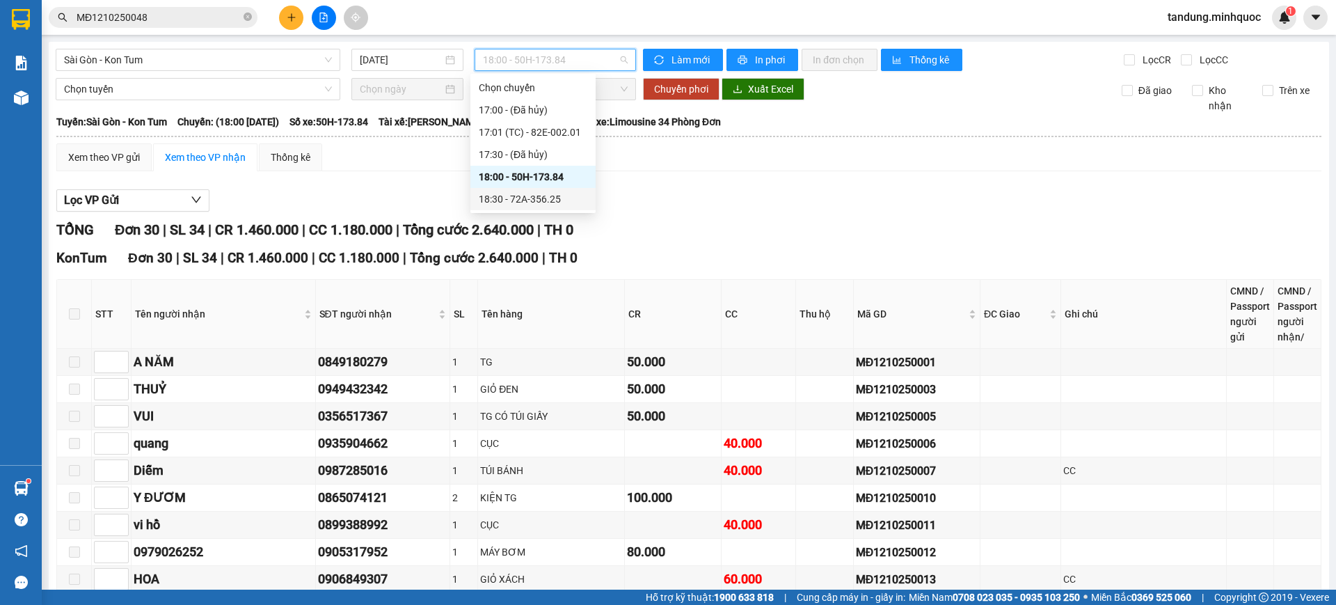
click at [540, 200] on div "18:30 - 72A-356.25" at bounding box center [533, 198] width 109 height 15
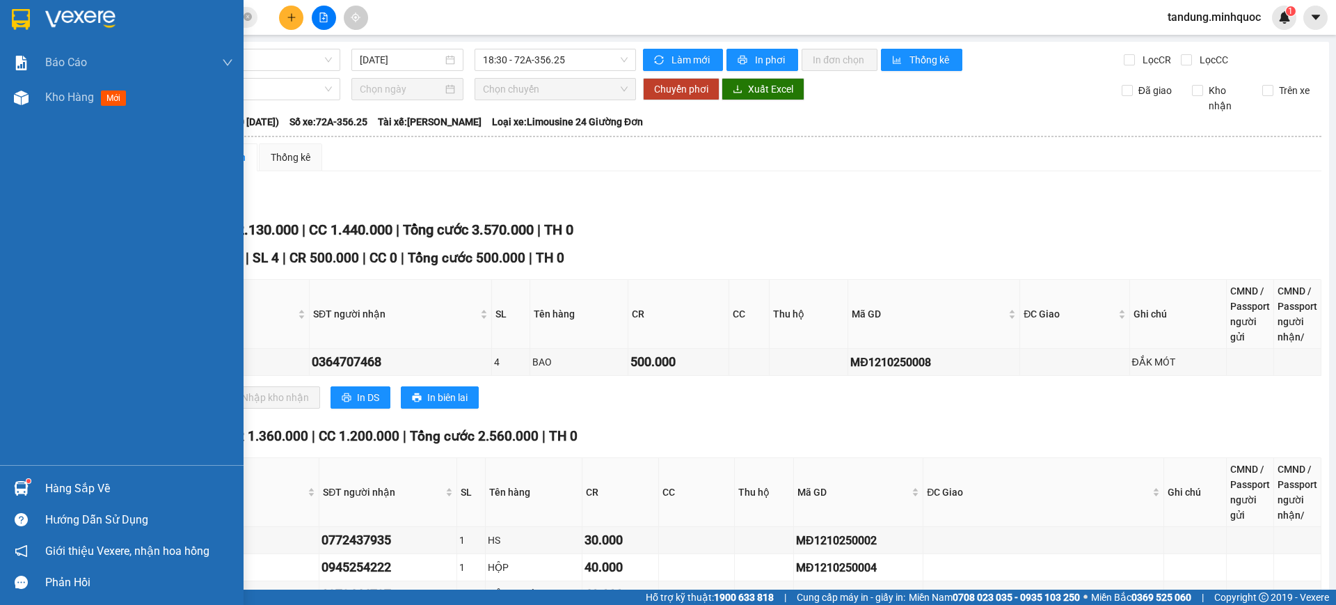
click at [13, 4] on div at bounding box center [121, 22] width 243 height 45
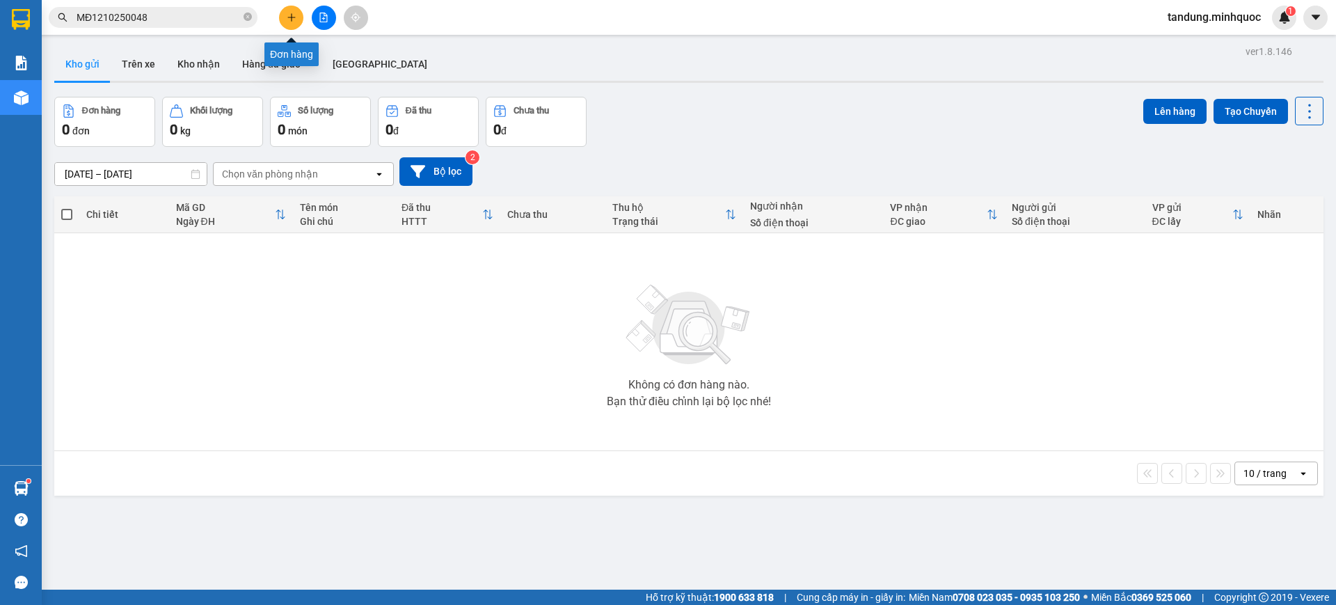
click at [324, 13] on icon "file-add" at bounding box center [324, 18] width 10 height 10
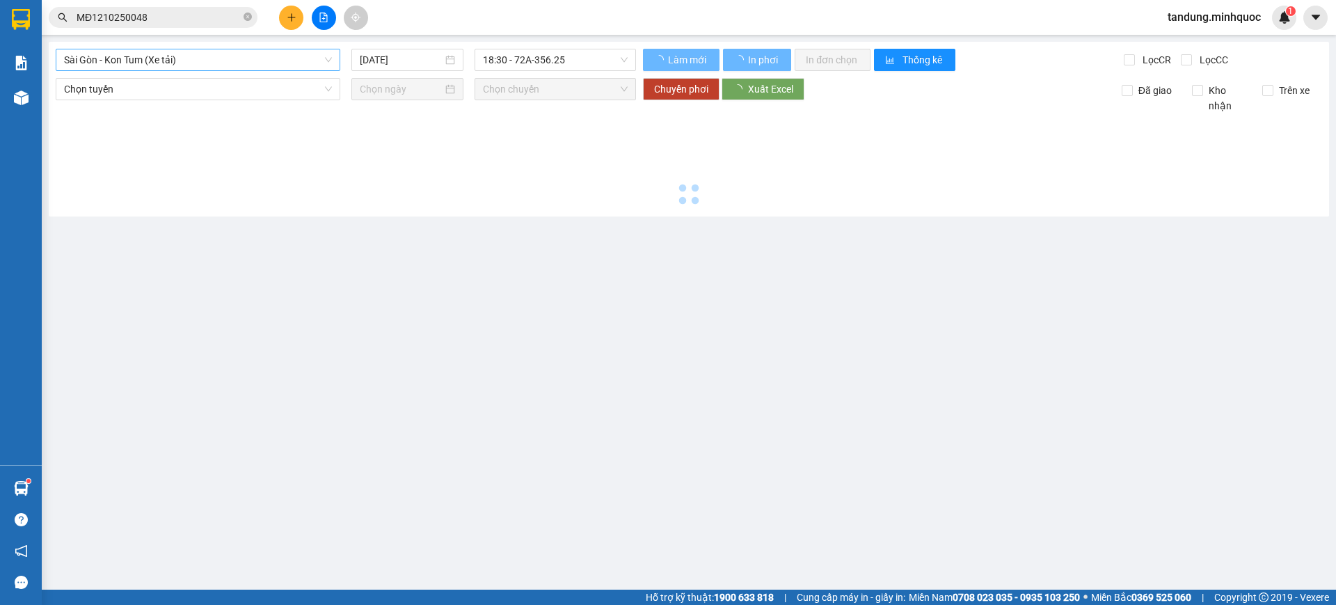
click at [240, 56] on span "Sài Gòn - Kon Tum (Xe tải)" at bounding box center [198, 59] width 268 height 21
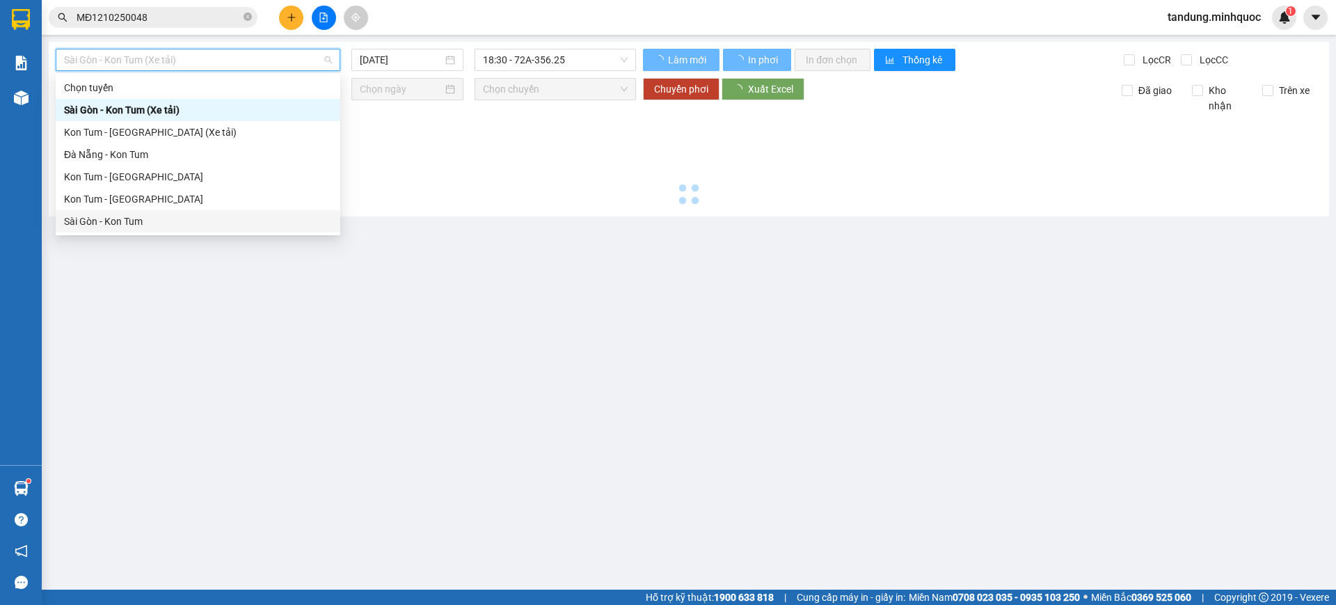
click at [120, 222] on div "Sài Gòn - Kon Tum" at bounding box center [198, 221] width 268 height 15
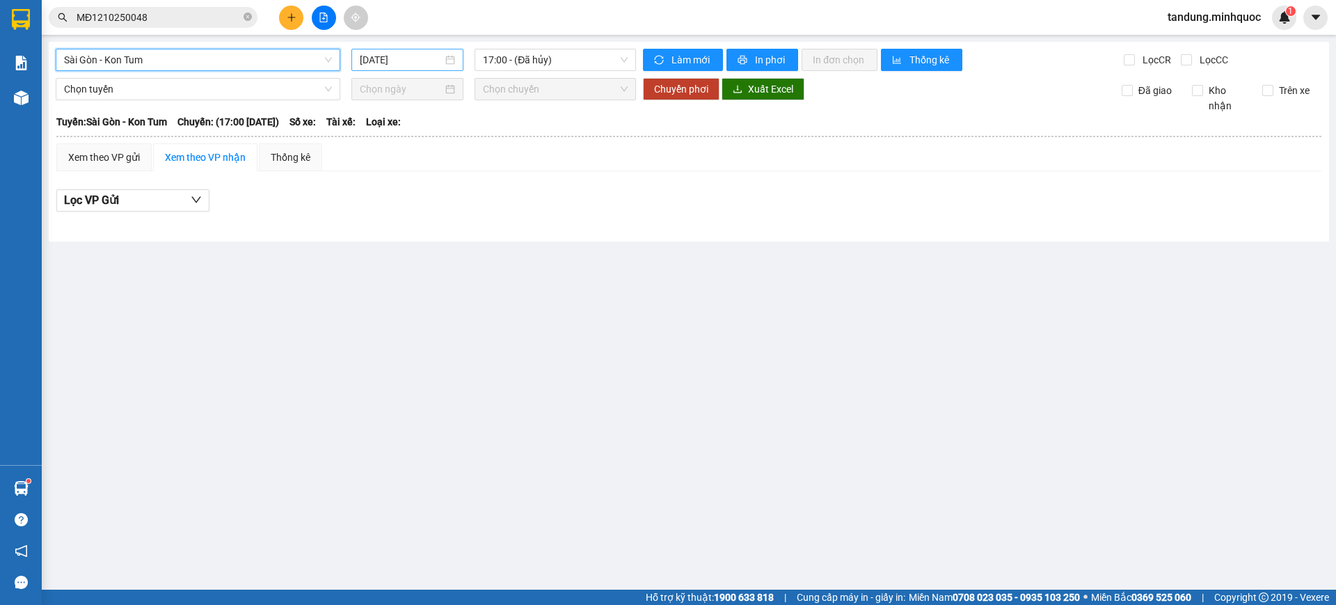
click at [390, 53] on input "[DATE]" at bounding box center [401, 59] width 83 height 15
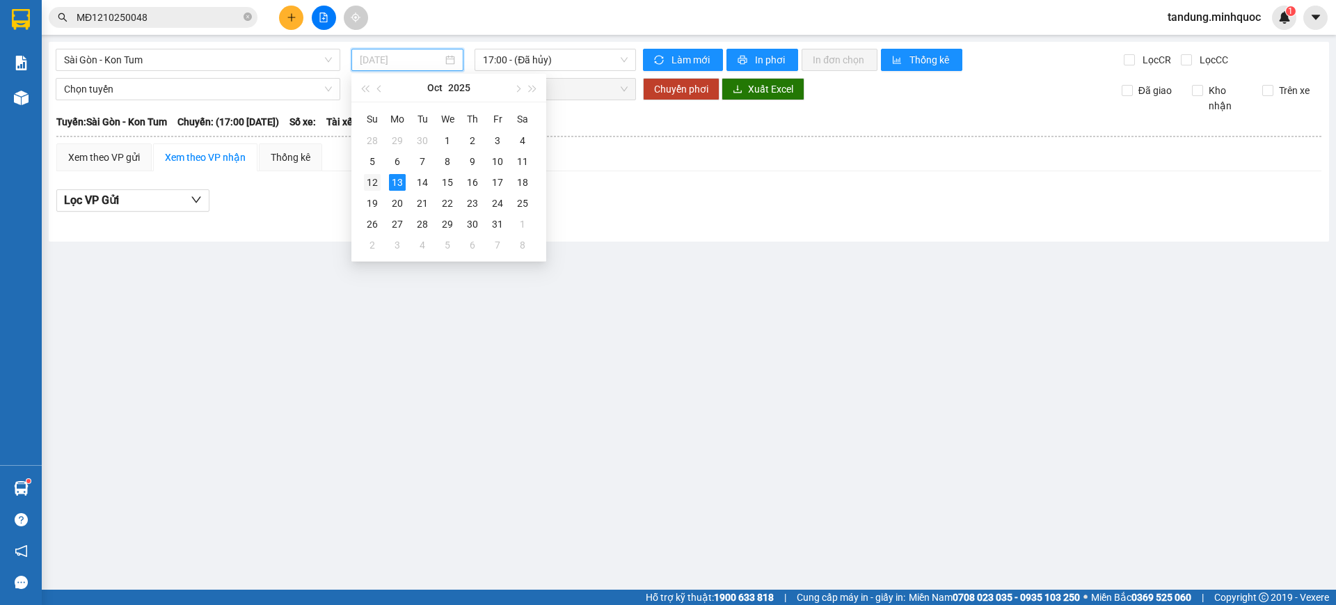
click at [369, 174] on div "12" at bounding box center [372, 182] width 17 height 17
type input "[DATE]"
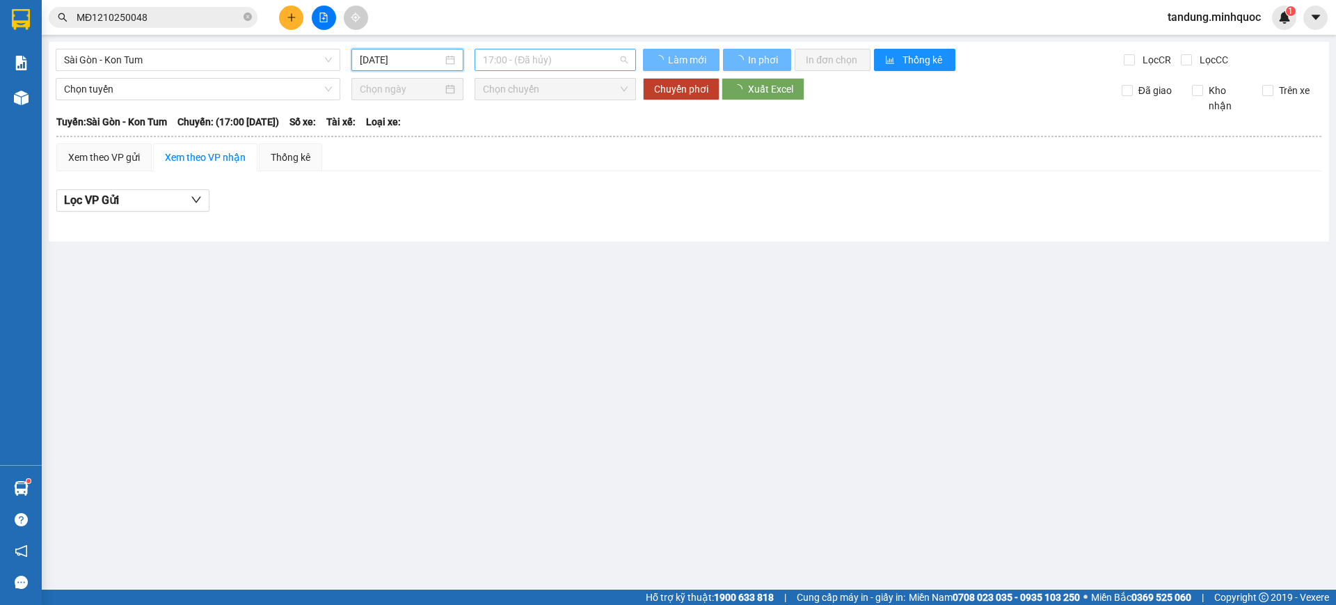
click at [546, 56] on span "17:00 - (Đã hủy)" at bounding box center [555, 59] width 145 height 21
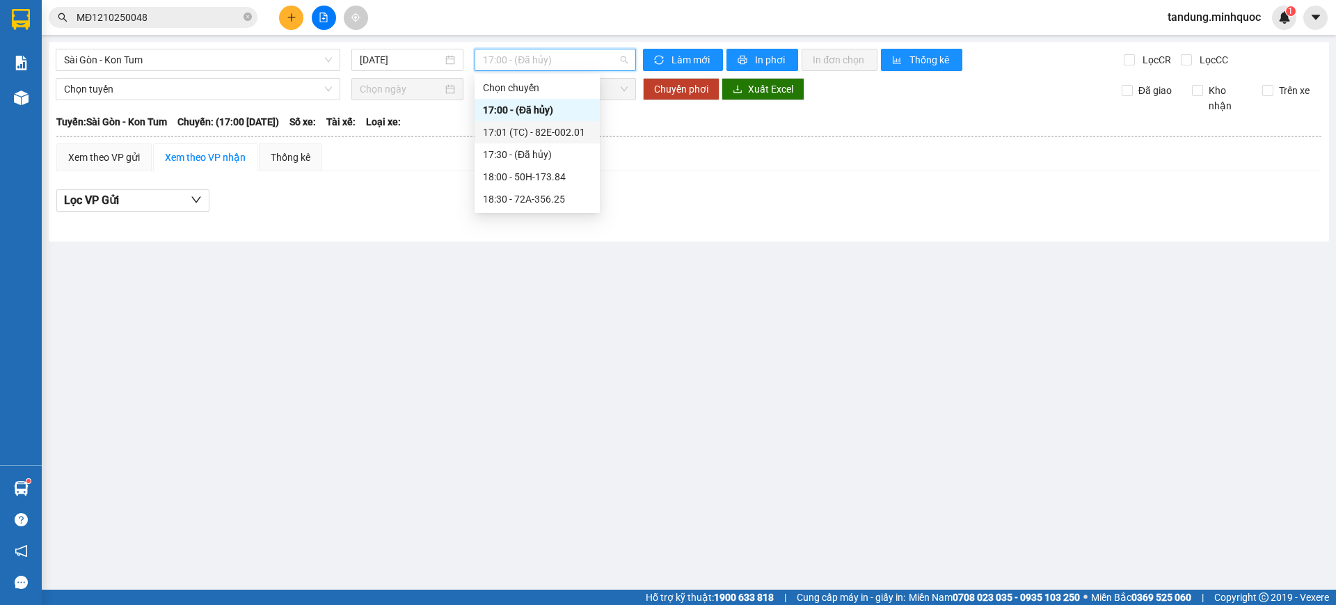
click at [559, 125] on div "17:01 (TC) - 82E-002.01" at bounding box center [537, 132] width 109 height 15
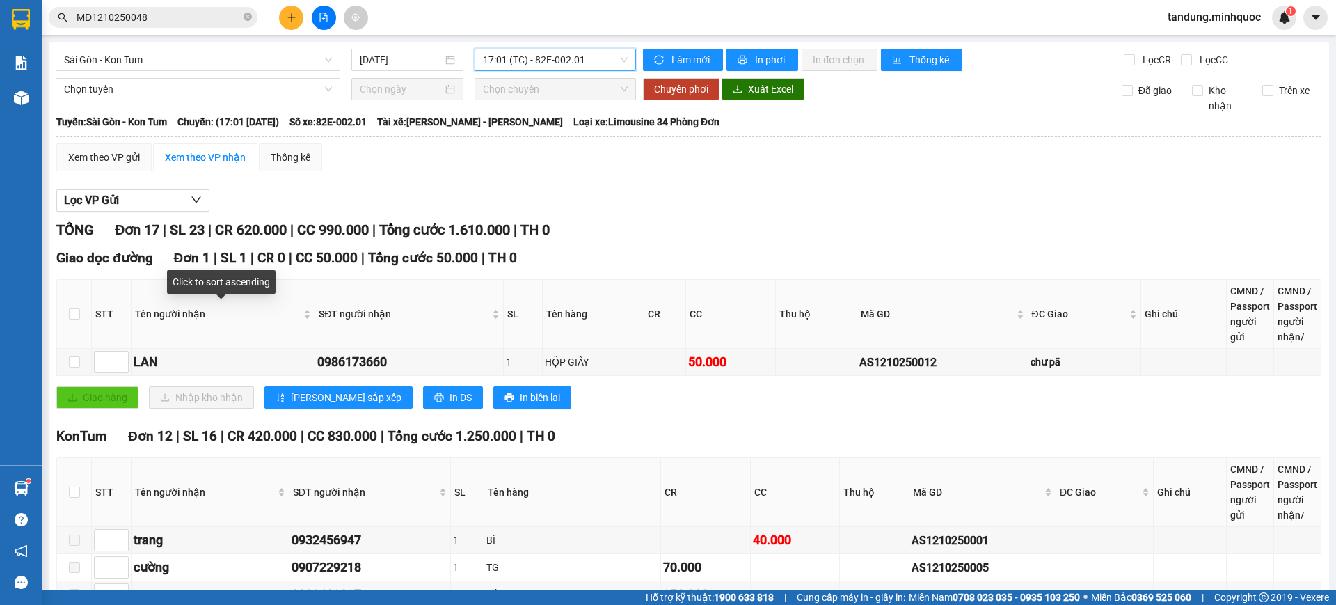
scroll to position [290, 0]
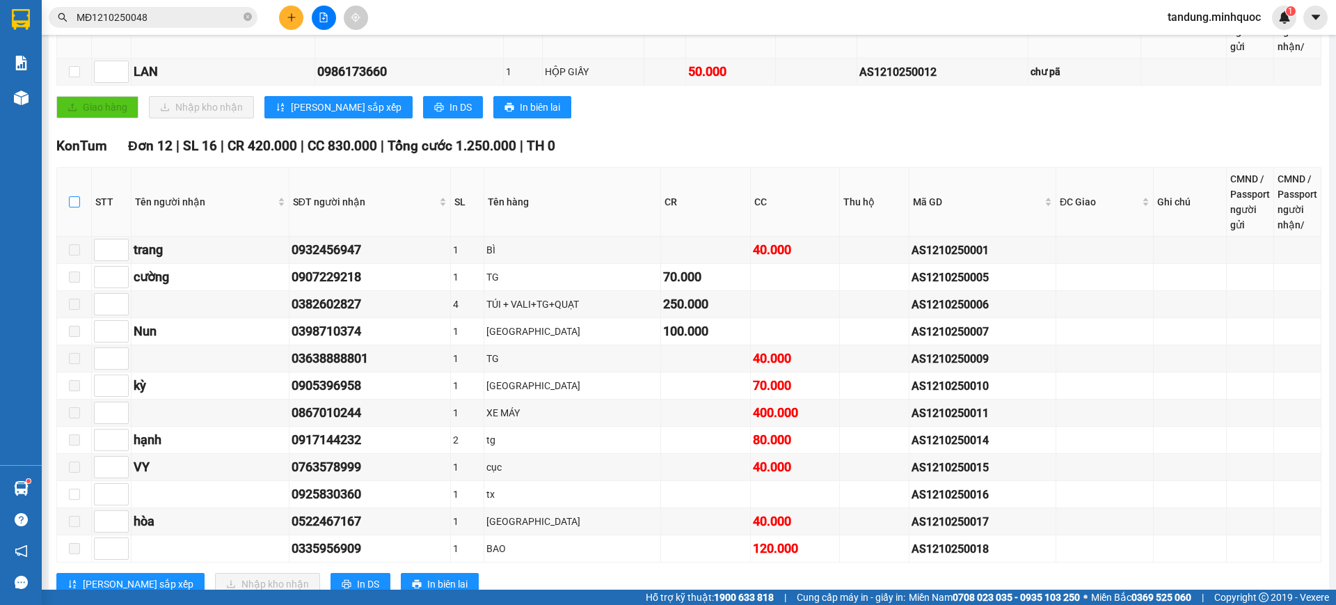
click at [79, 195] on label at bounding box center [74, 201] width 11 height 15
click at [79, 196] on input "checkbox" at bounding box center [74, 201] width 11 height 11
checkbox input "true"
